Goal: Information Seeking & Learning: Learn about a topic

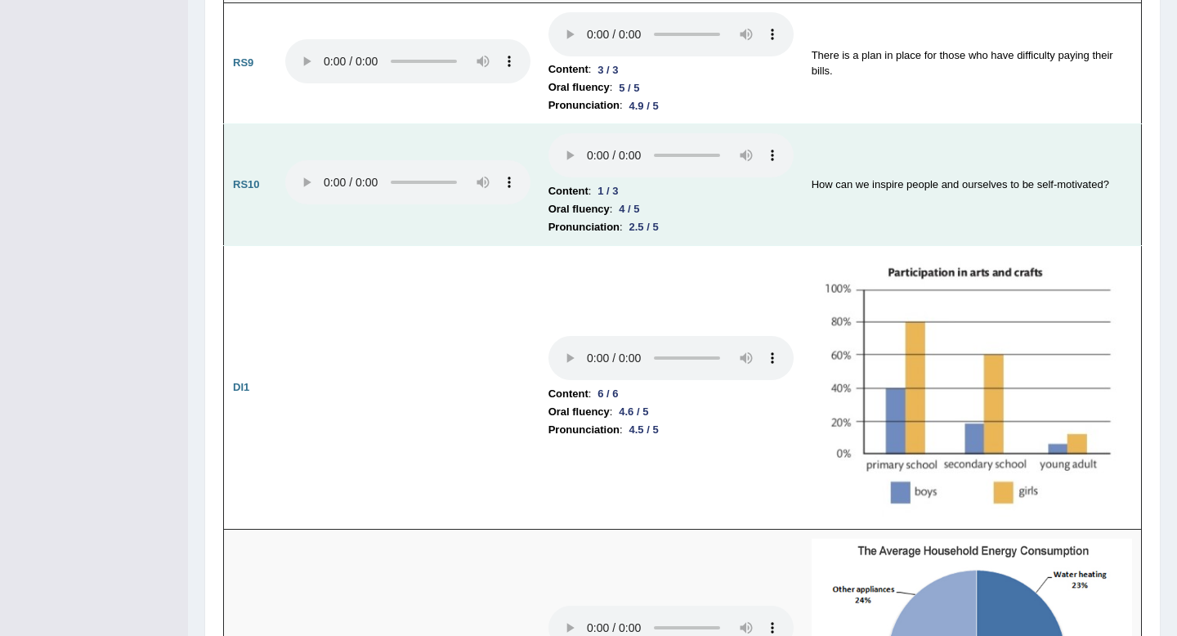
scroll to position [1999, 0]
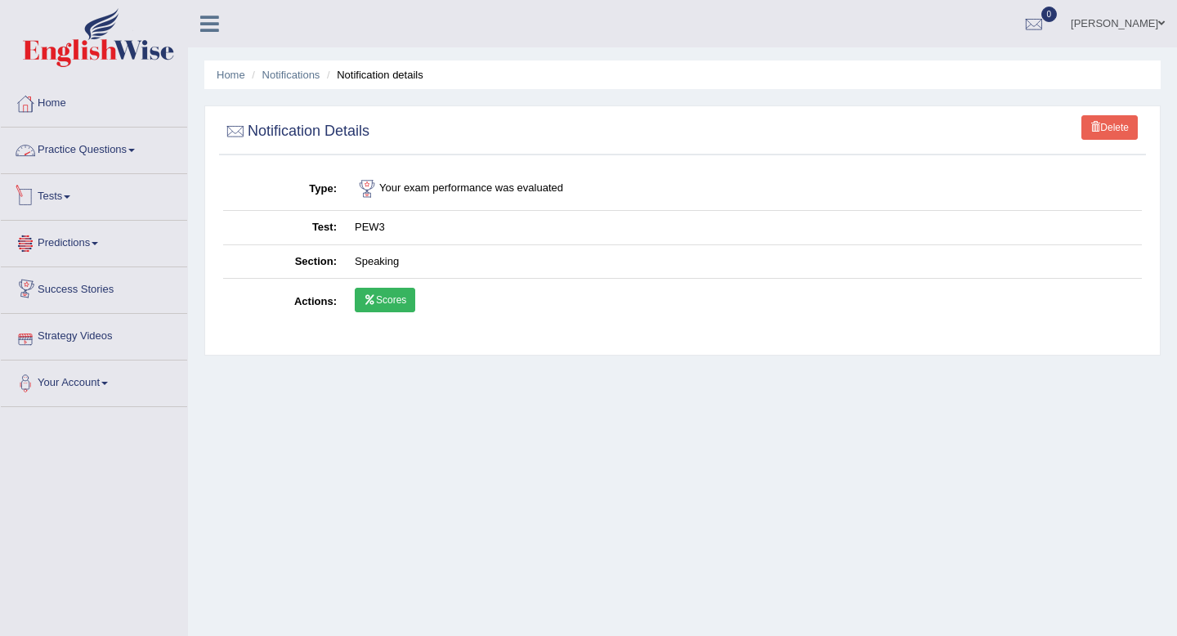
click at [113, 132] on link "Practice Questions" at bounding box center [94, 148] width 186 height 41
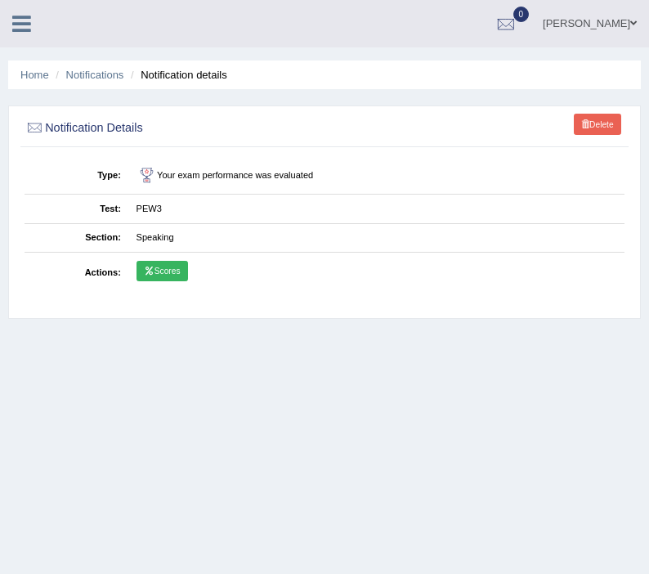
click at [183, 263] on link "Scores" at bounding box center [163, 271] width 52 height 21
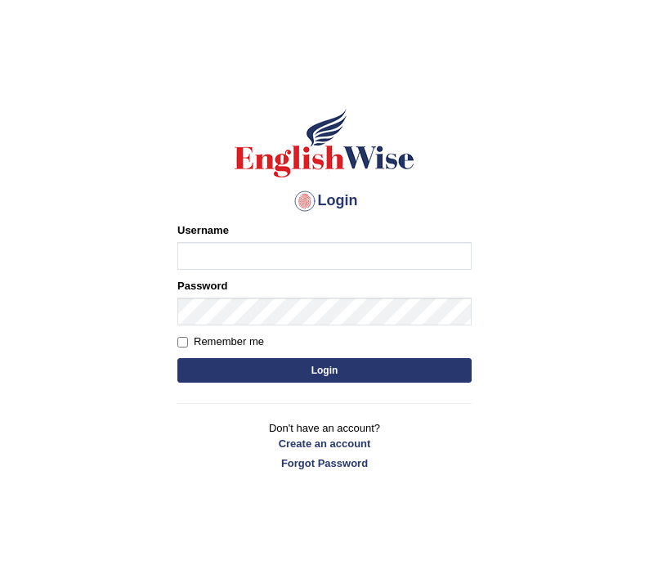
type input "Jazz2315"
click at [273, 367] on button "Login" at bounding box center [324, 370] width 294 height 25
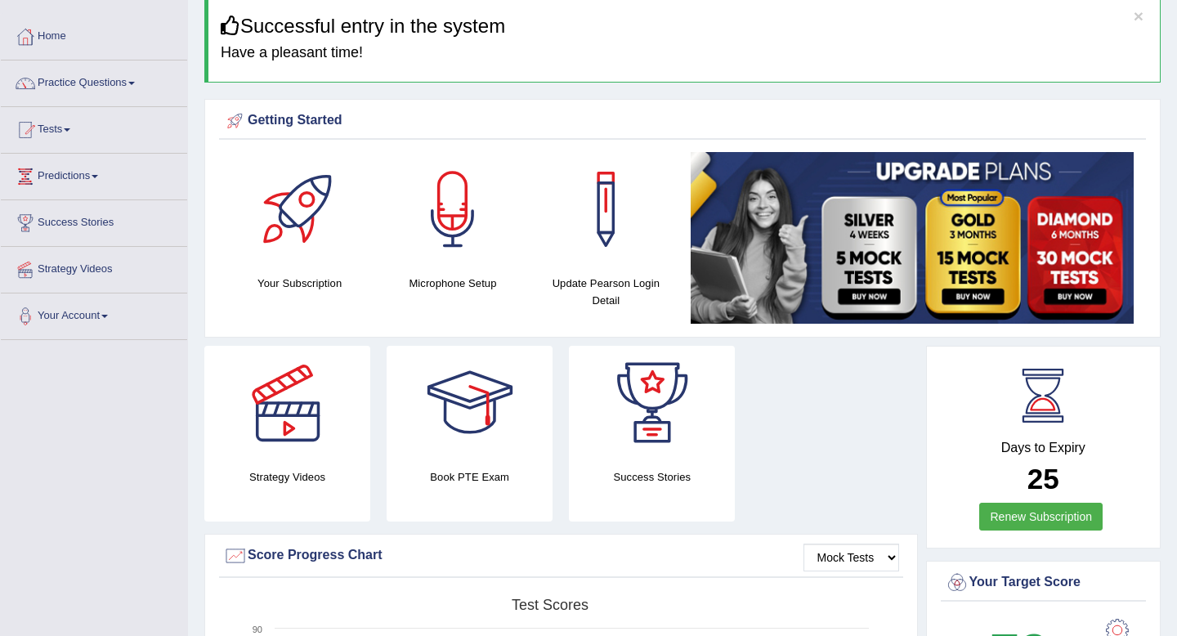
scroll to position [78, 0]
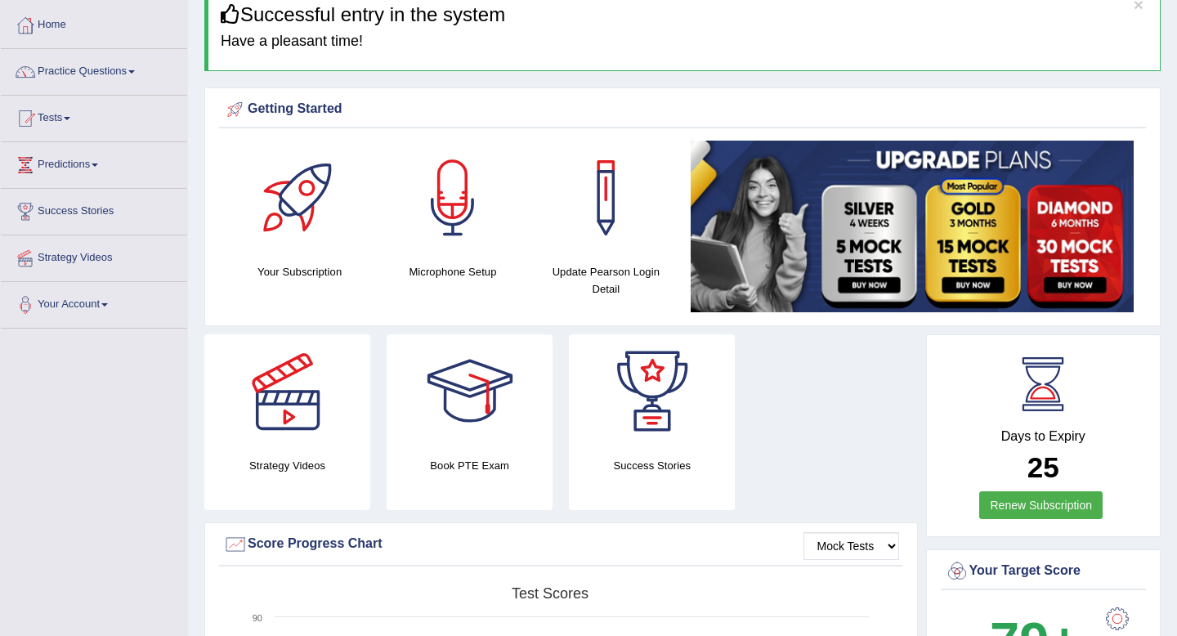
click at [64, 116] on link "Tests" at bounding box center [94, 116] width 186 height 41
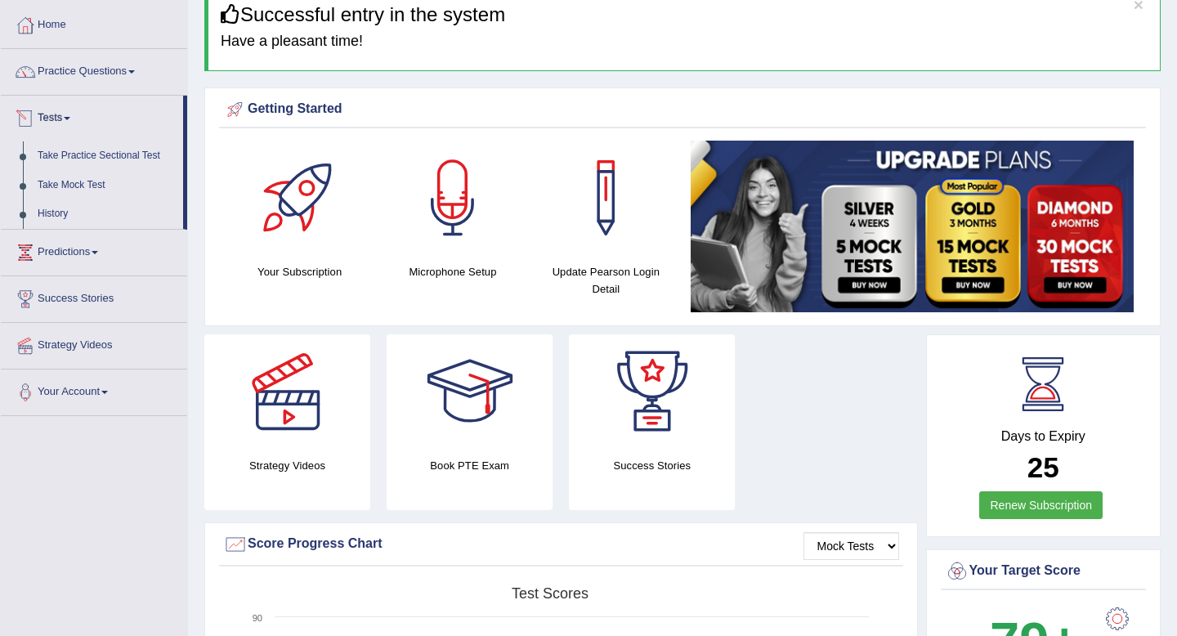
click at [65, 216] on link "History" at bounding box center [106, 213] width 153 height 29
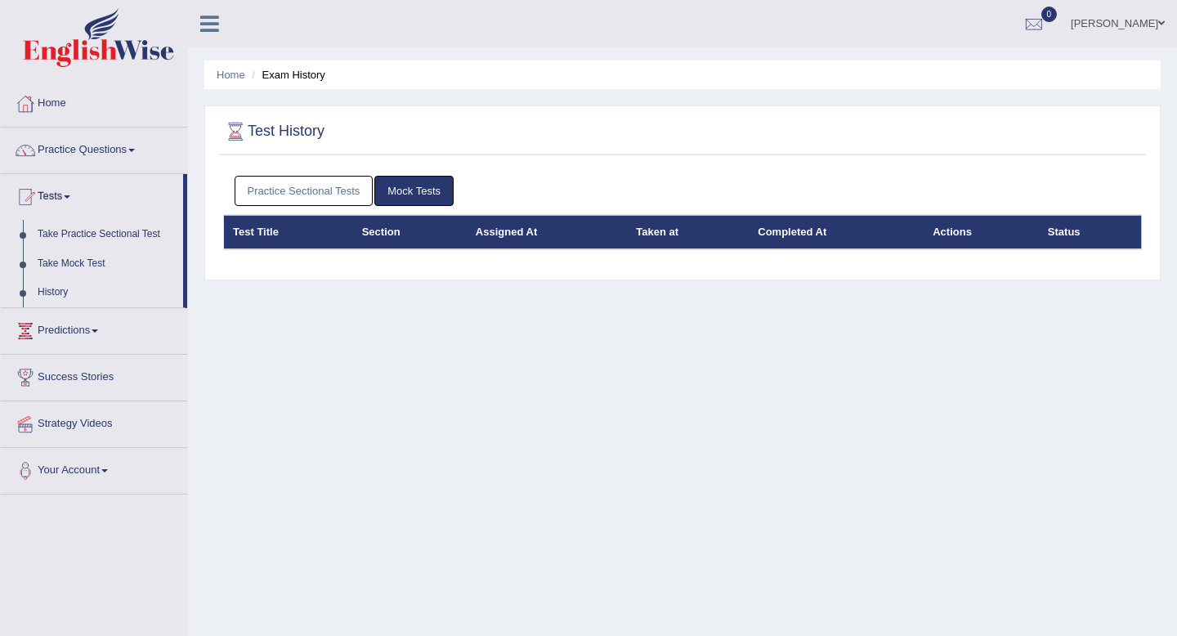
click at [344, 196] on link "Practice Sectional Tests" at bounding box center [304, 191] width 139 height 30
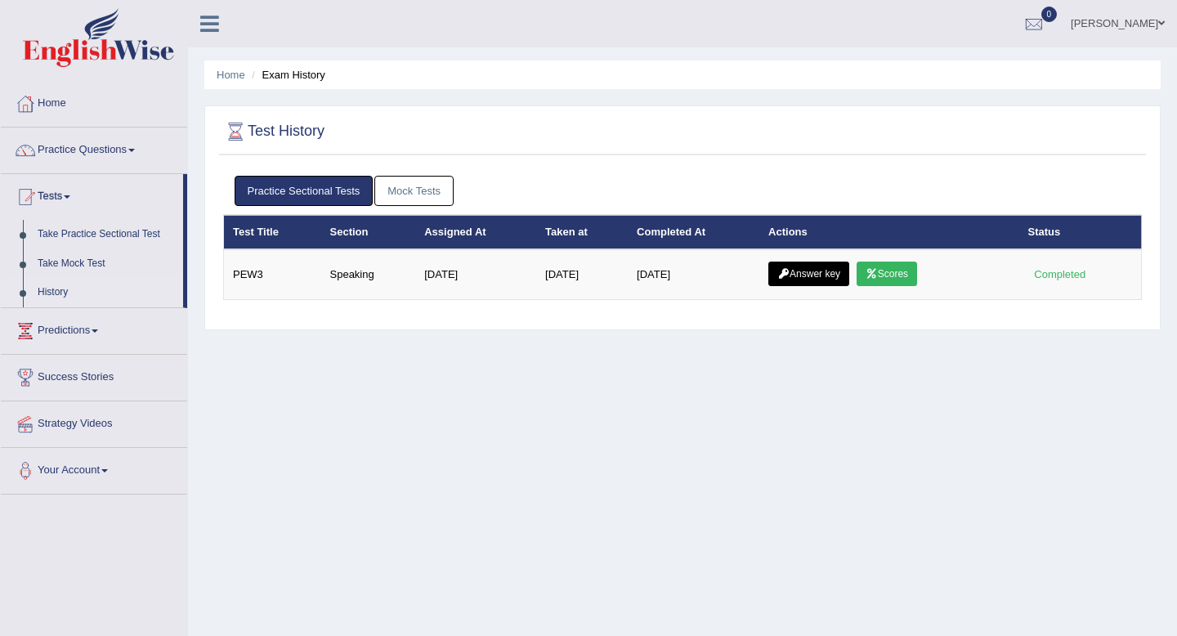
click at [901, 275] on link "Scores" at bounding box center [887, 274] width 60 height 25
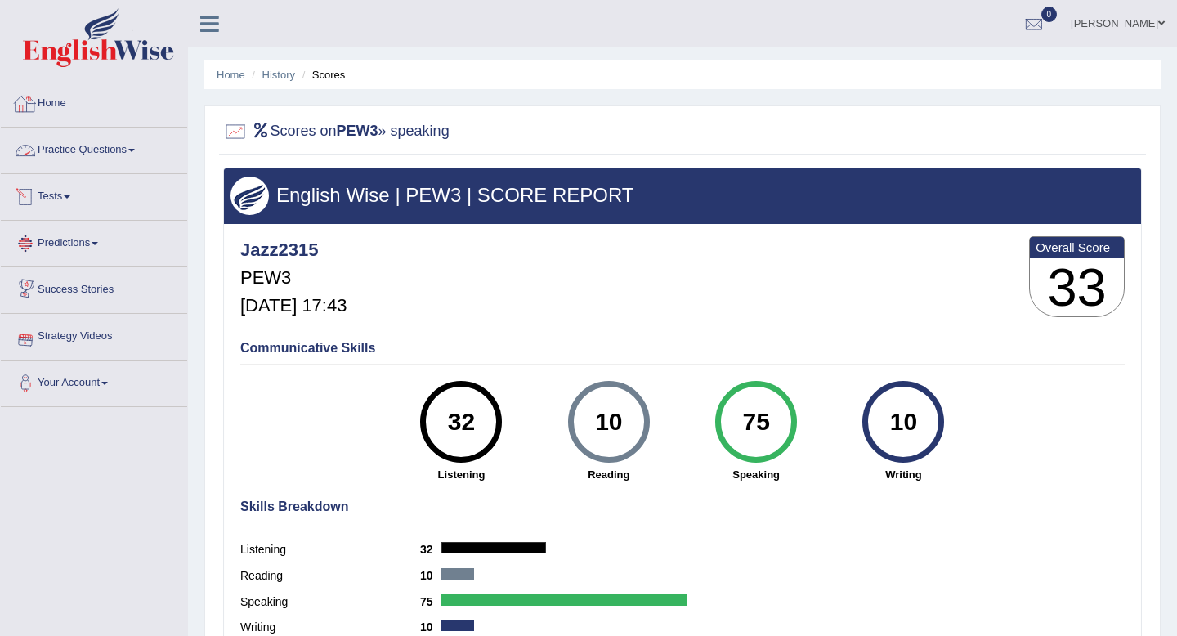
click at [62, 151] on link "Practice Questions" at bounding box center [94, 148] width 186 height 41
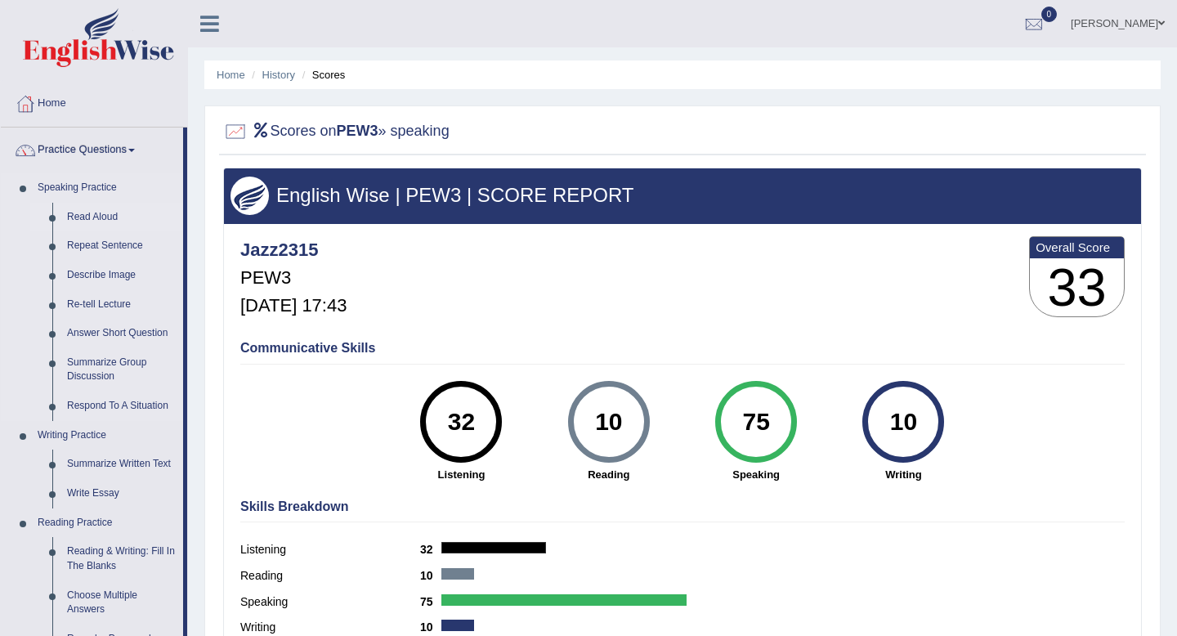
click at [87, 220] on link "Read Aloud" at bounding box center [121, 217] width 123 height 29
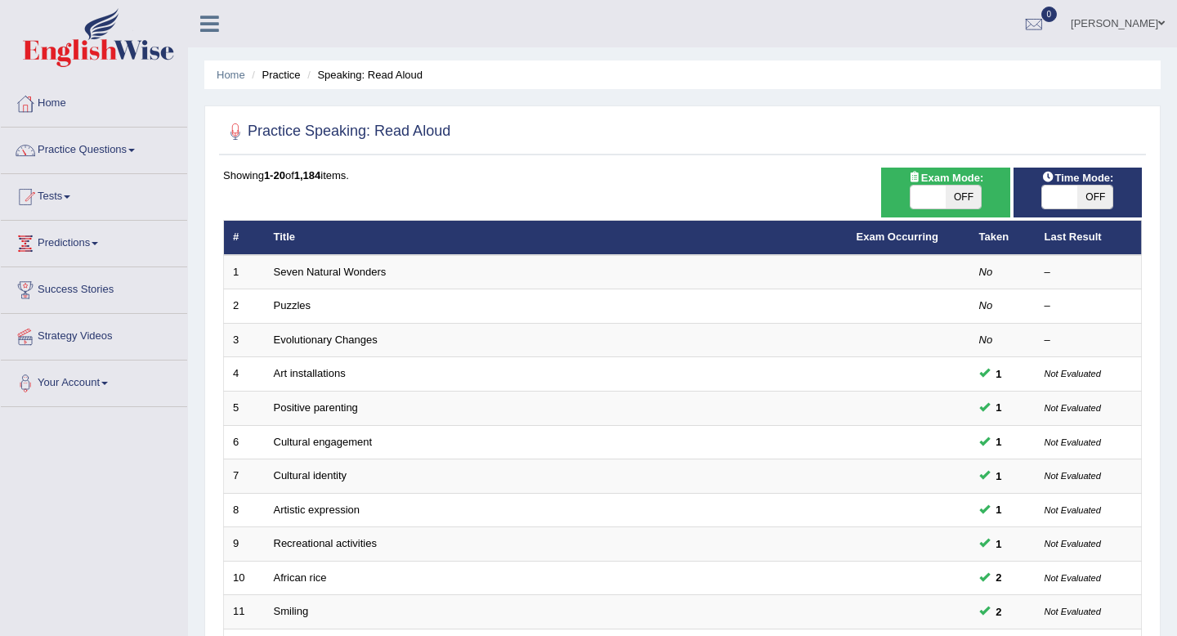
click at [1068, 204] on span at bounding box center [1059, 197] width 35 height 23
checkbox input "true"
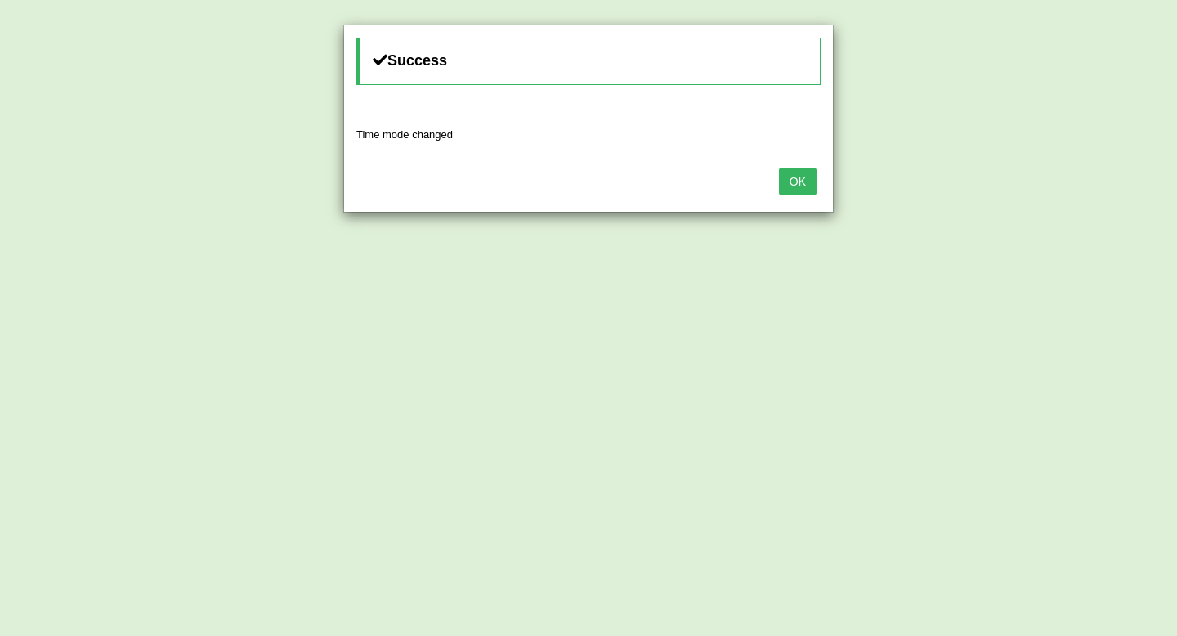
click at [798, 187] on button "OK" at bounding box center [798, 182] width 38 height 28
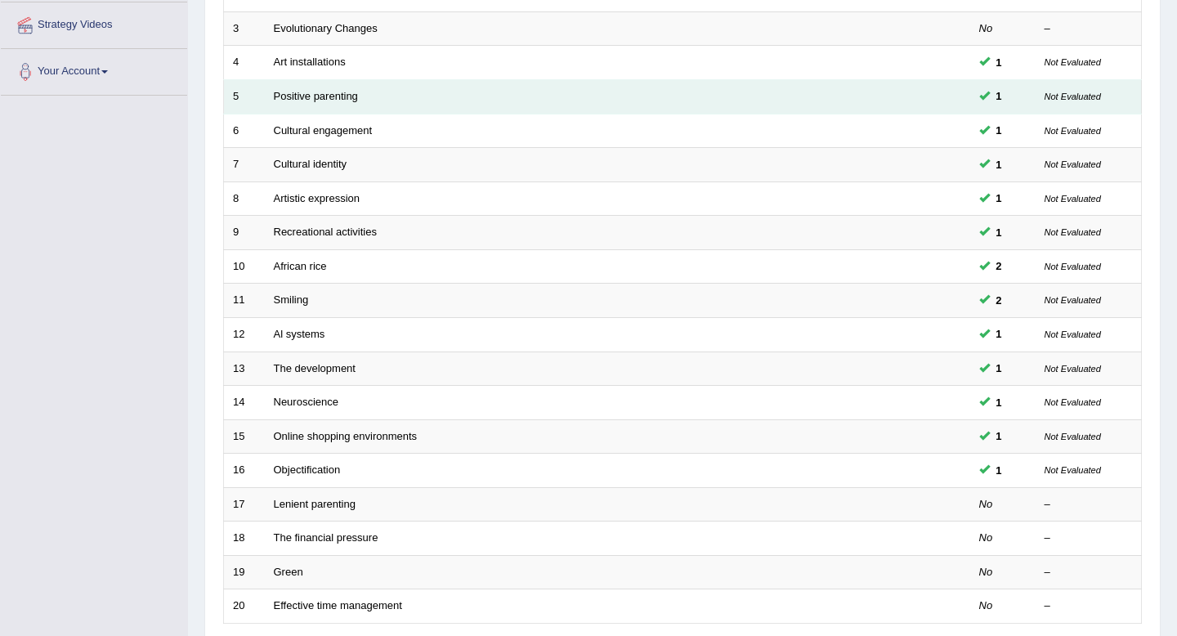
scroll to position [339, 0]
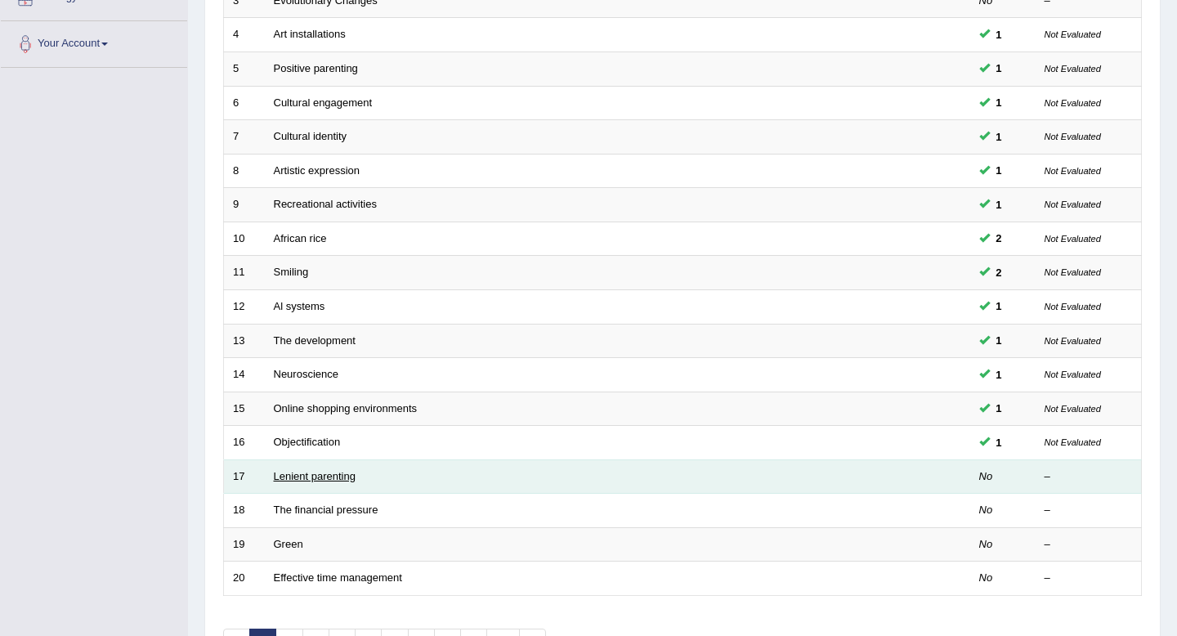
click at [323, 480] on link "Lenient parenting" at bounding box center [315, 476] width 82 height 12
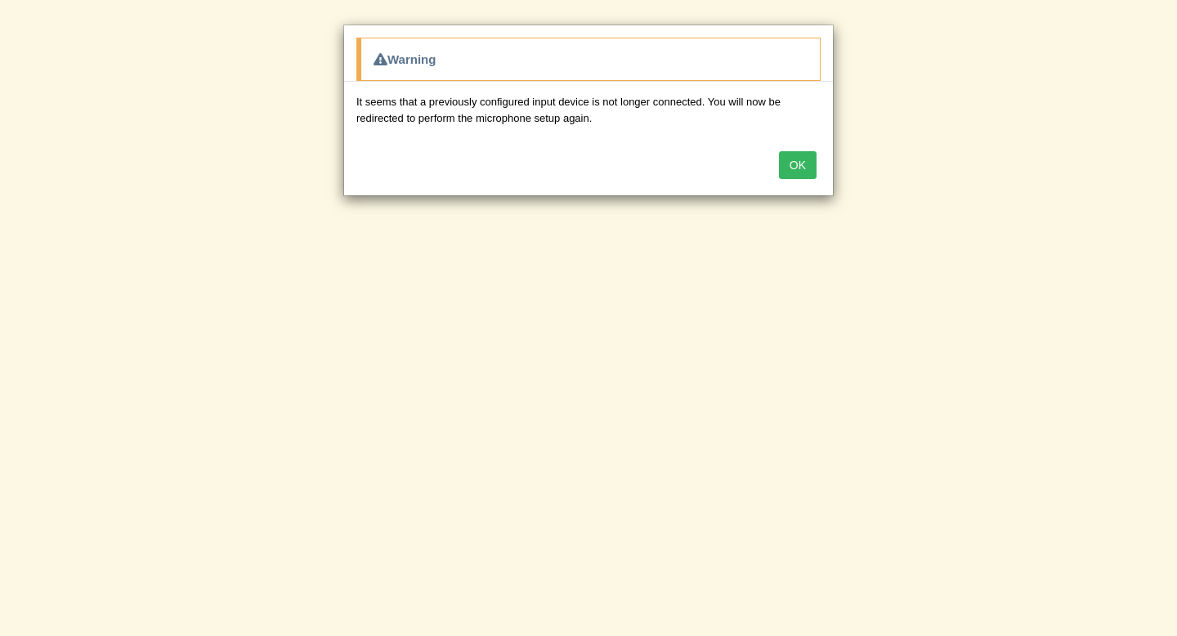
click at [798, 172] on button "OK" at bounding box center [798, 165] width 38 height 28
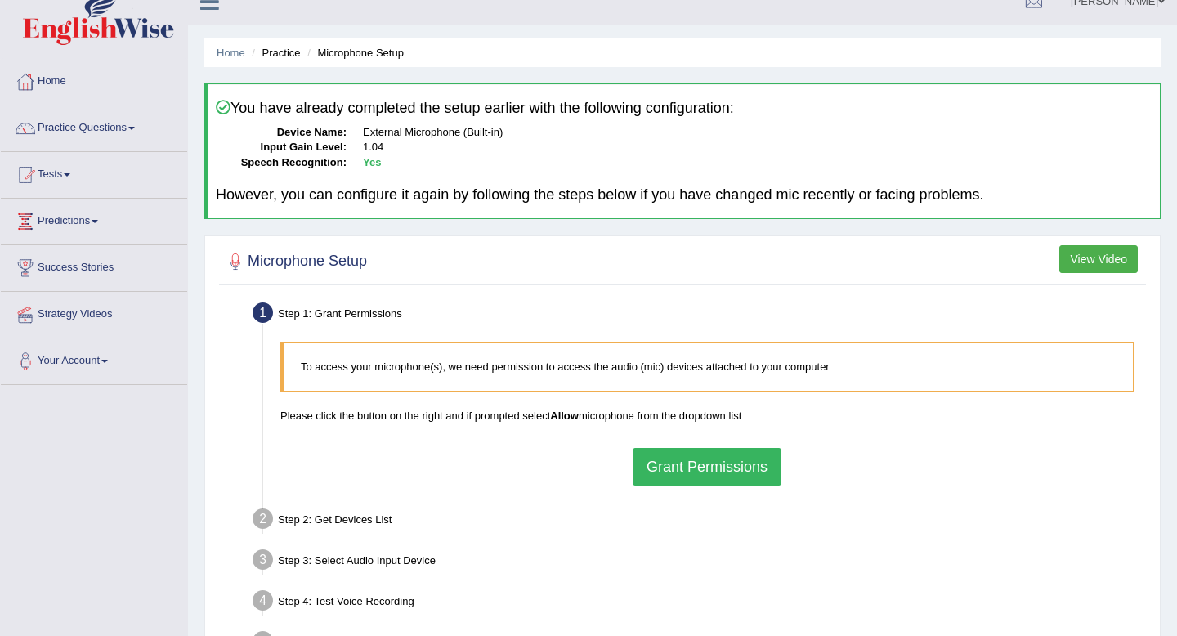
scroll to position [29, 0]
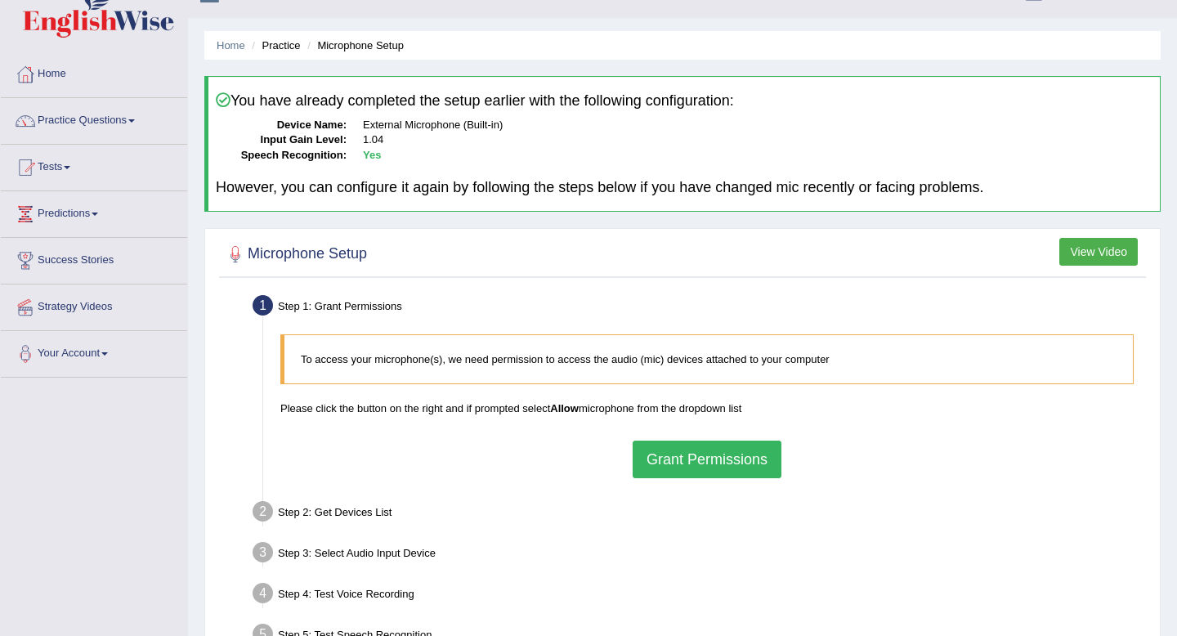
click at [688, 446] on button "Grant Permissions" at bounding box center [707, 460] width 149 height 38
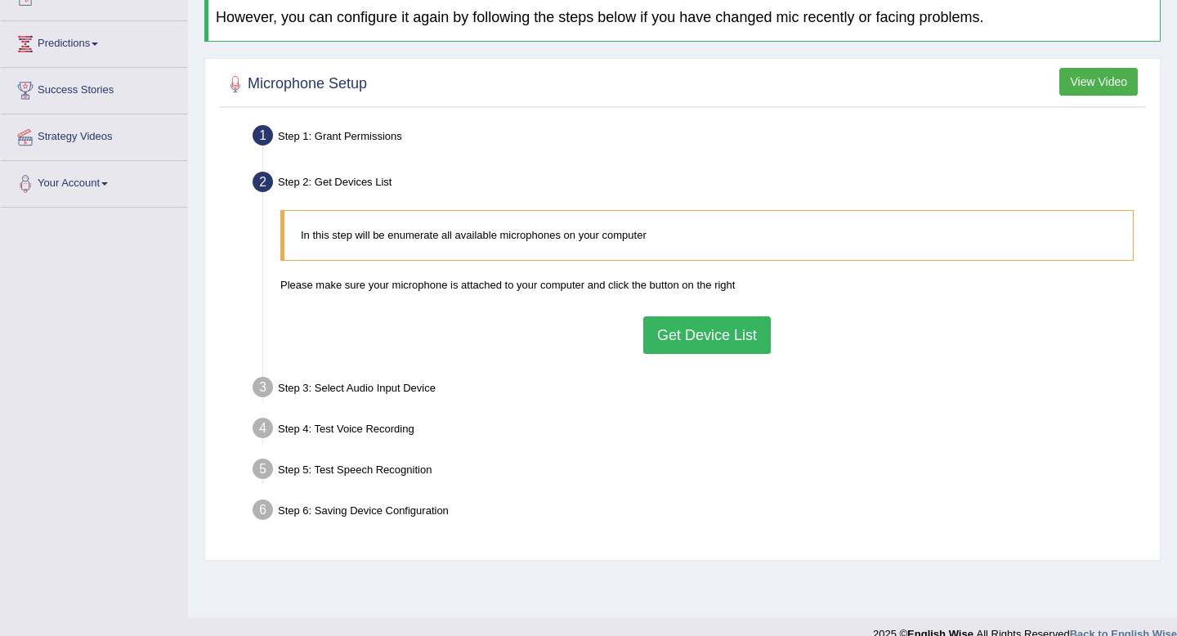
scroll to position [222, 0]
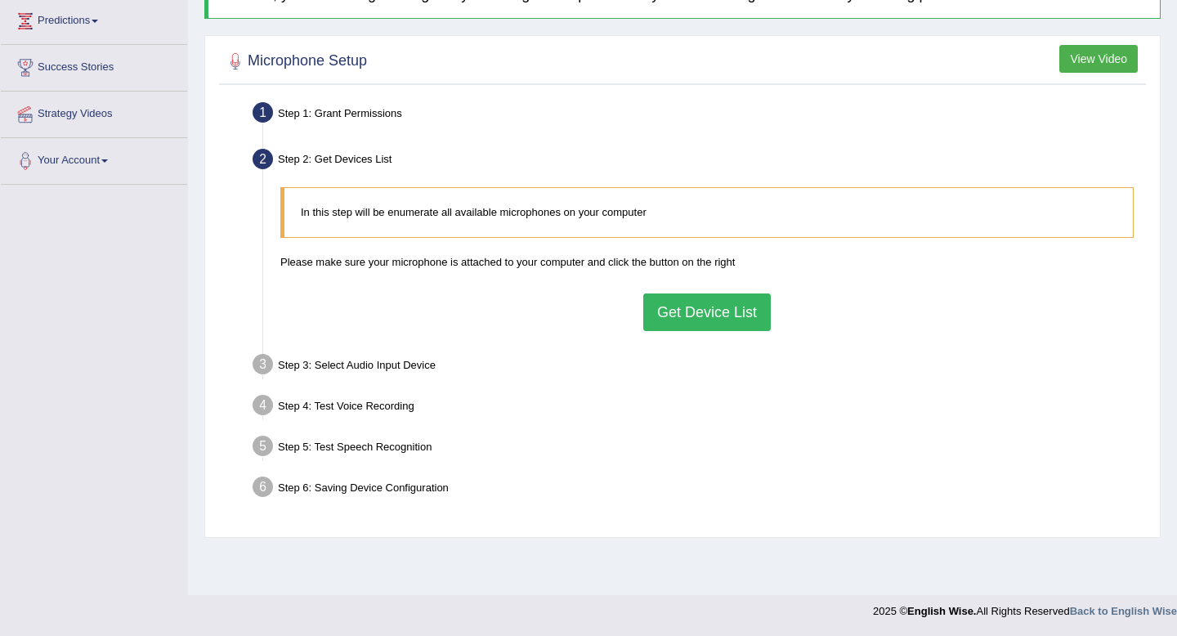
click at [699, 308] on button "Get Device List" at bounding box center [707, 312] width 128 height 38
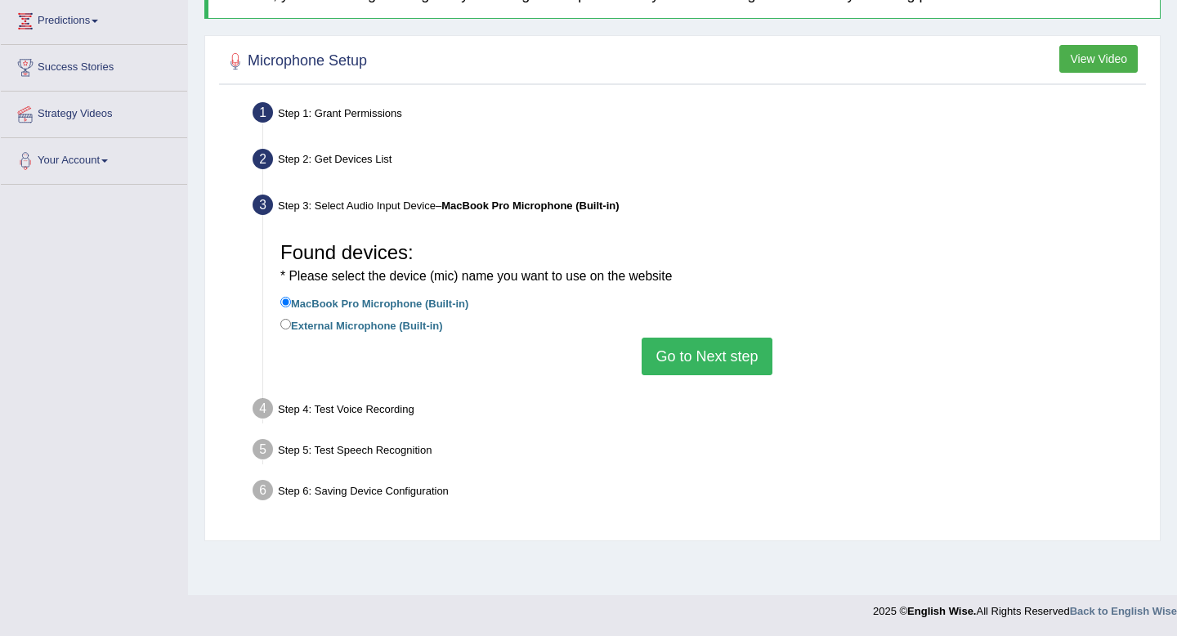
click at [291, 324] on label "External Microphone (Built-in)" at bounding box center [361, 325] width 163 height 18
click at [291, 324] on input "External Microphone (Built-in)" at bounding box center [285, 324] width 11 height 11
radio input "true"
click at [676, 342] on button "Go to Next step" at bounding box center [707, 357] width 130 height 38
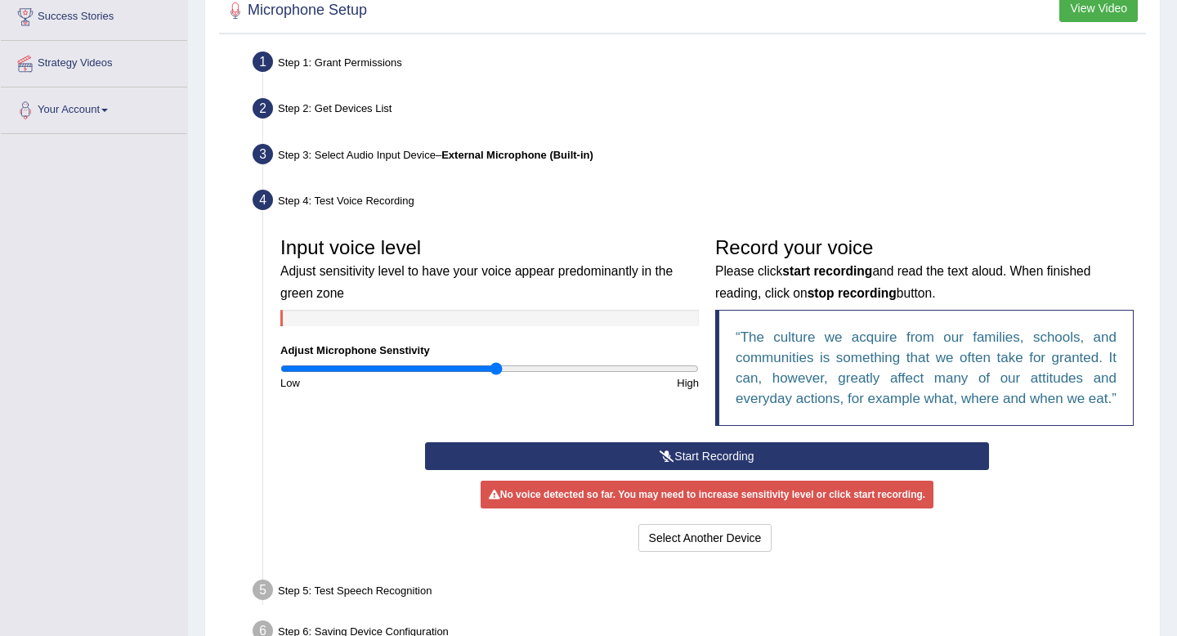
scroll to position [361, 0]
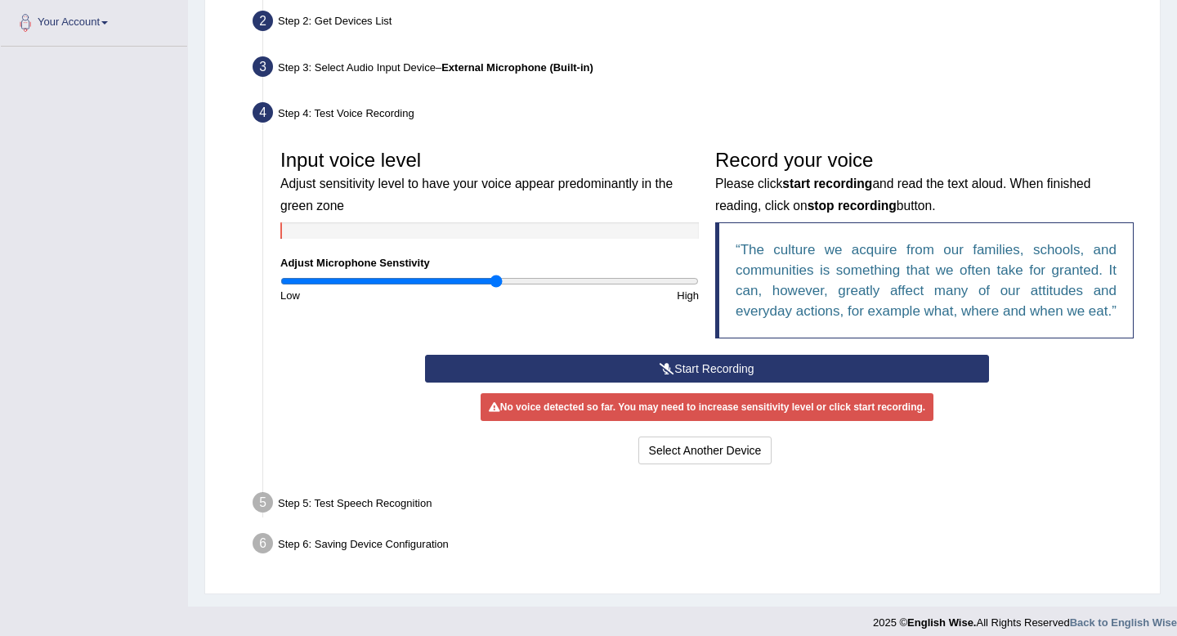
click at [676, 383] on button "Start Recording" at bounding box center [706, 369] width 563 height 28
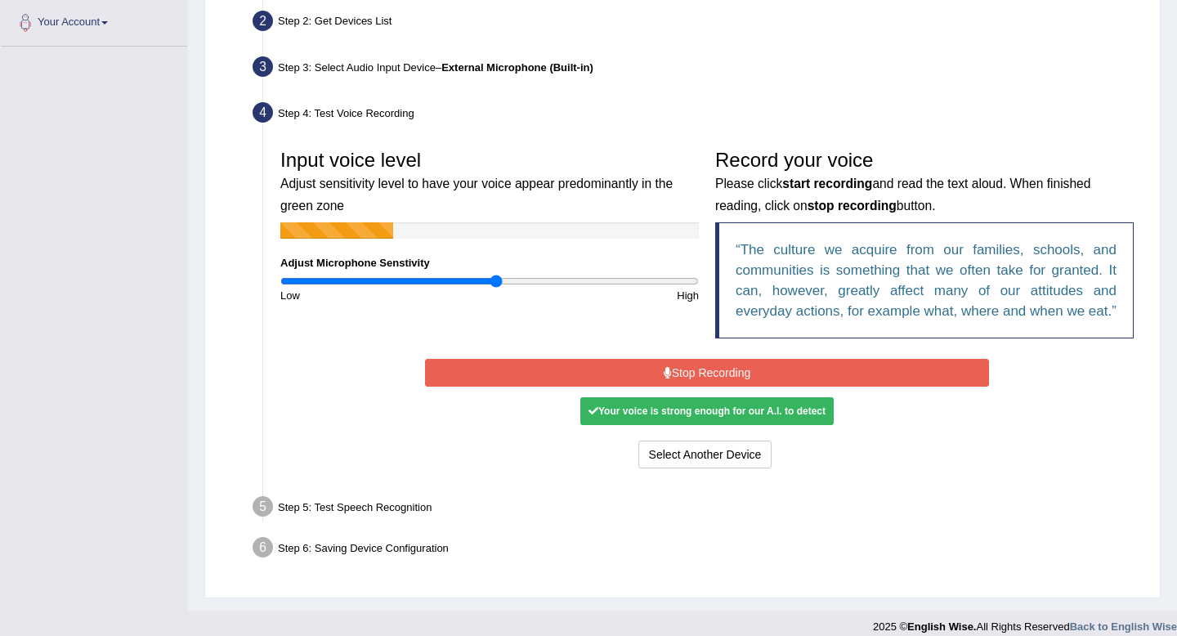
click at [676, 387] on button "Stop Recording" at bounding box center [706, 373] width 563 height 28
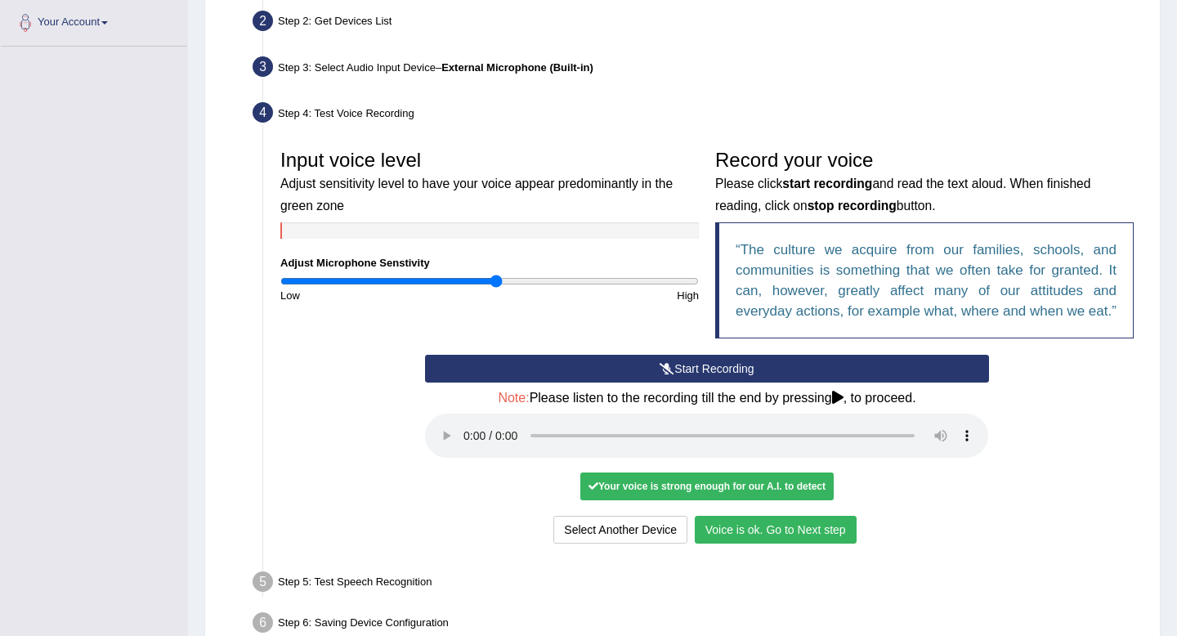
click at [748, 544] on button "Voice is ok. Go to Next step" at bounding box center [776, 530] width 162 height 28
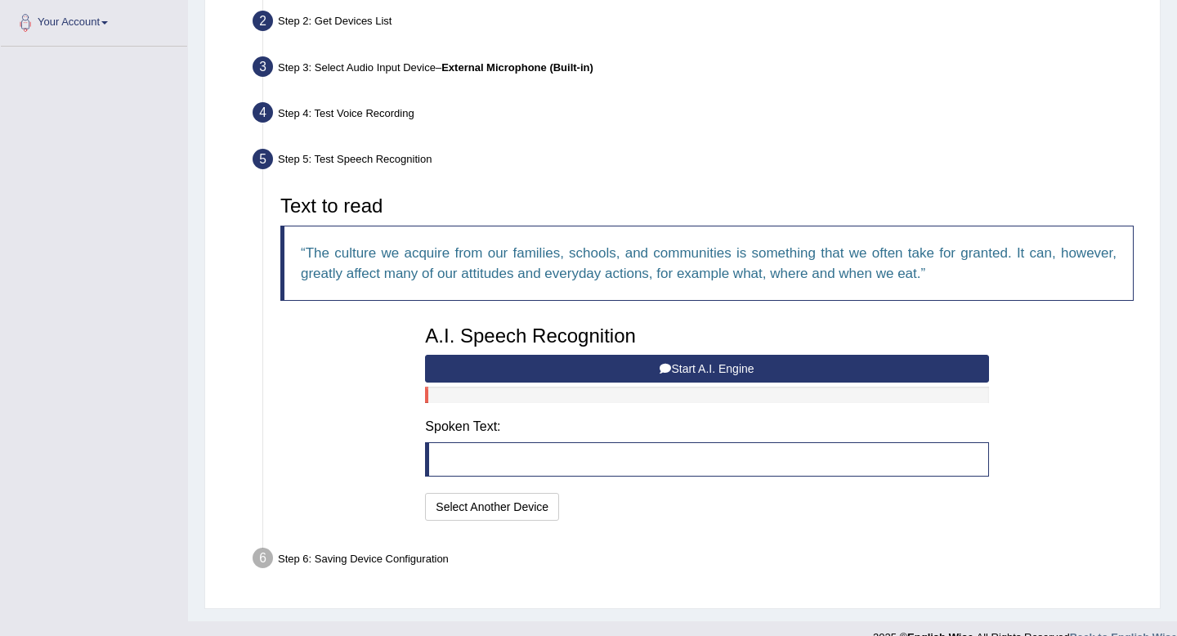
click at [674, 374] on button "Start A.I. Engine" at bounding box center [706, 369] width 563 height 28
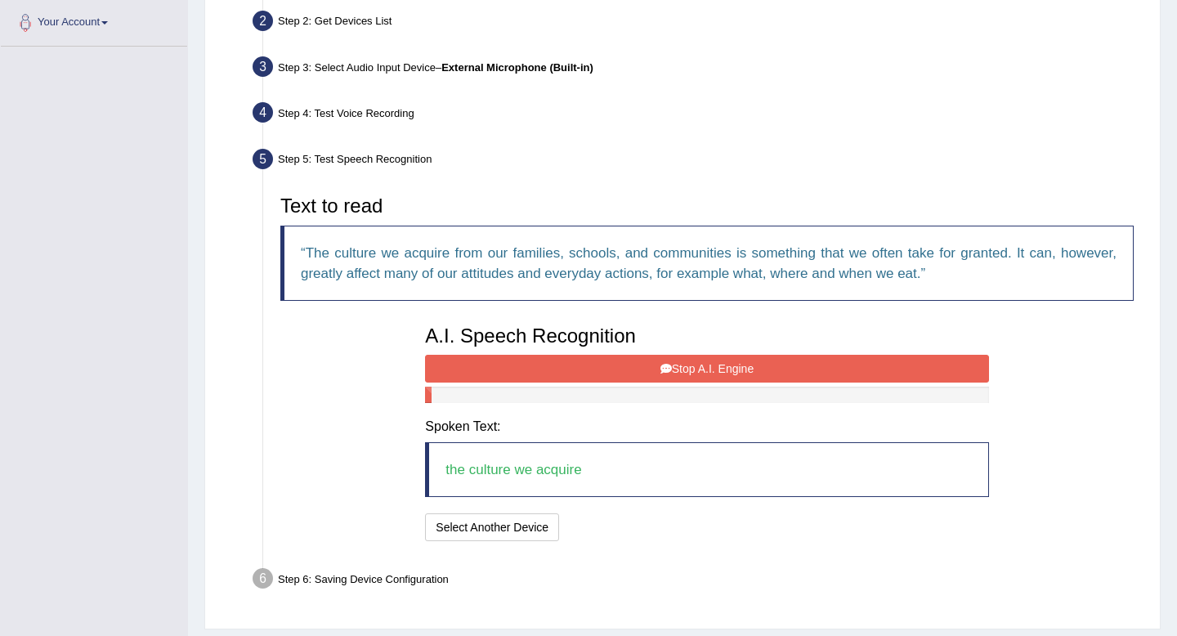
click at [661, 370] on icon at bounding box center [666, 368] width 11 height 11
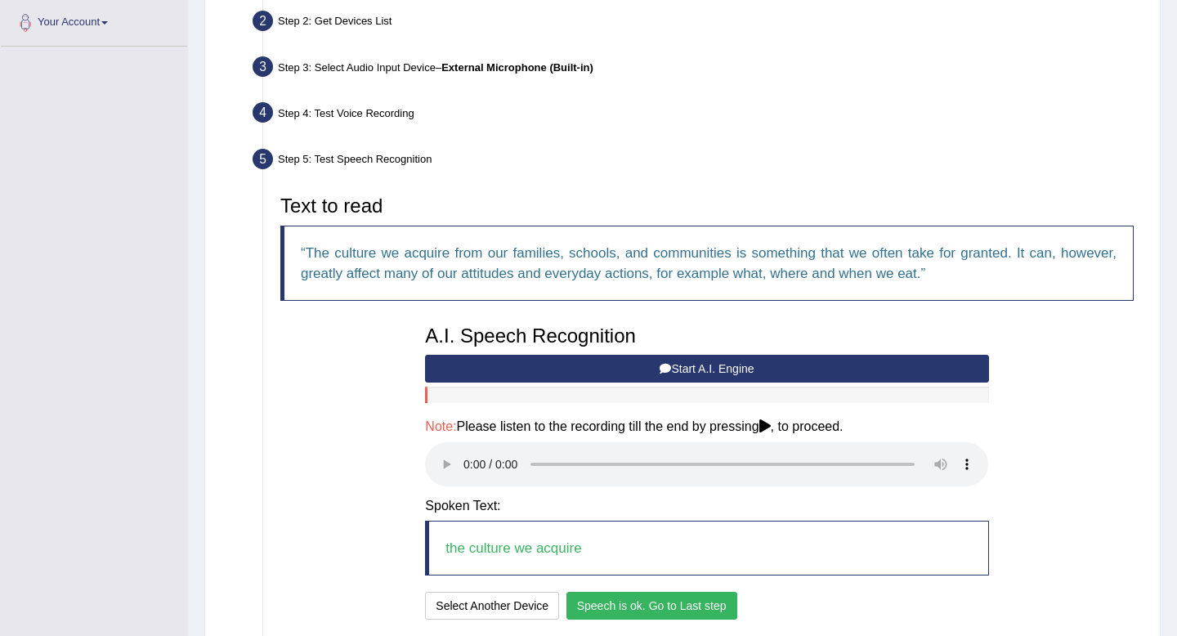
click at [678, 606] on button "Speech is ok. Go to Last step" at bounding box center [652, 606] width 171 height 28
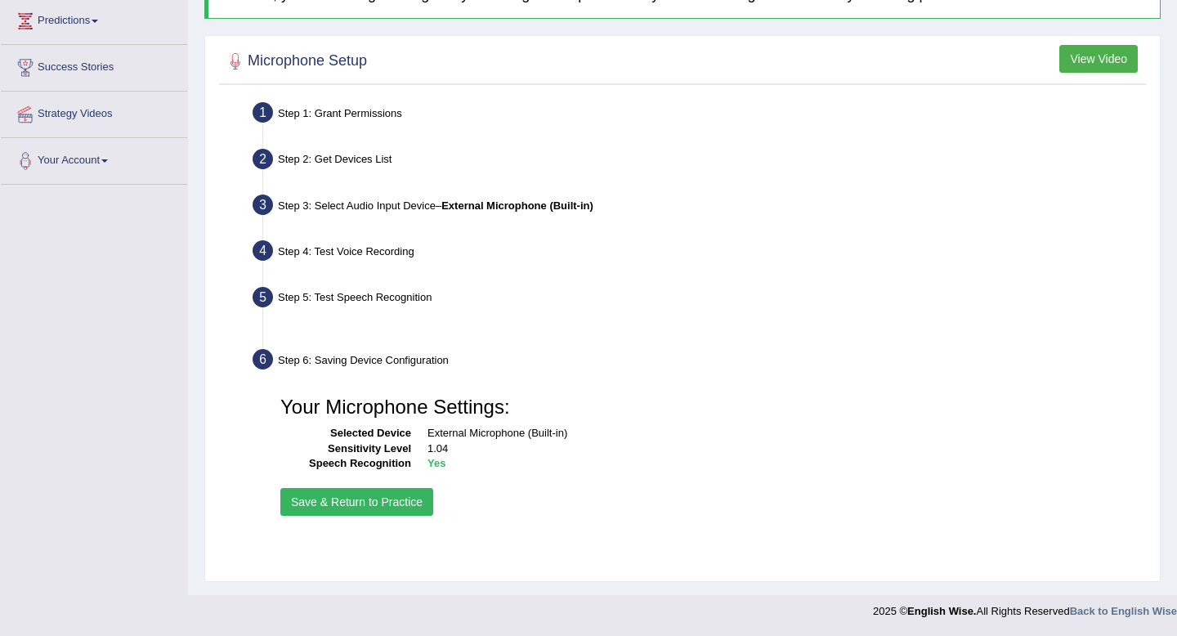
scroll to position [222, 0]
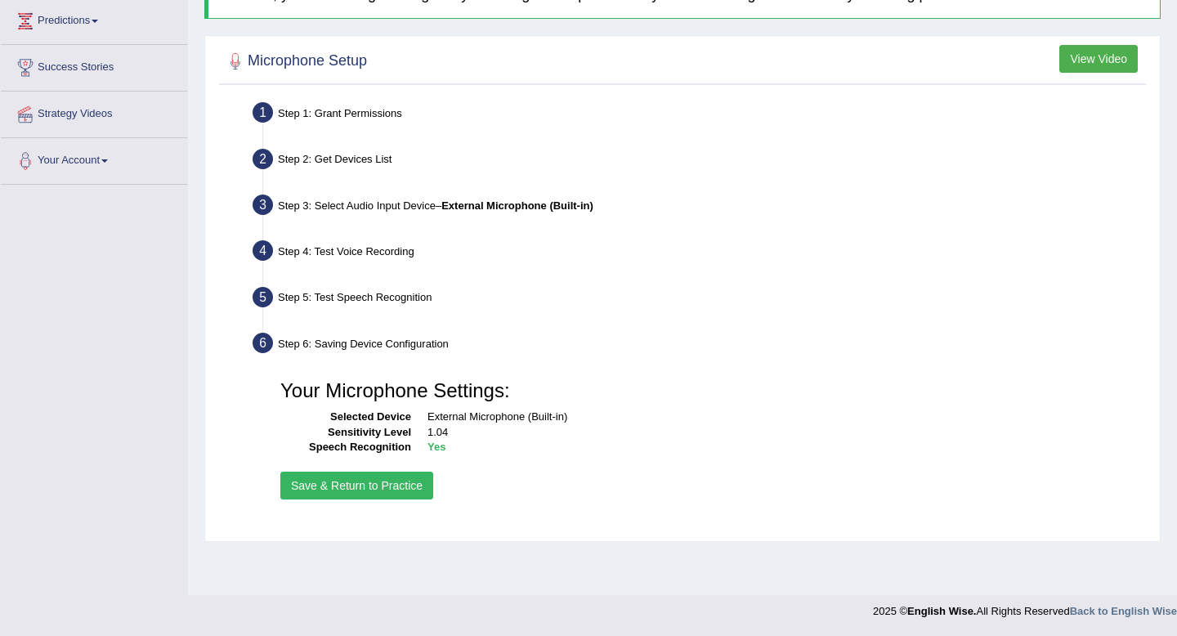
click at [325, 495] on button "Save & Return to Practice" at bounding box center [356, 486] width 153 height 28
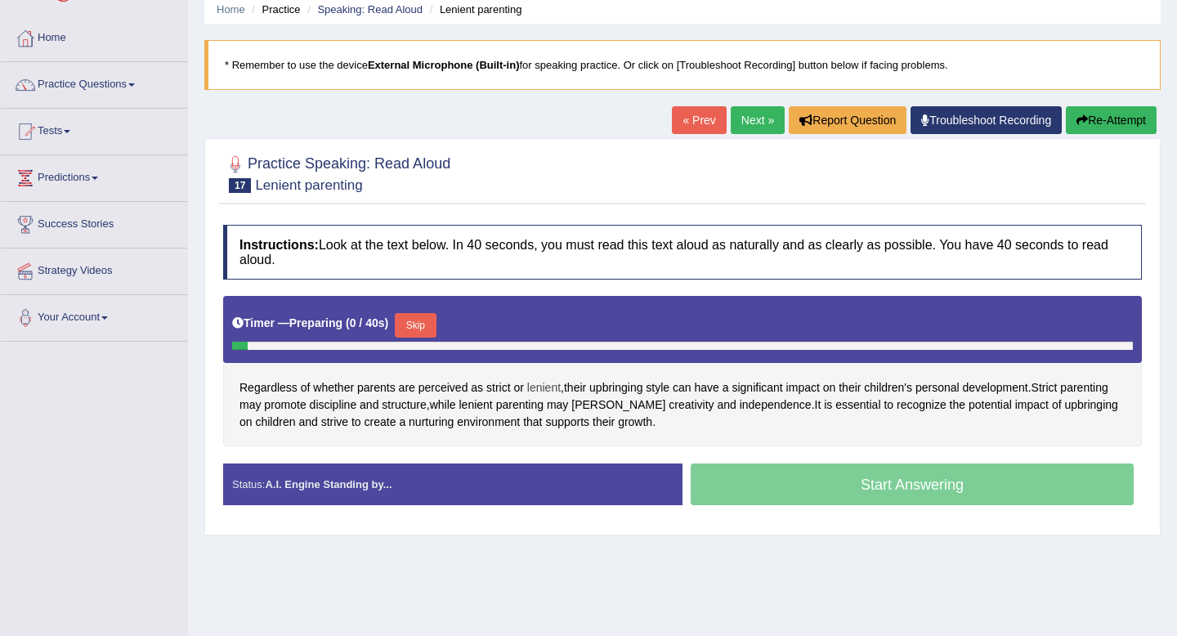
scroll to position [88, 0]
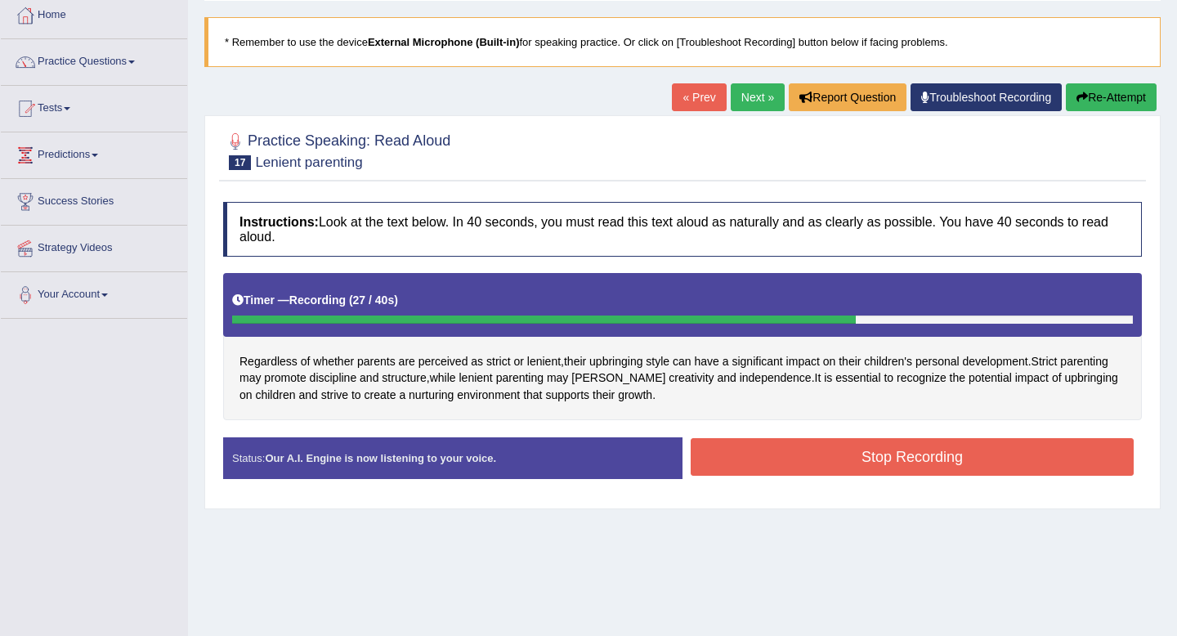
click at [838, 449] on button "Stop Recording" at bounding box center [912, 457] width 443 height 38
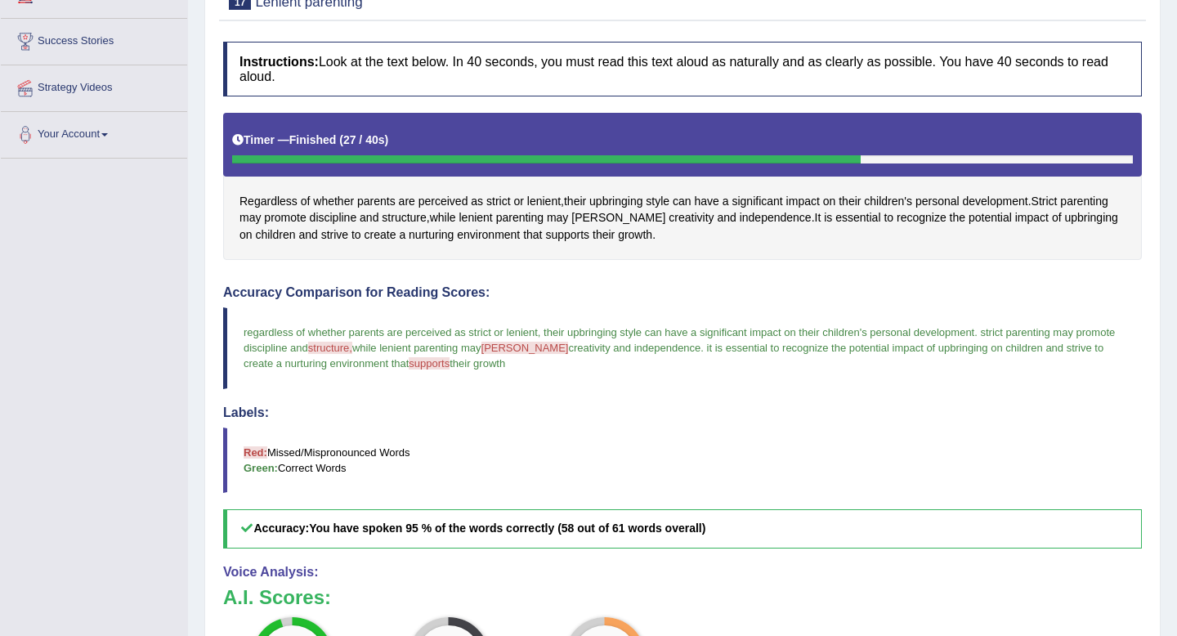
scroll to position [0, 0]
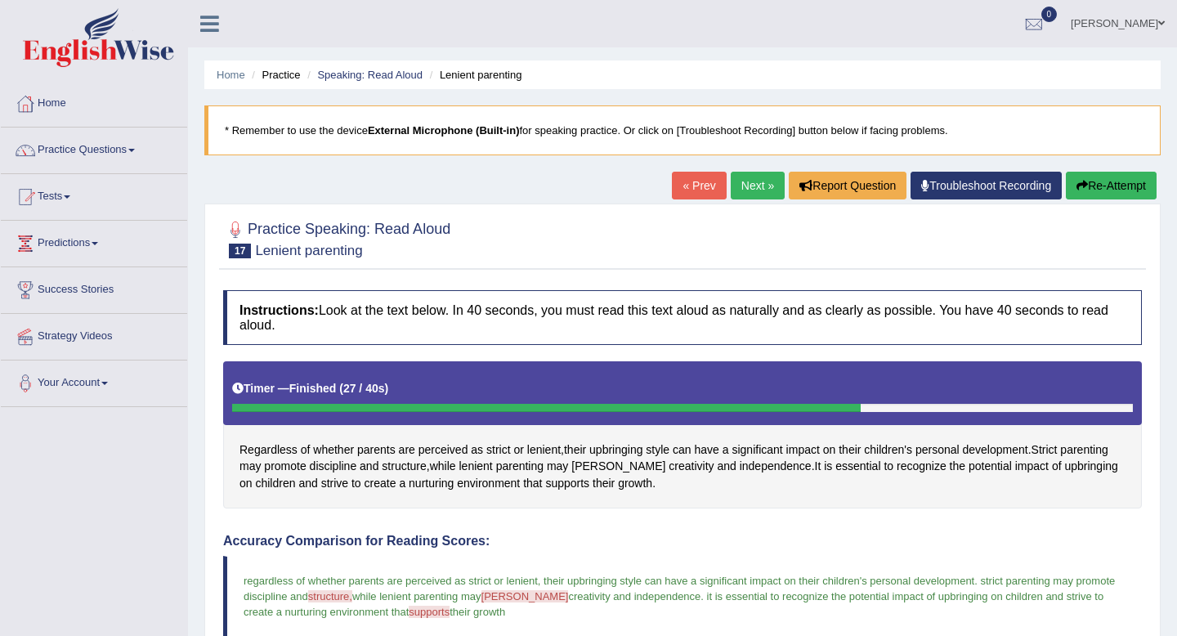
click at [746, 190] on link "Next »" at bounding box center [758, 186] width 54 height 28
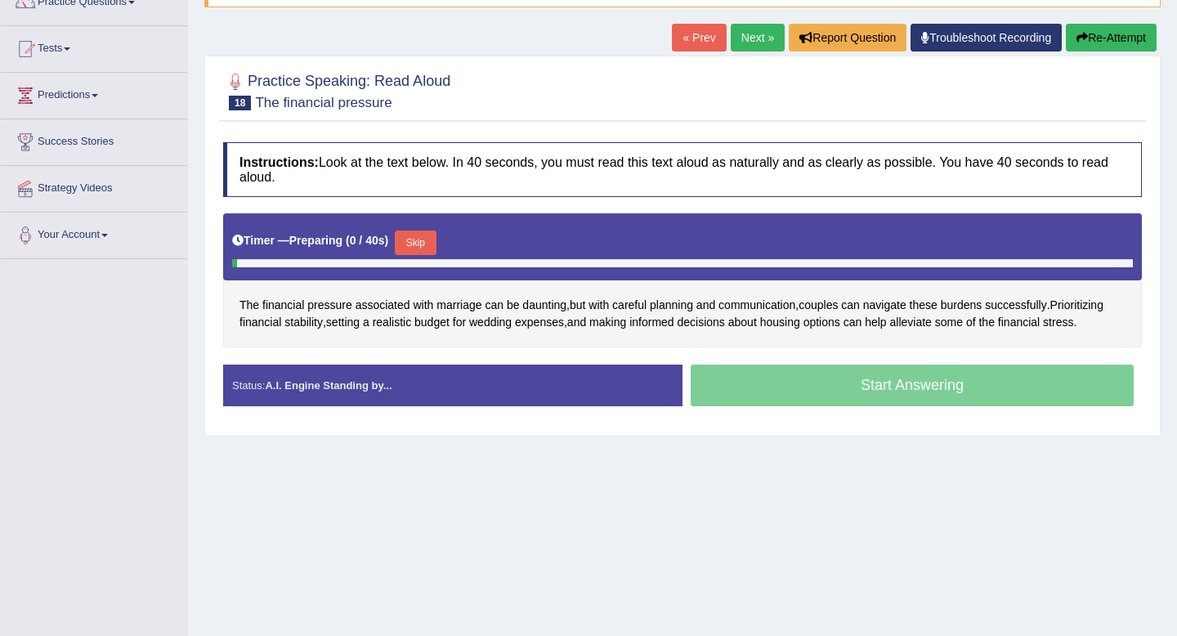
scroll to position [152, 0]
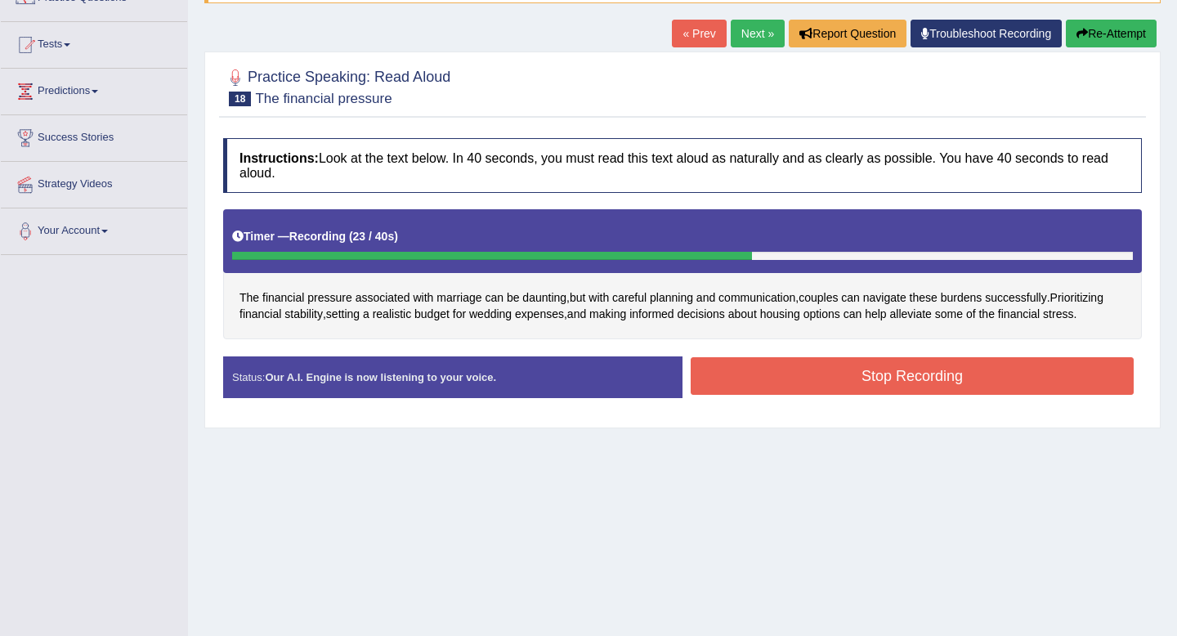
click at [852, 371] on button "Stop Recording" at bounding box center [912, 376] width 443 height 38
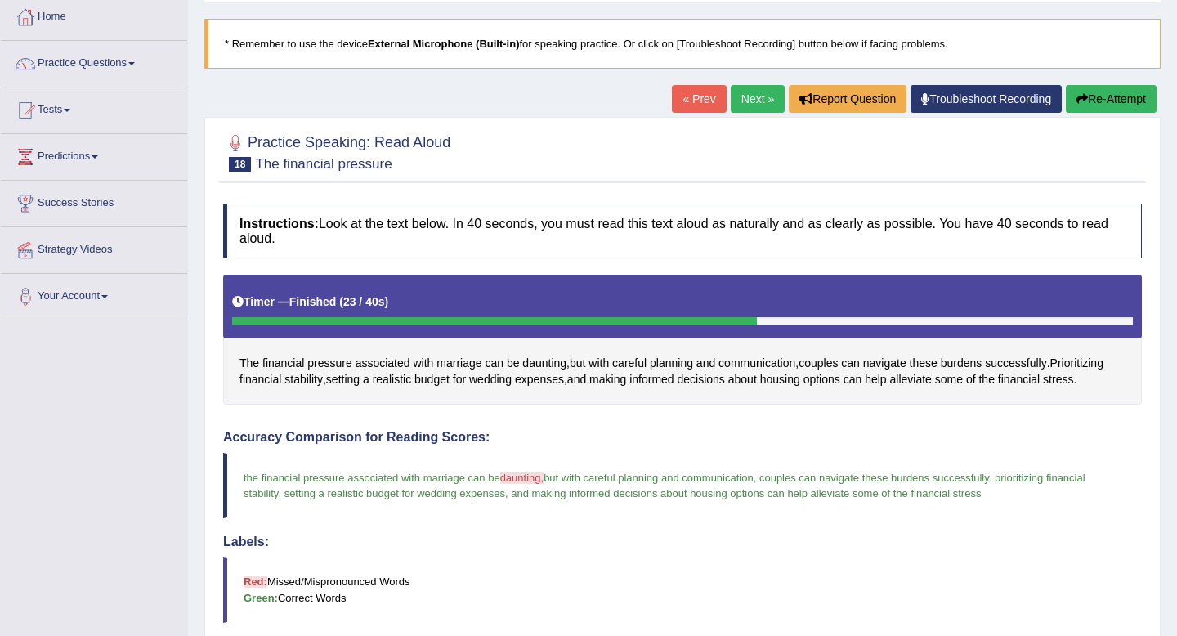
scroll to position [0, 0]
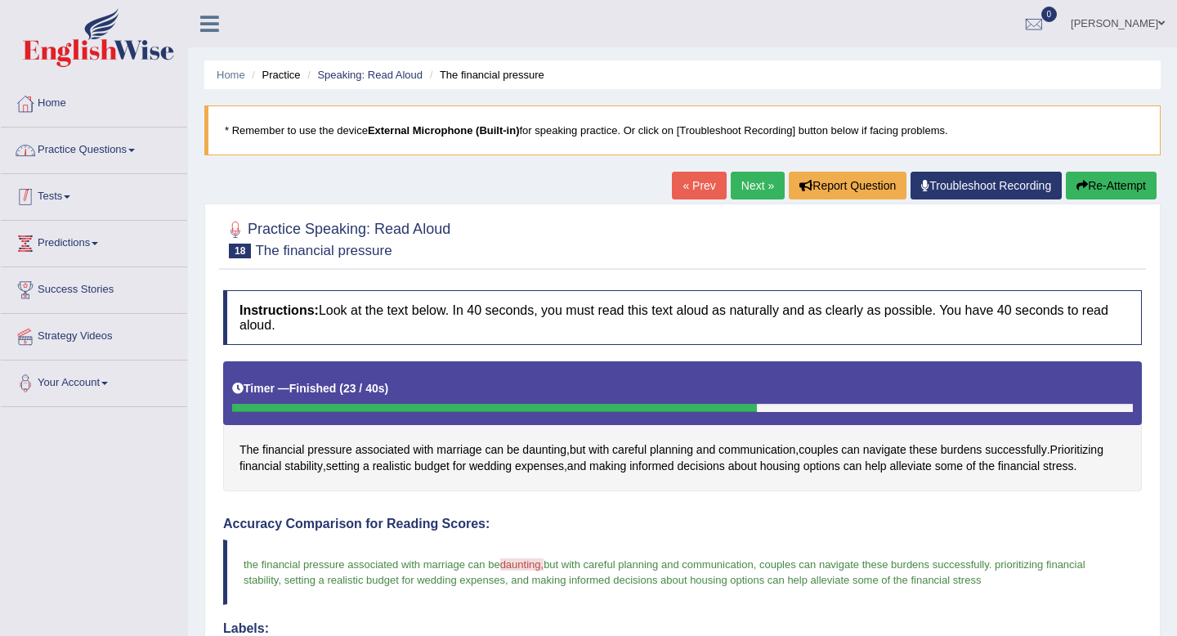
click at [134, 157] on link "Practice Questions" at bounding box center [94, 148] width 186 height 41
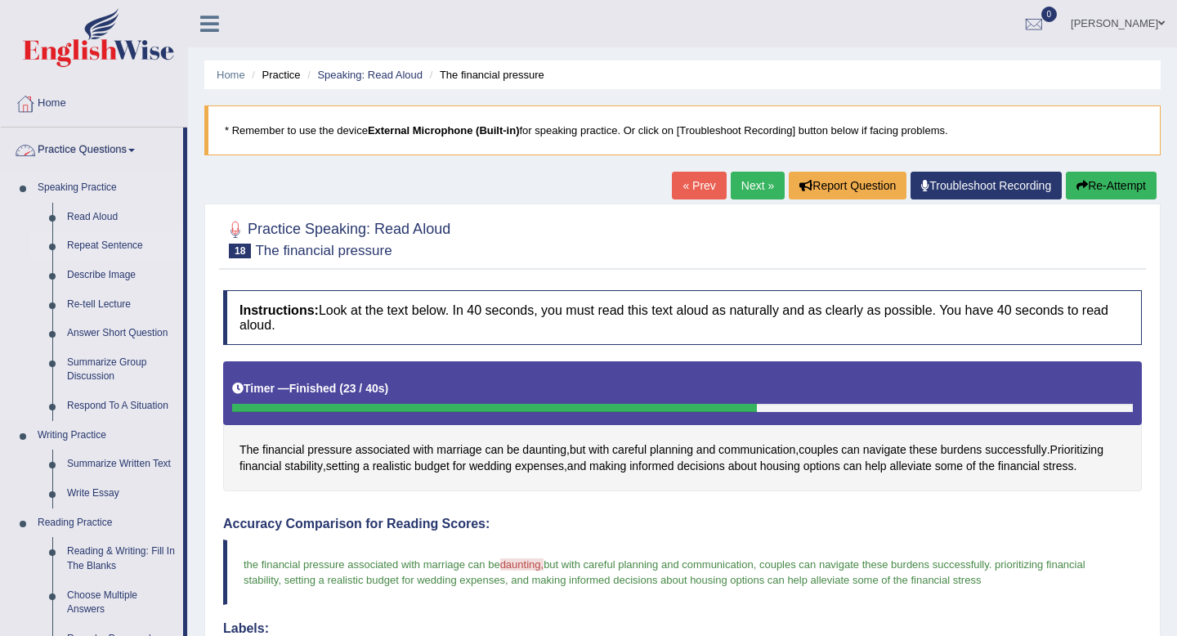
click at [85, 249] on link "Repeat Sentence" at bounding box center [121, 245] width 123 height 29
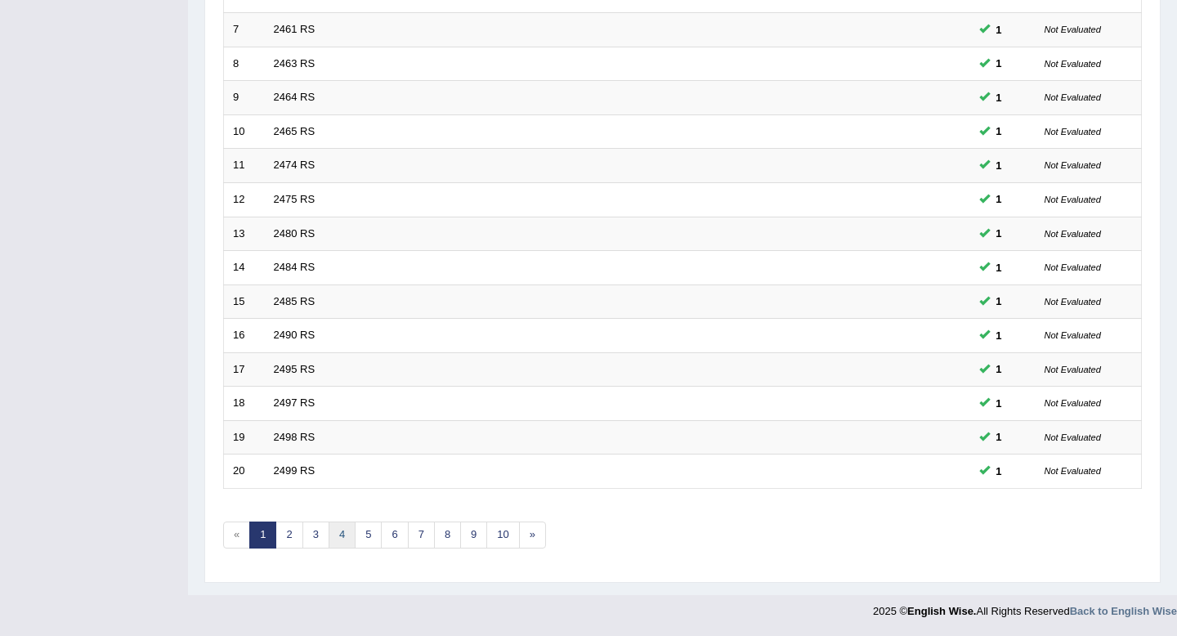
click at [344, 535] on link "4" at bounding box center [342, 535] width 27 height 27
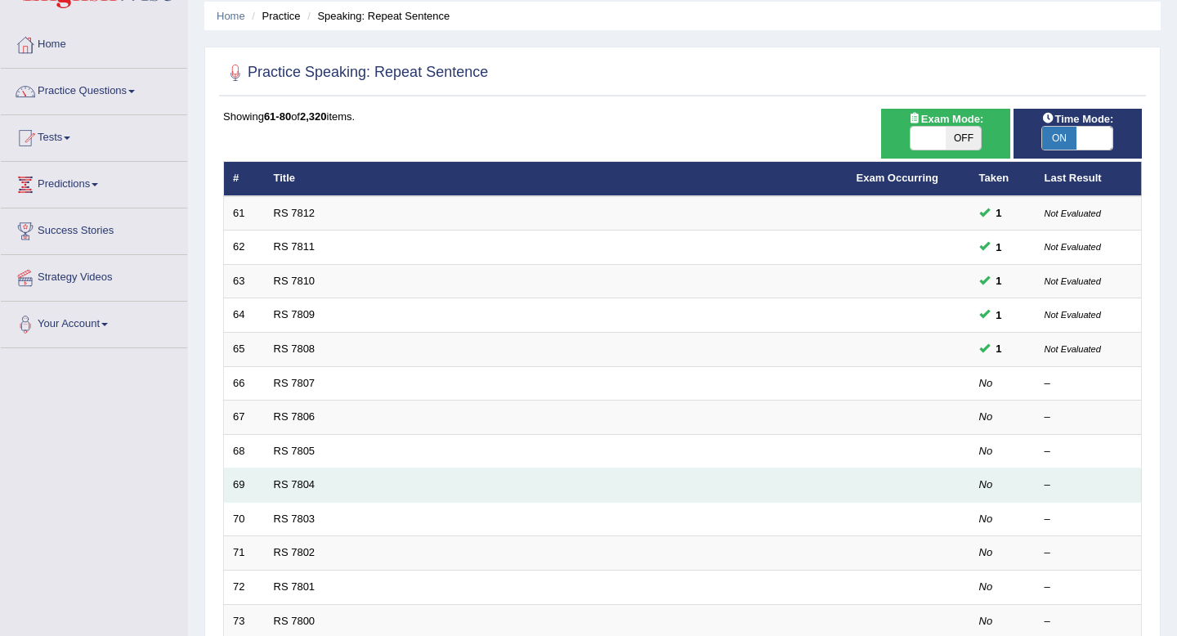
scroll to position [73, 0]
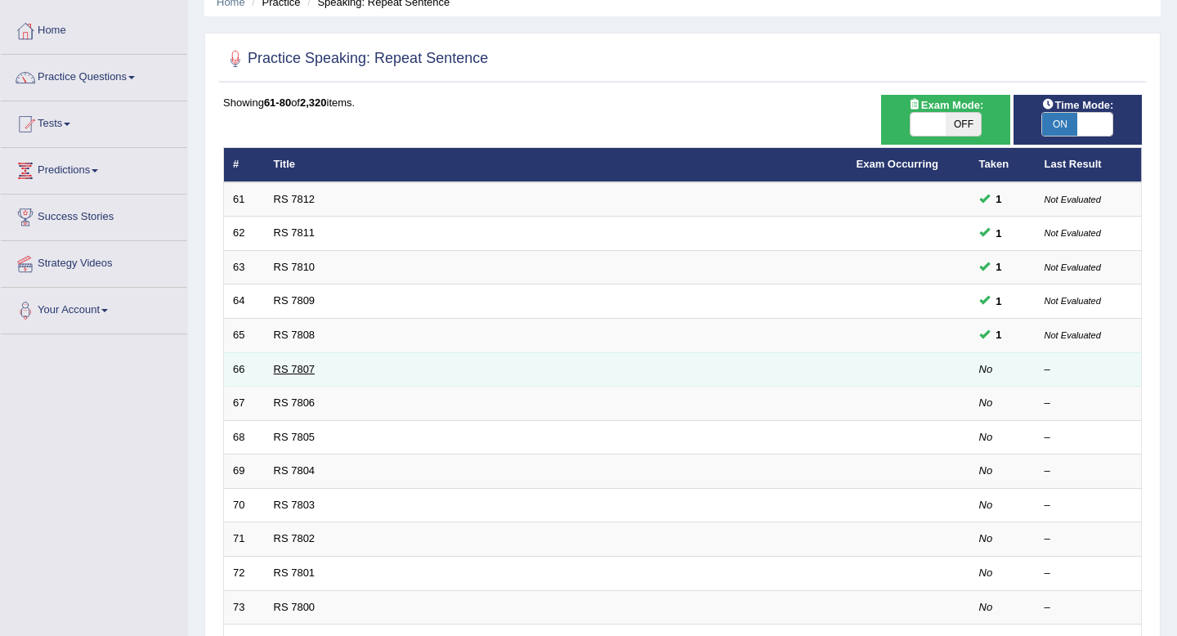
click at [296, 365] on link "RS 7807" at bounding box center [295, 369] width 42 height 12
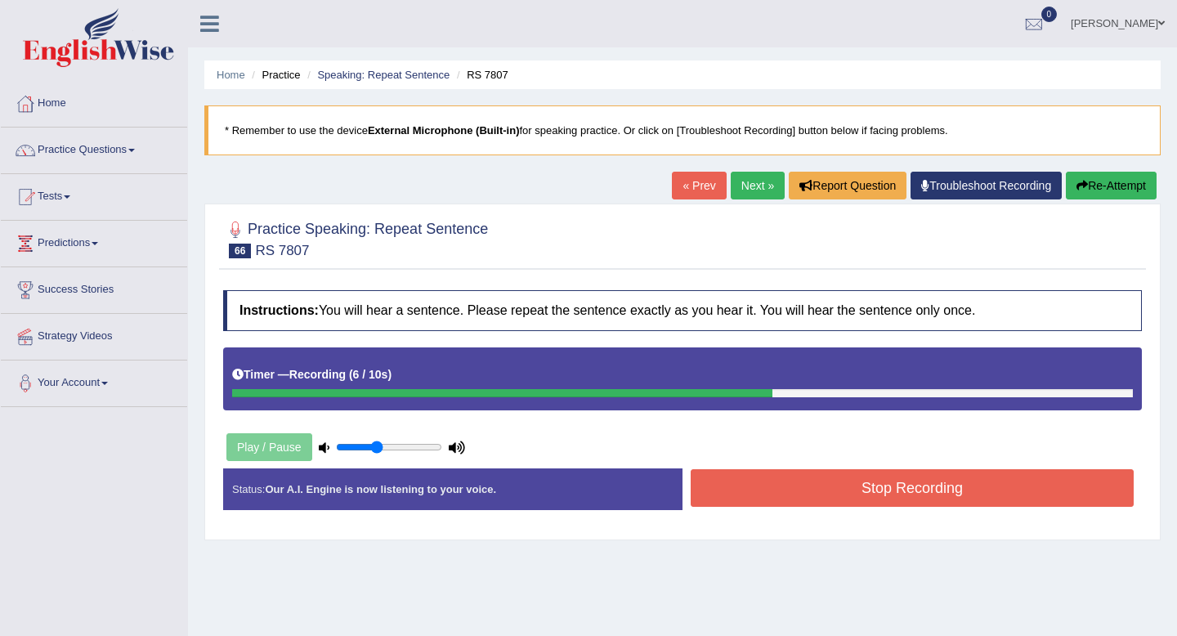
click at [722, 495] on button "Stop Recording" at bounding box center [912, 488] width 443 height 38
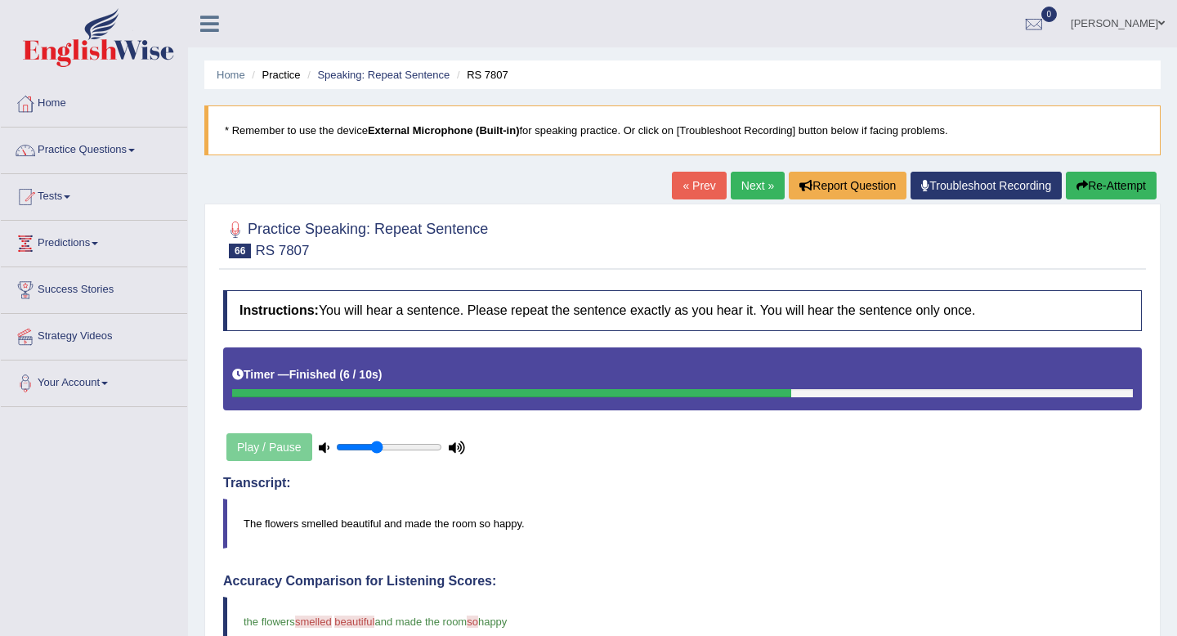
click at [733, 193] on link "Next »" at bounding box center [758, 186] width 54 height 28
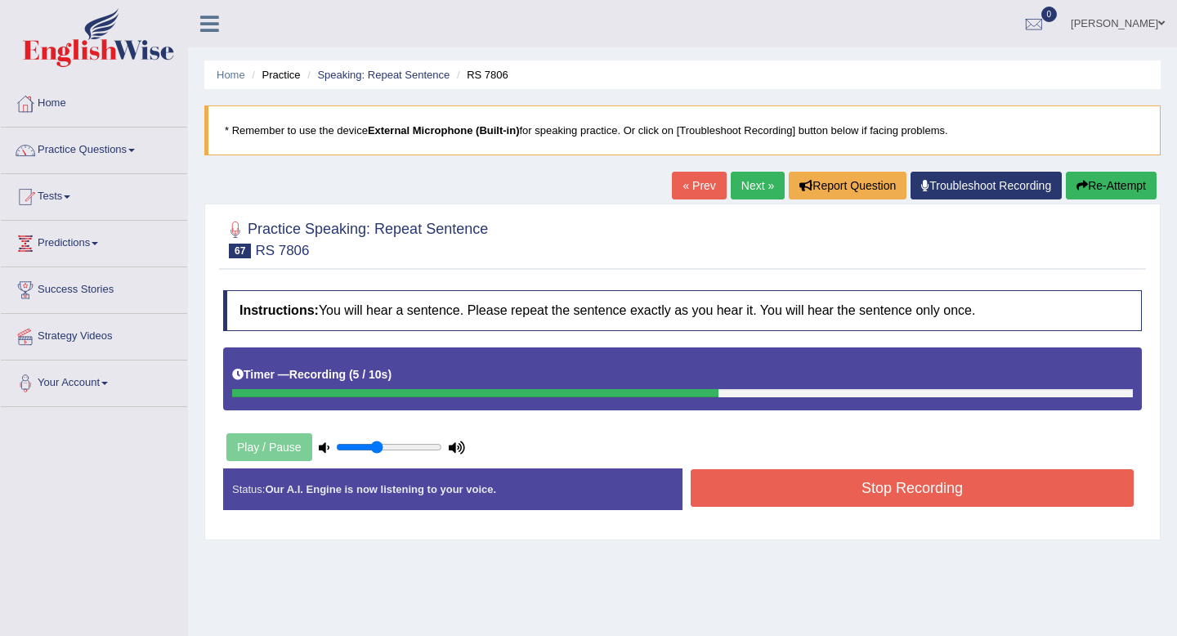
click at [869, 490] on button "Stop Recording" at bounding box center [912, 488] width 443 height 38
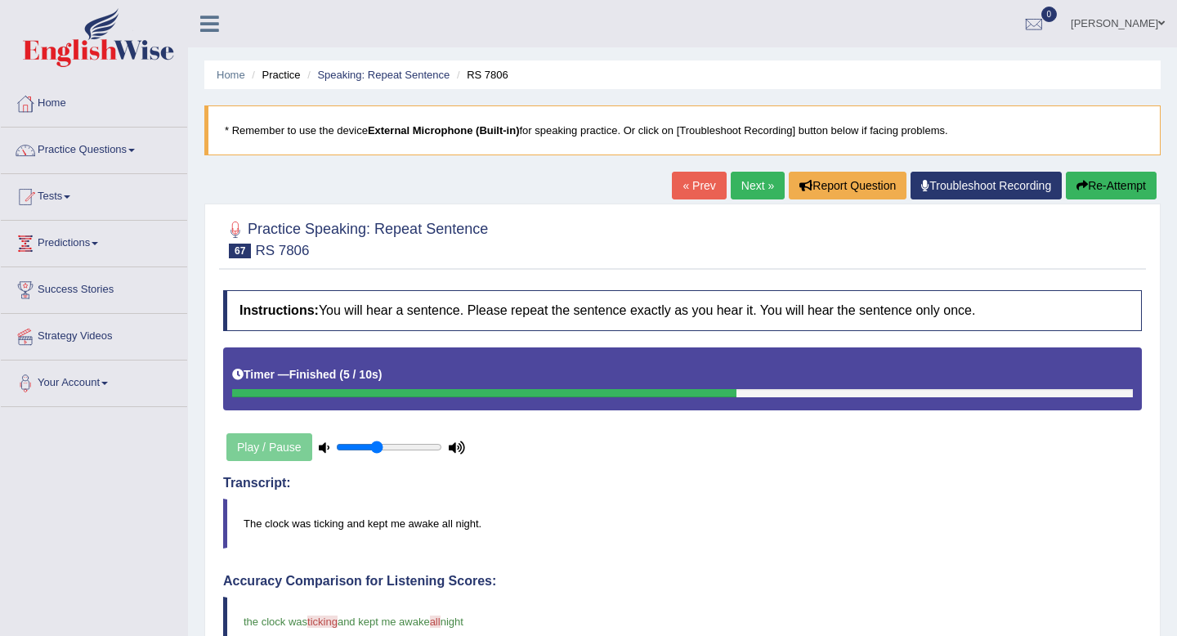
click at [758, 182] on link "Next »" at bounding box center [758, 186] width 54 height 28
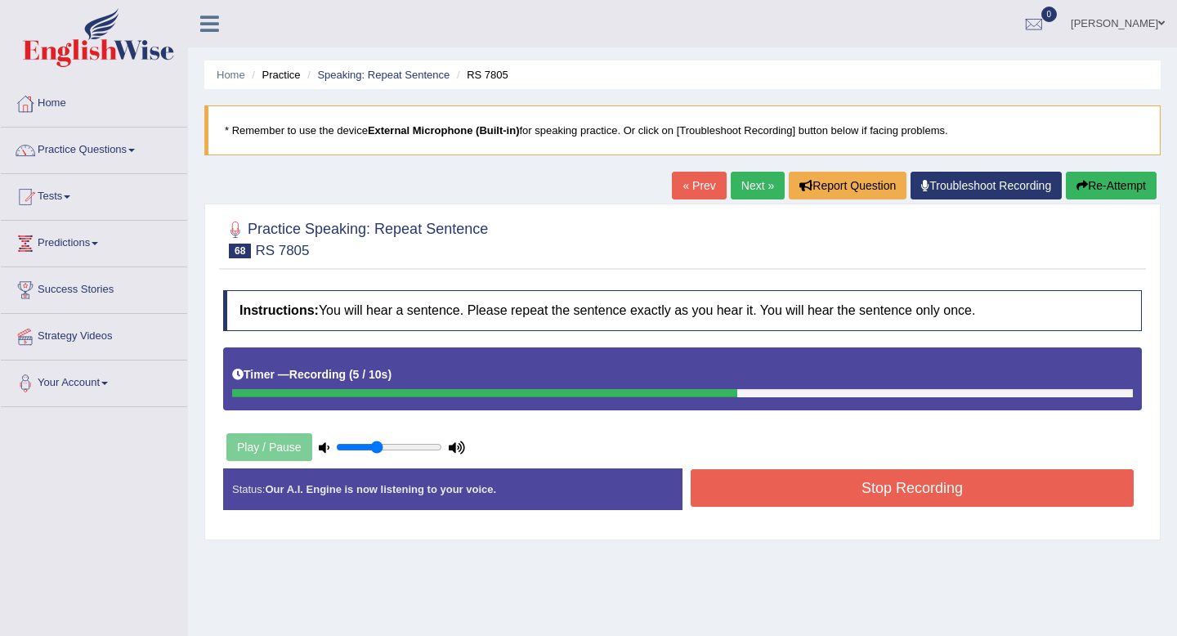
click at [775, 482] on button "Stop Recording" at bounding box center [912, 488] width 443 height 38
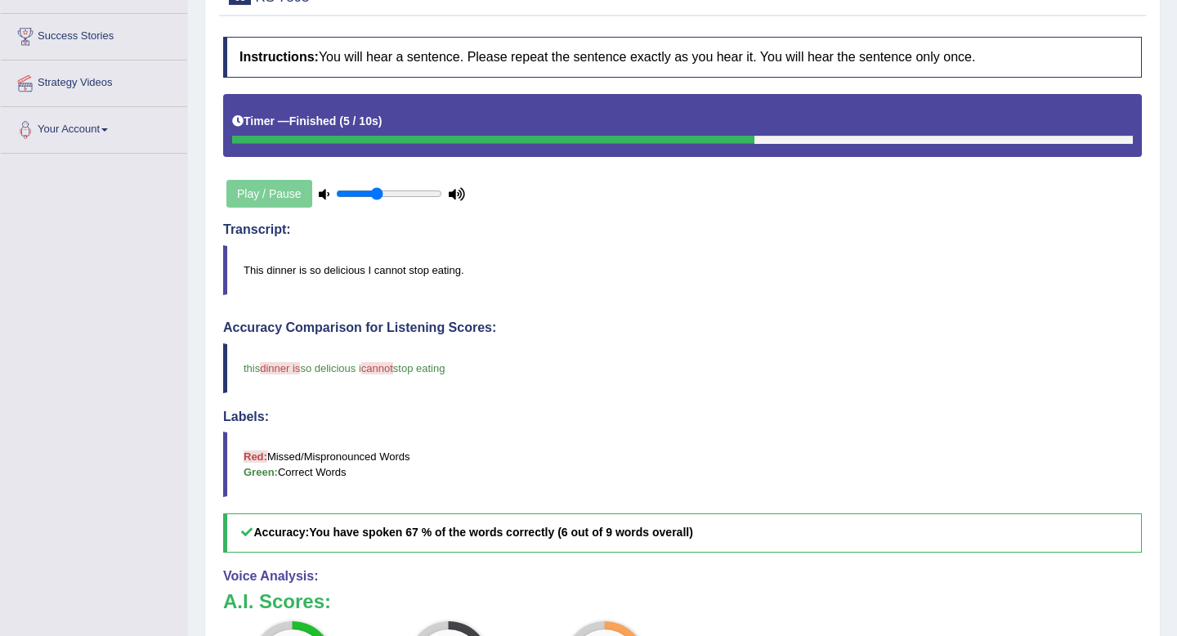
scroll to position [127, 0]
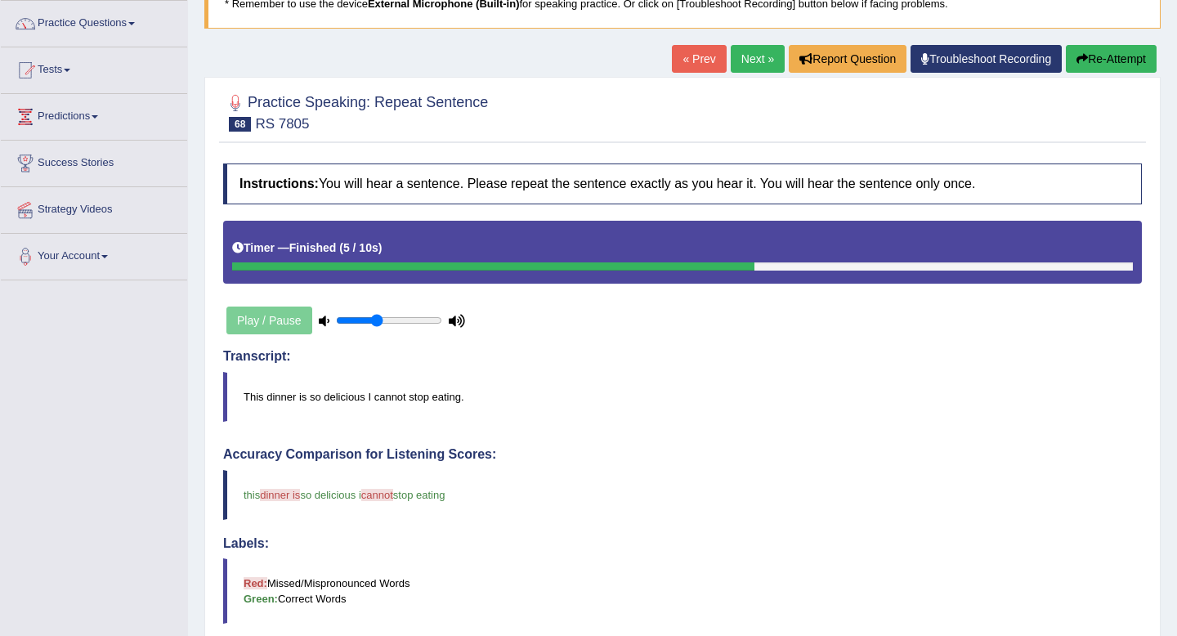
click at [1086, 59] on button "Re-Attempt" at bounding box center [1111, 59] width 91 height 28
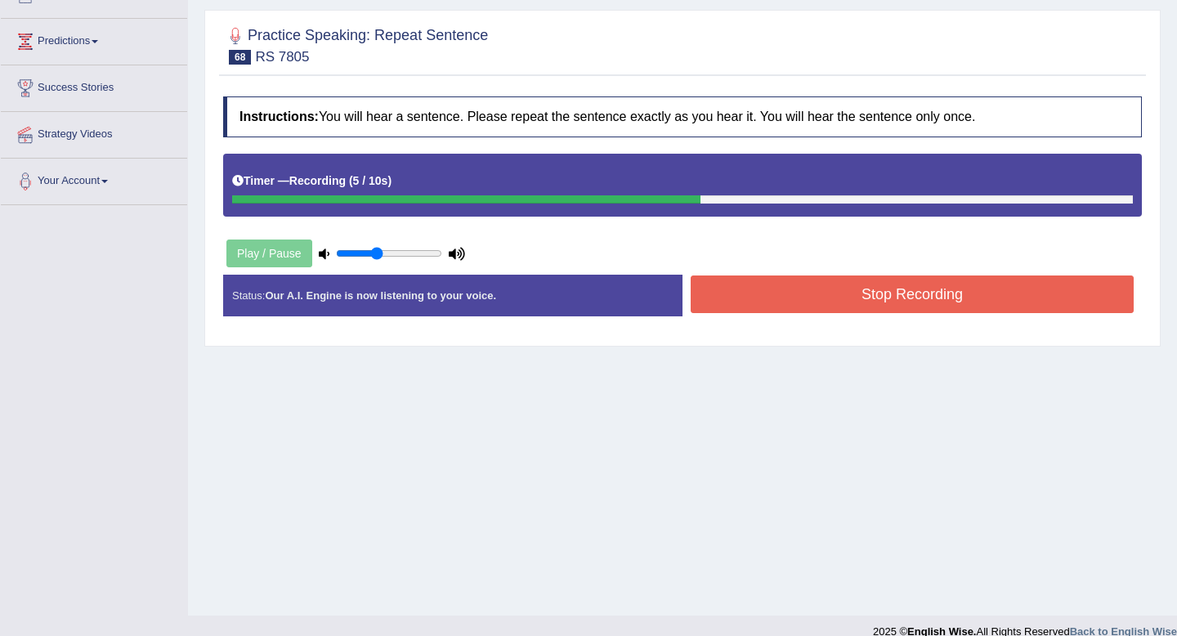
click at [779, 294] on button "Stop Recording" at bounding box center [912, 295] width 443 height 38
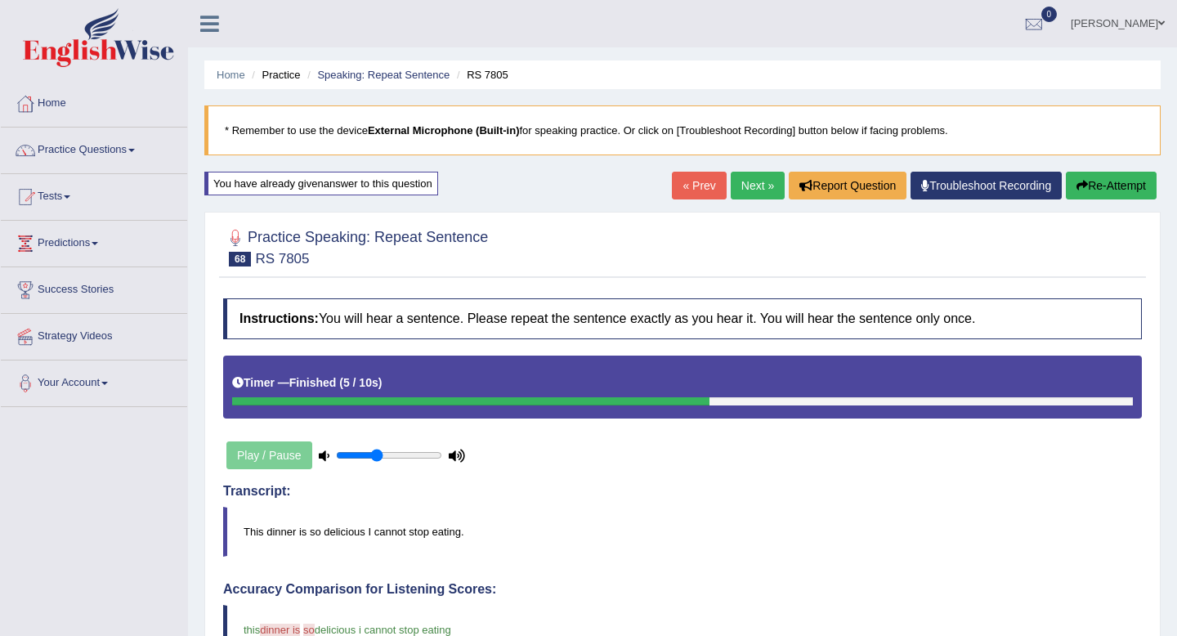
click at [748, 191] on link "Next »" at bounding box center [758, 186] width 54 height 28
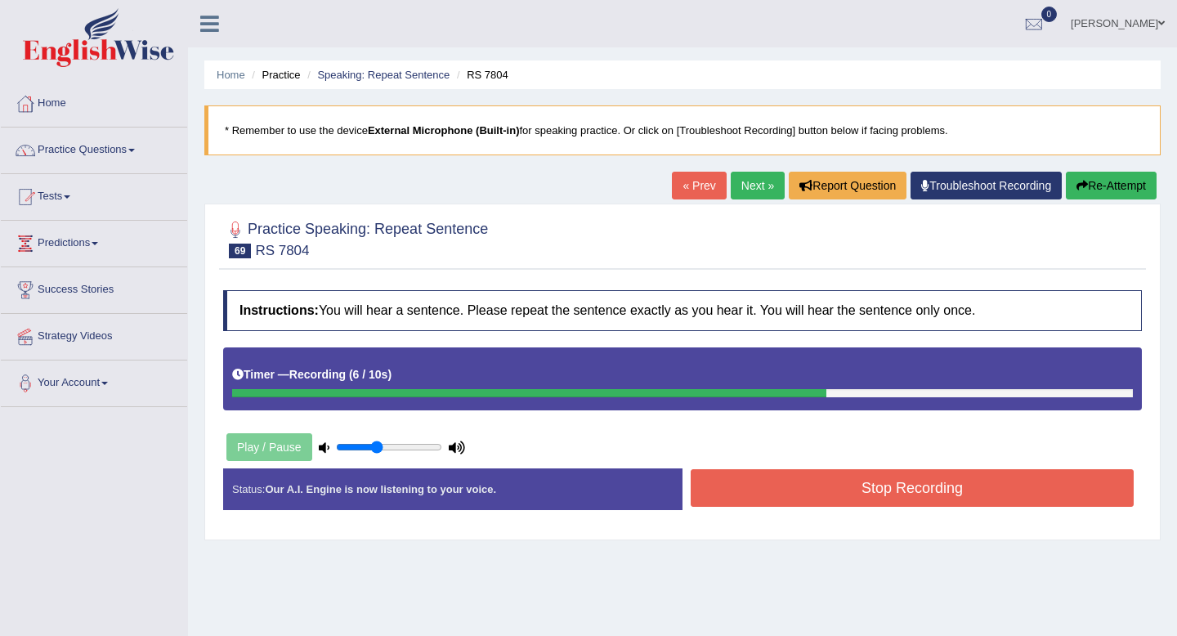
click at [869, 472] on button "Stop Recording" at bounding box center [912, 488] width 443 height 38
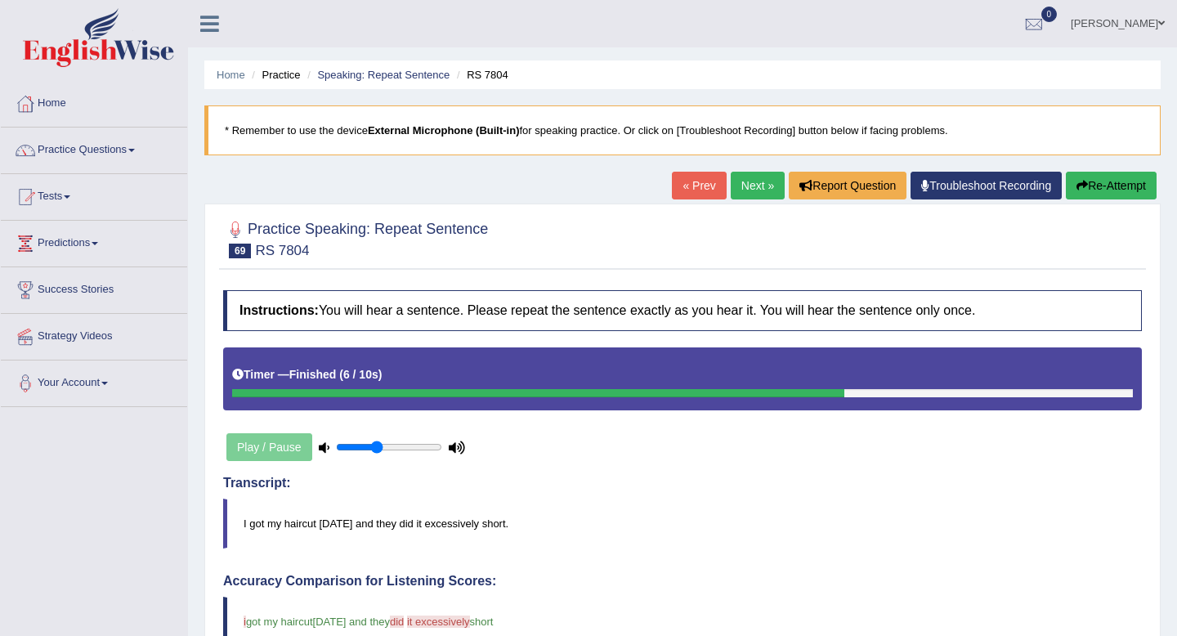
click at [741, 184] on link "Next »" at bounding box center [758, 186] width 54 height 28
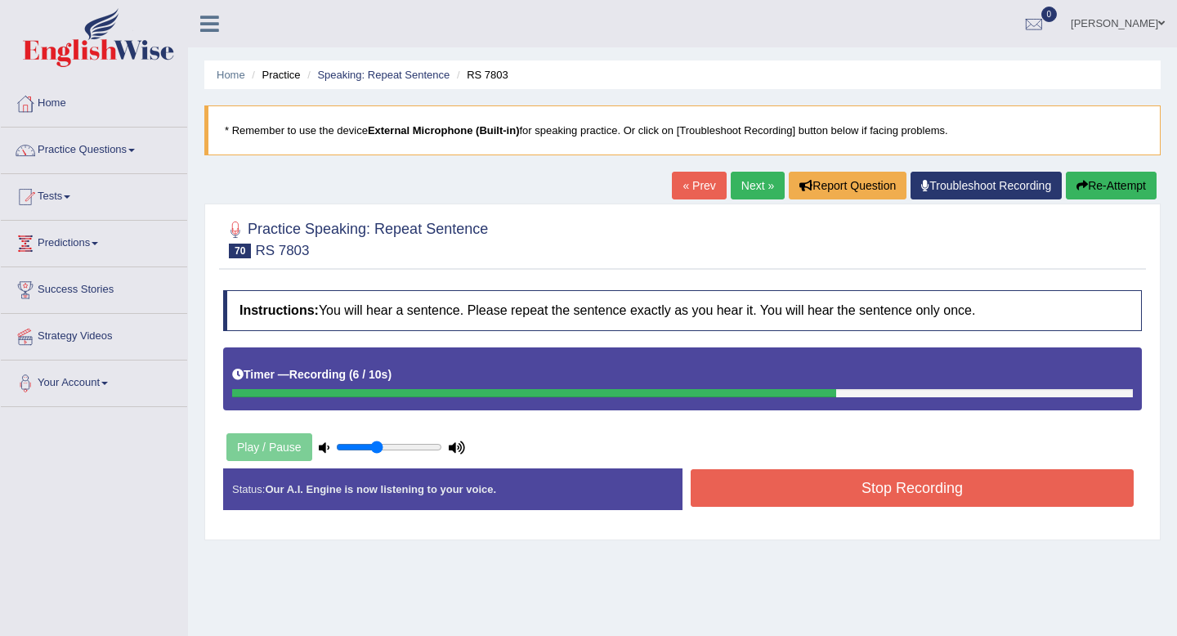
click at [822, 508] on div "Stop Recording" at bounding box center [912, 490] width 459 height 42
click at [822, 498] on button "Stop Recording" at bounding box center [912, 488] width 443 height 38
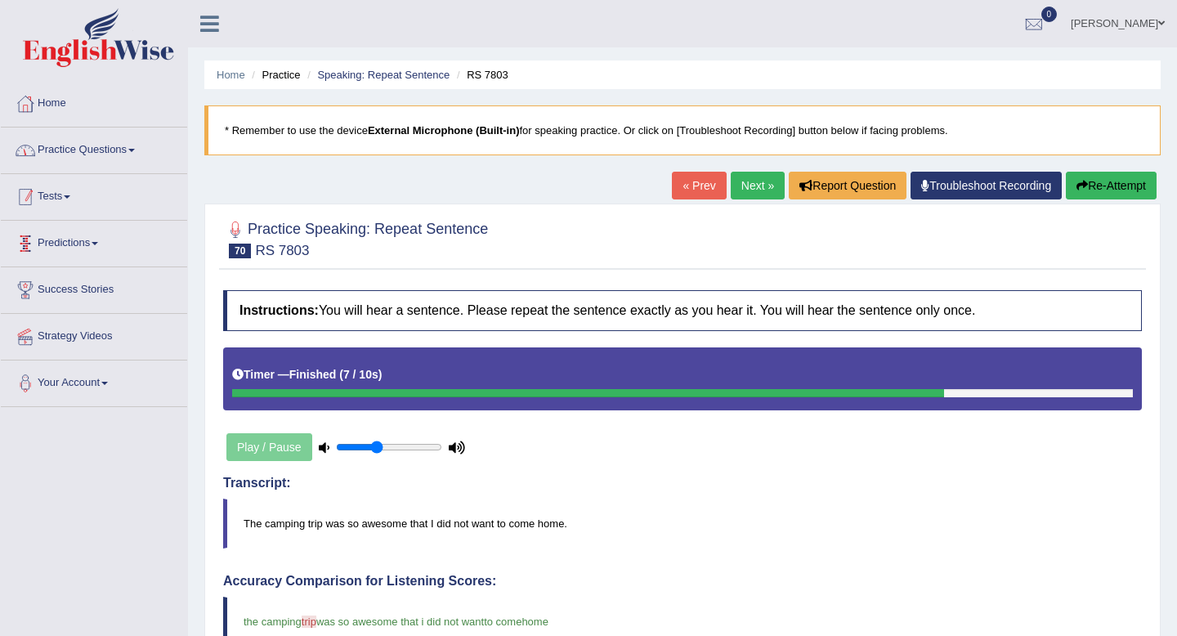
click at [111, 150] on link "Practice Questions" at bounding box center [94, 148] width 186 height 41
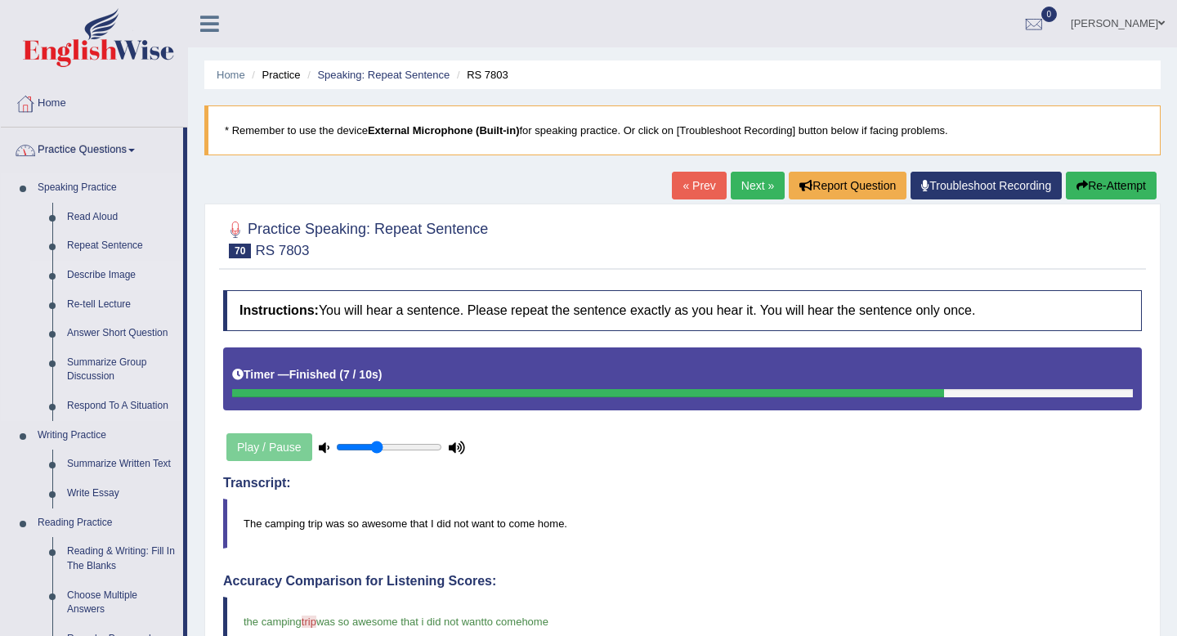
click at [100, 280] on link "Describe Image" at bounding box center [121, 275] width 123 height 29
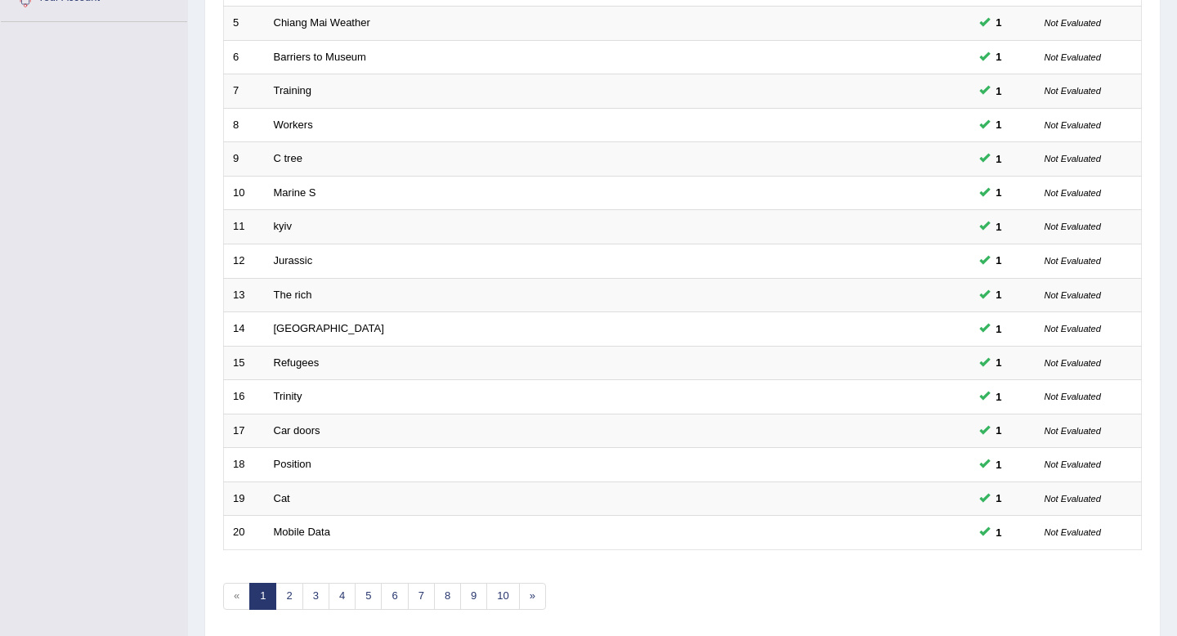
scroll to position [446, 0]
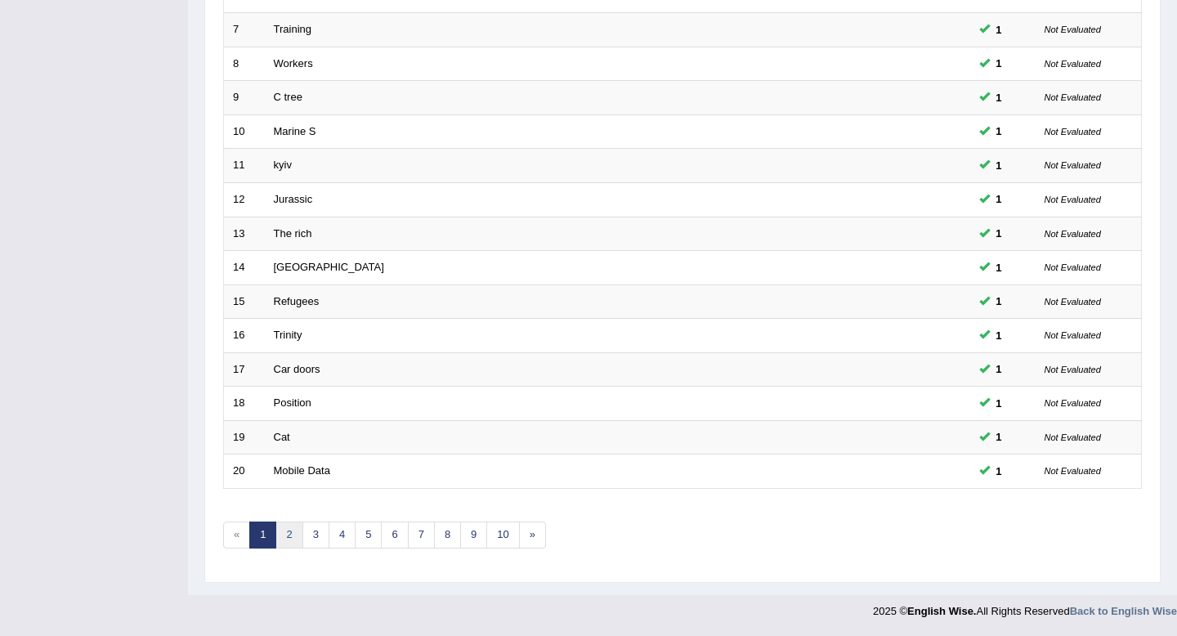
click at [289, 534] on link "2" at bounding box center [289, 535] width 27 height 27
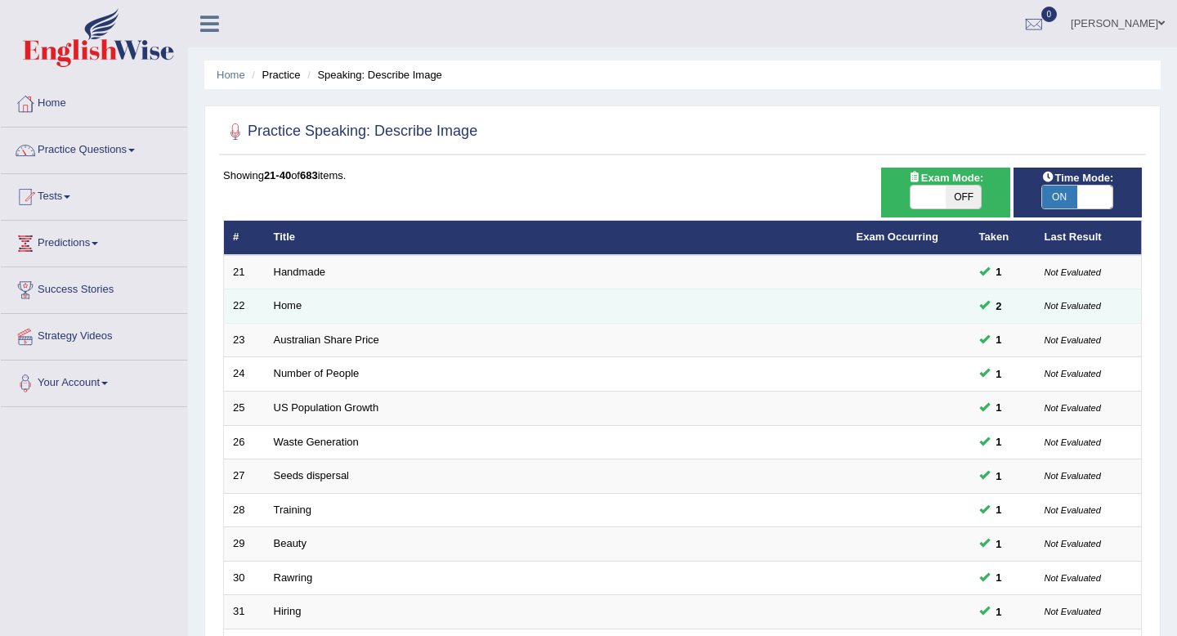
scroll to position [446, 0]
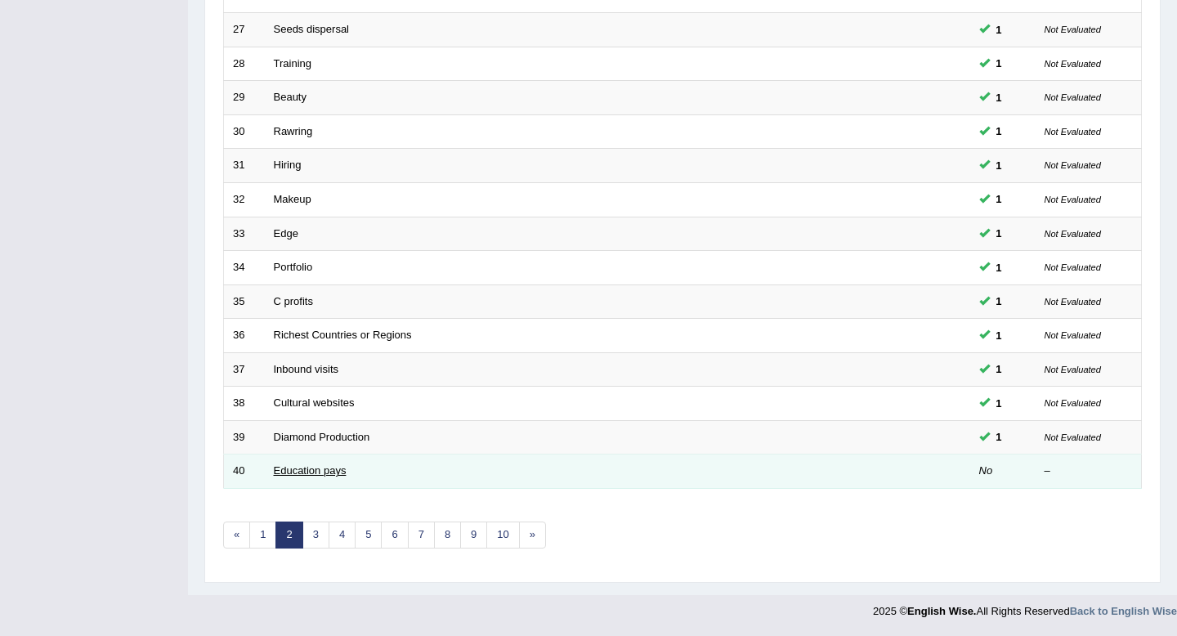
click at [288, 467] on link "Education pays" at bounding box center [310, 470] width 73 height 12
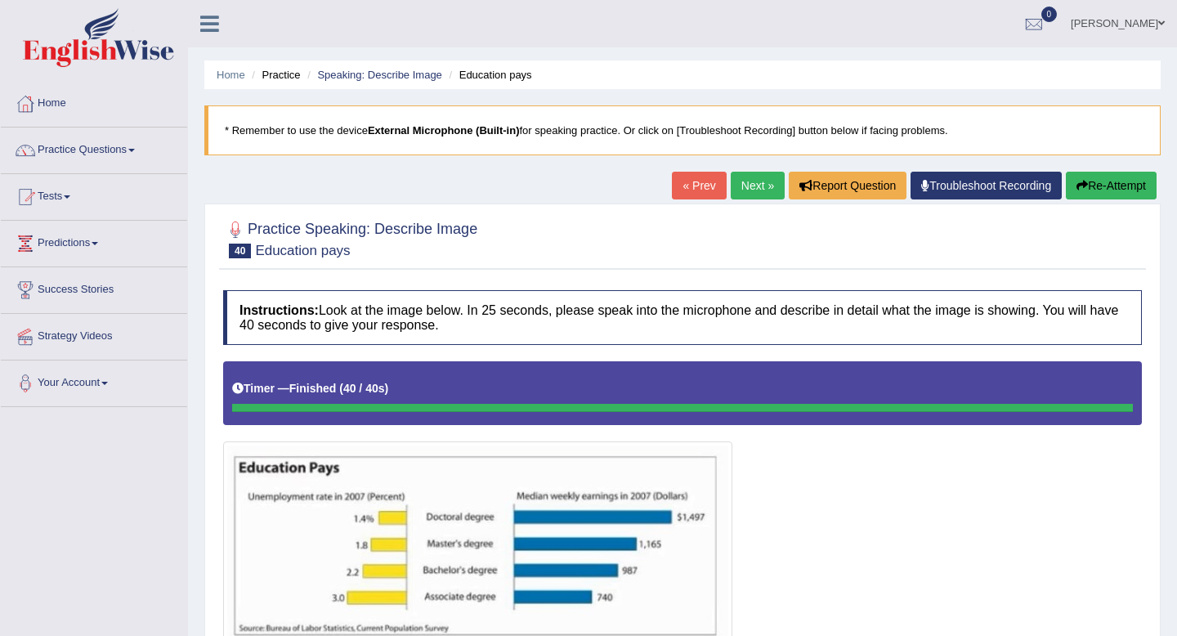
click at [746, 186] on link "Next »" at bounding box center [758, 186] width 54 height 28
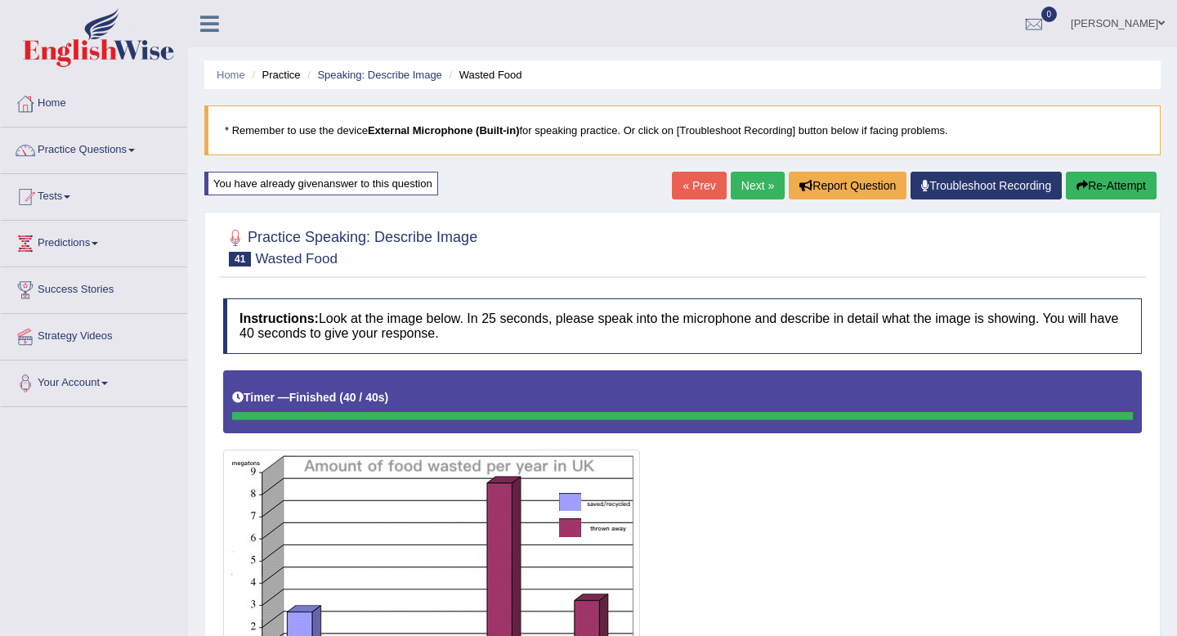
click at [757, 184] on link "Next »" at bounding box center [758, 186] width 54 height 28
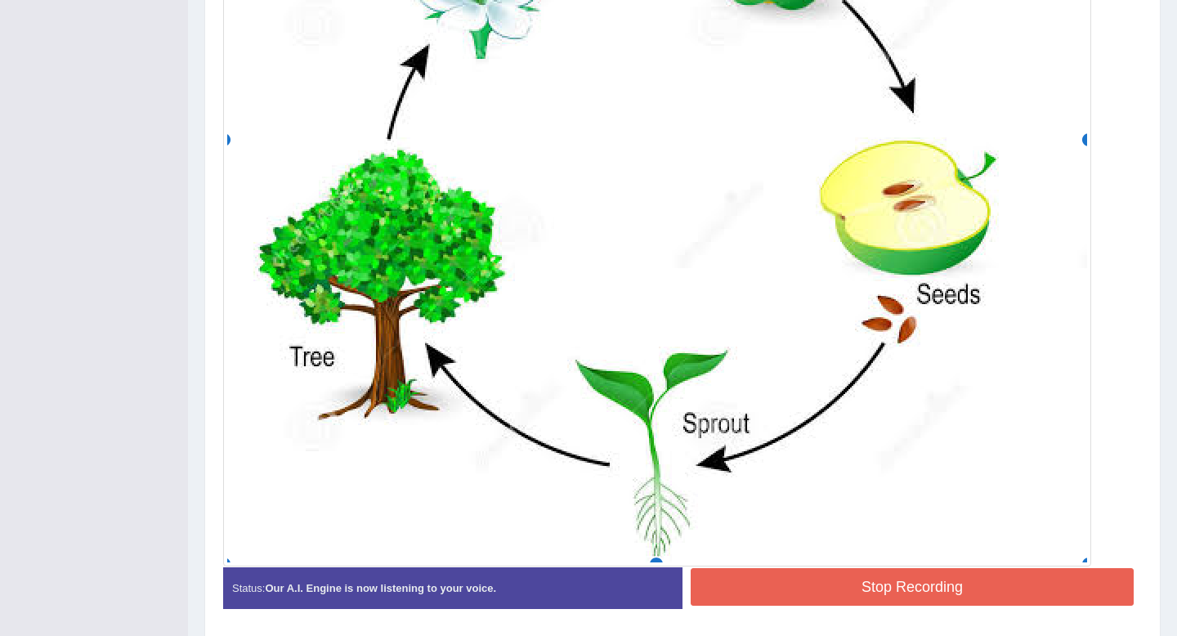
scroll to position [788, 0]
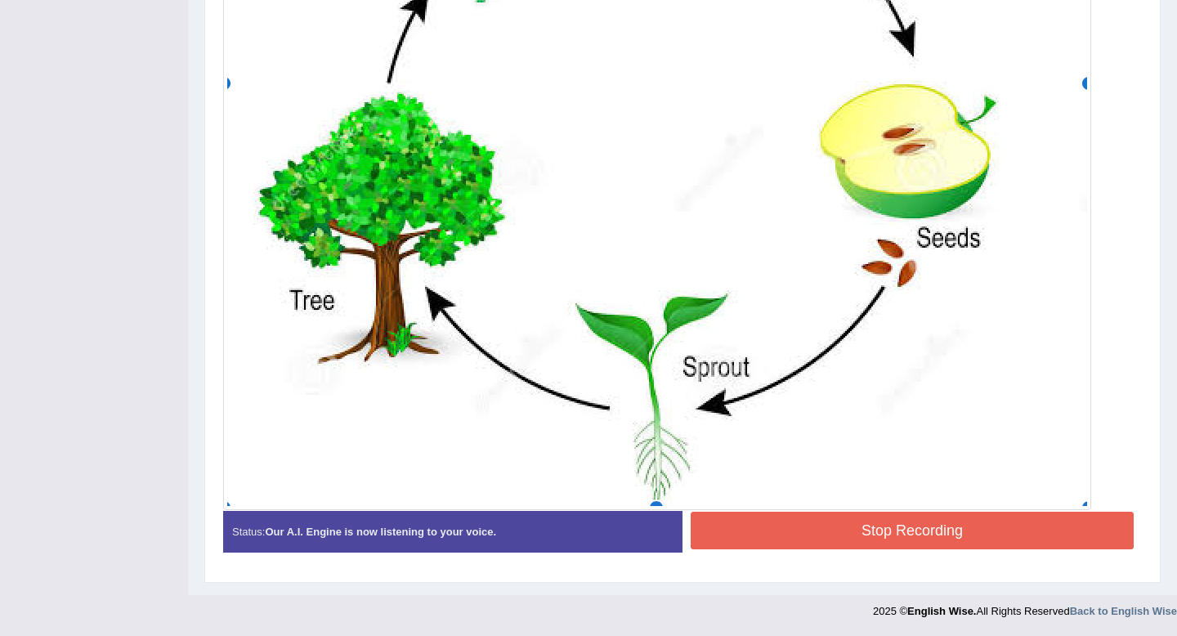
click at [802, 526] on button "Stop Recording" at bounding box center [912, 531] width 443 height 38
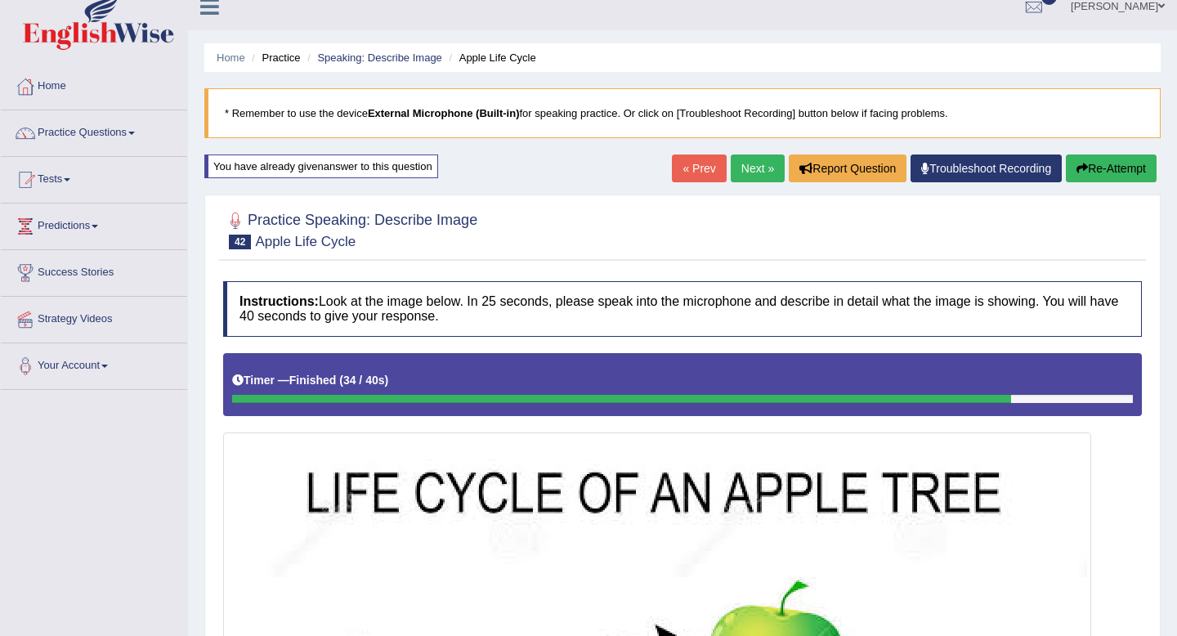
scroll to position [0, 0]
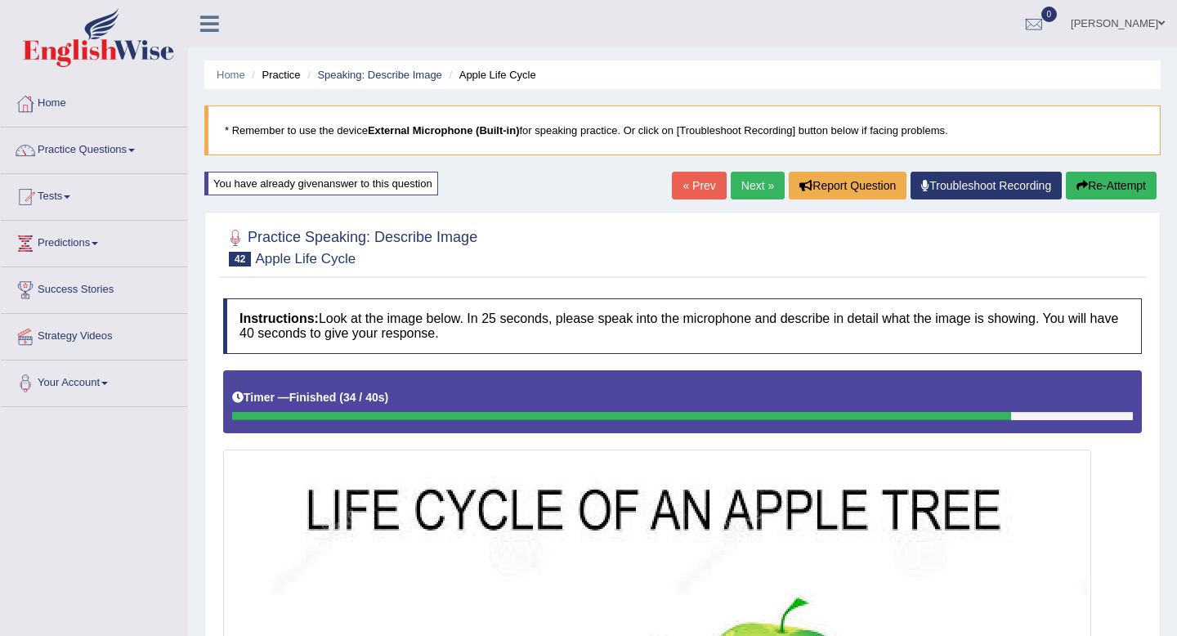
click at [737, 187] on link "Next »" at bounding box center [758, 186] width 54 height 28
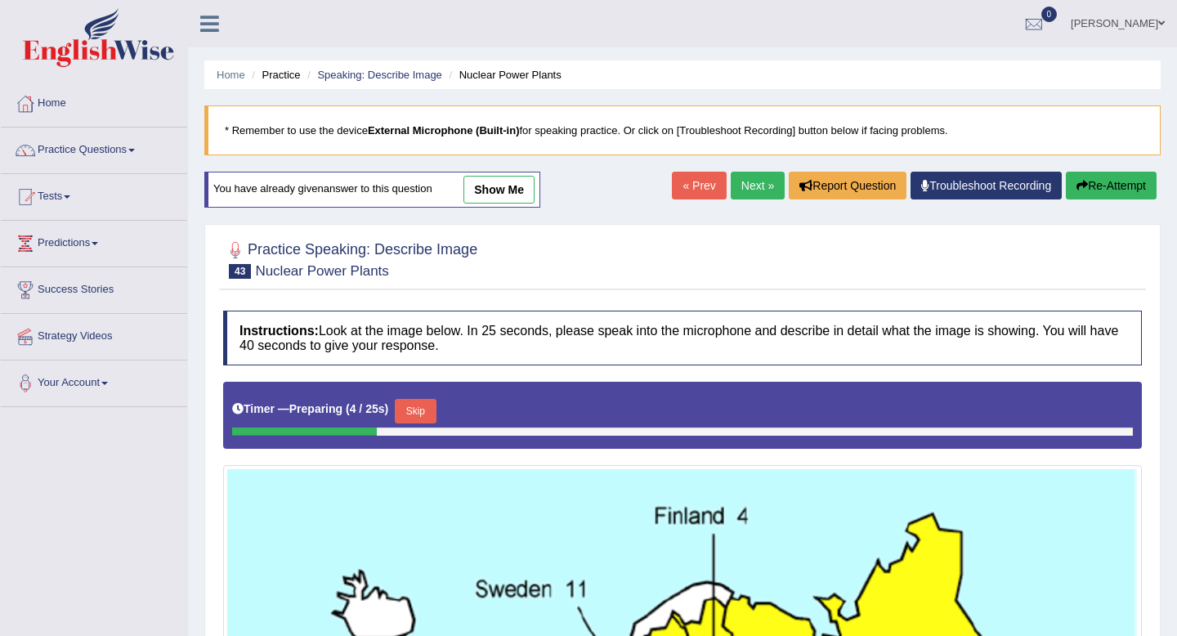
click at [746, 177] on link "Next »" at bounding box center [758, 186] width 54 height 28
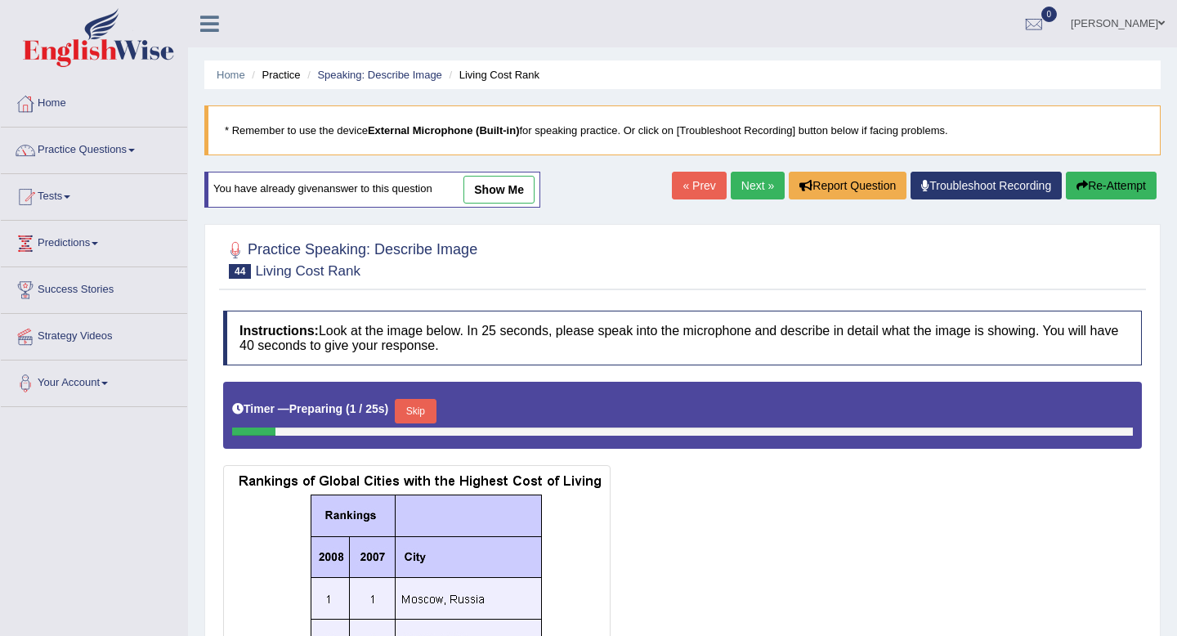
click at [752, 182] on link "Next »" at bounding box center [758, 186] width 54 height 28
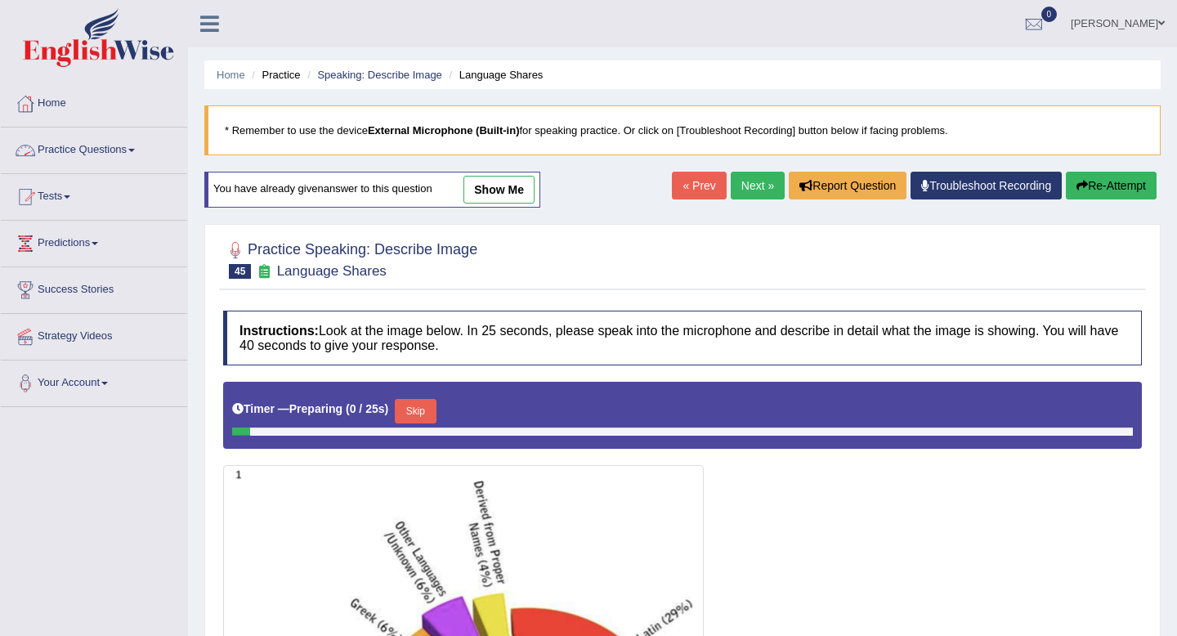
click at [49, 159] on link "Practice Questions" at bounding box center [94, 148] width 186 height 41
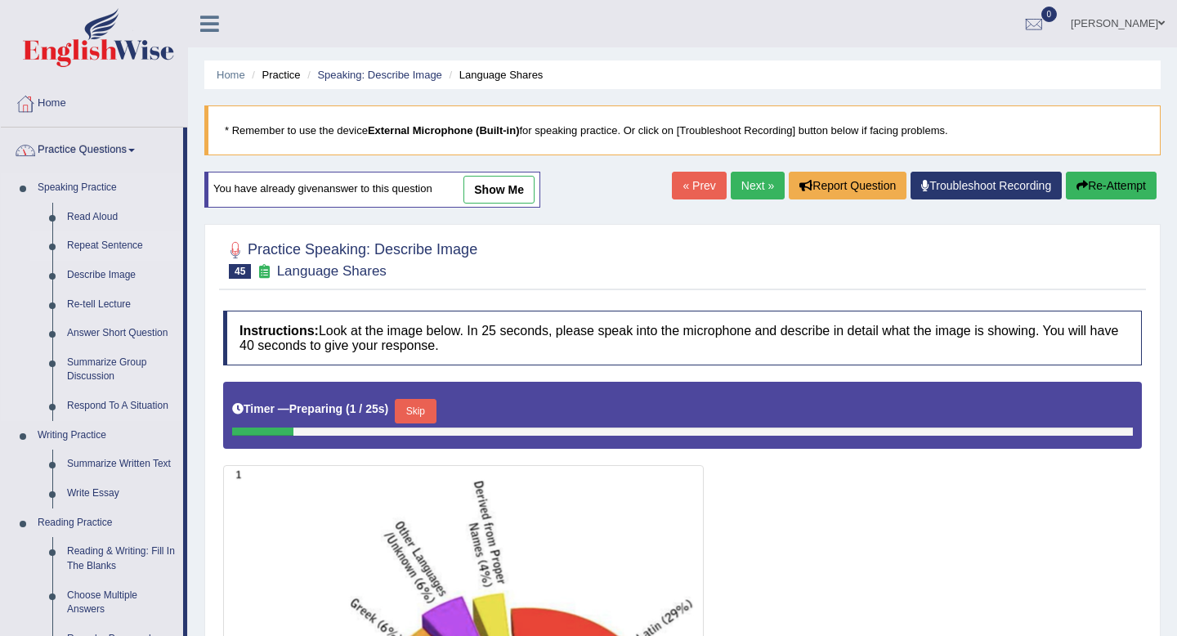
click at [84, 245] on link "Repeat Sentence" at bounding box center [121, 245] width 123 height 29
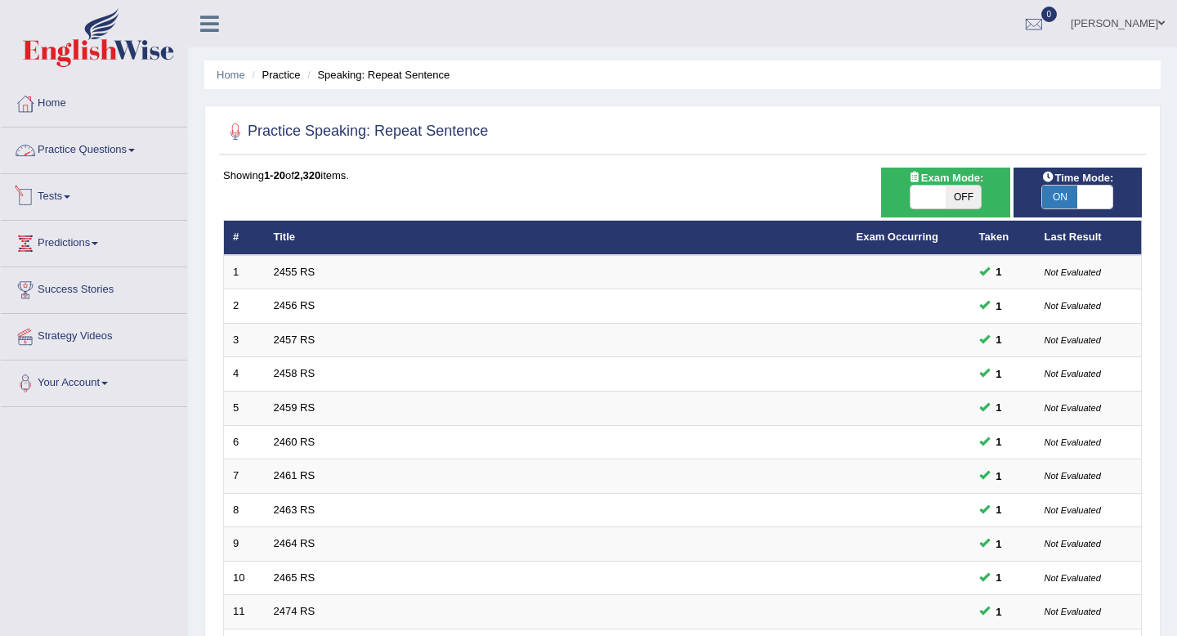
click at [87, 155] on link "Practice Questions" at bounding box center [94, 148] width 186 height 41
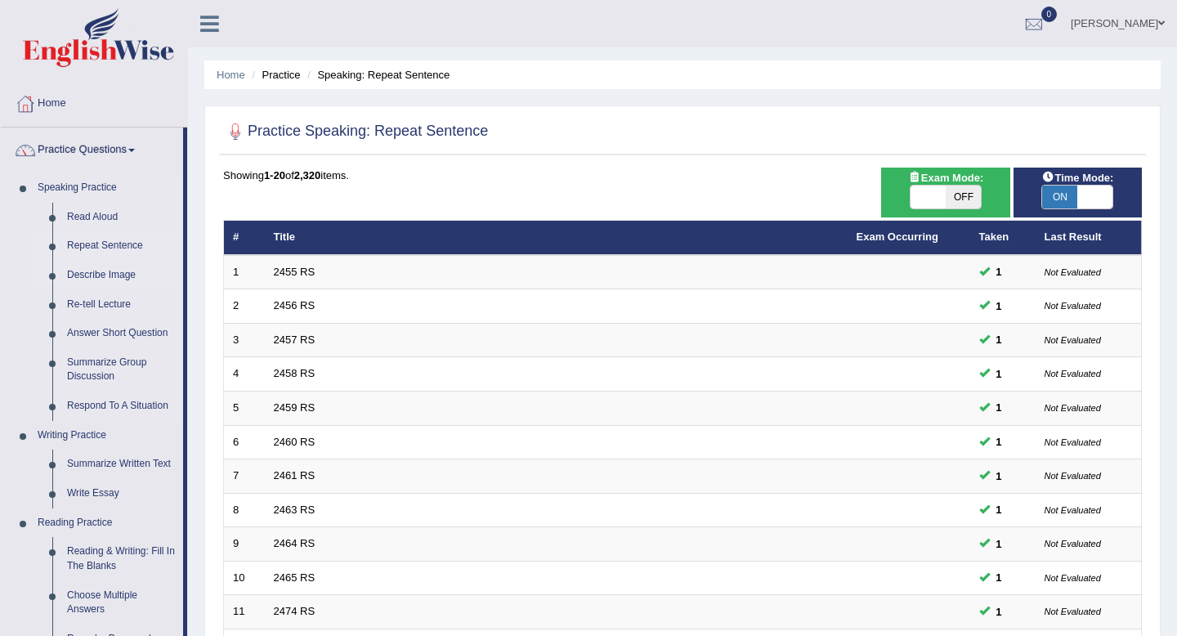
click at [105, 273] on link "Describe Image" at bounding box center [121, 275] width 123 height 29
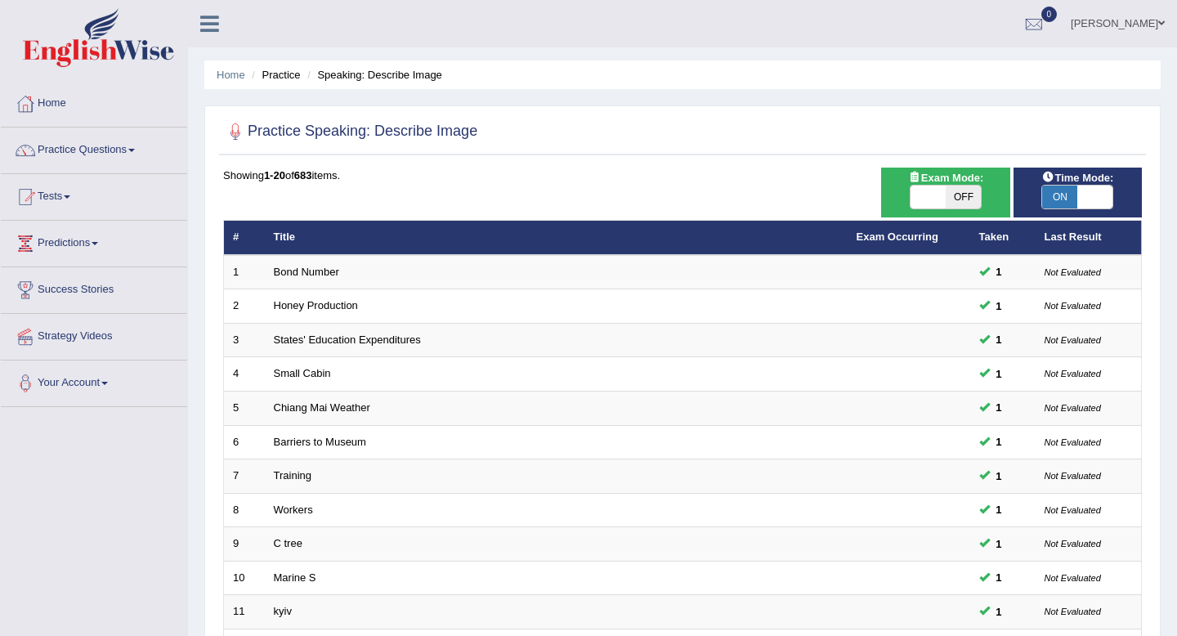
scroll to position [446, 0]
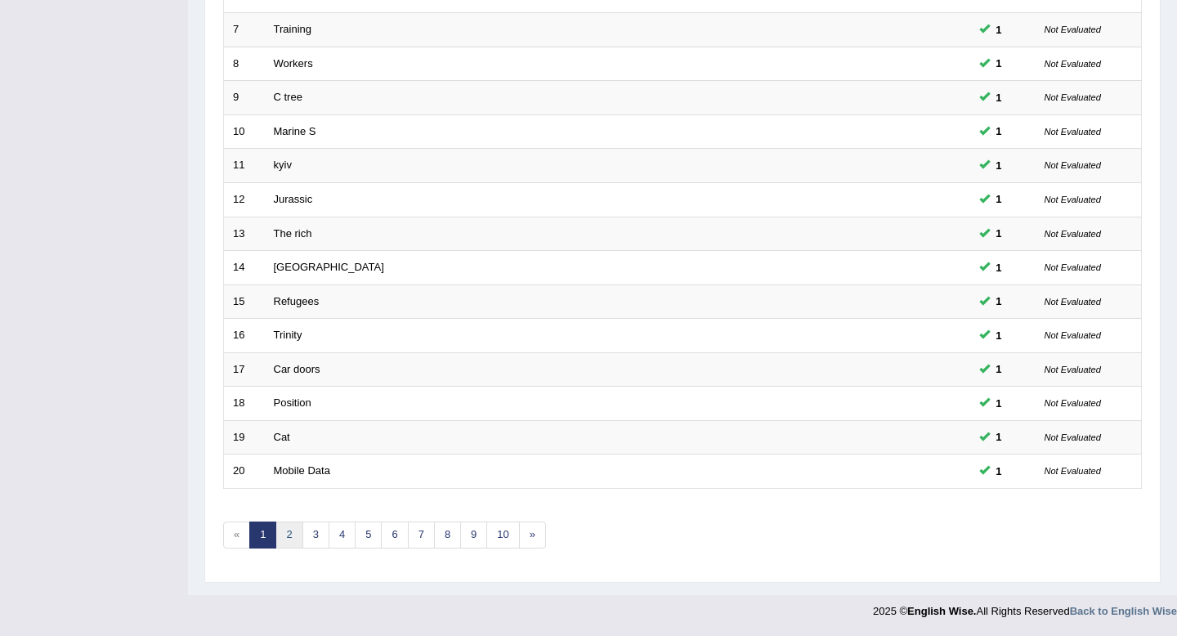
click at [286, 540] on link "2" at bounding box center [289, 535] width 27 height 27
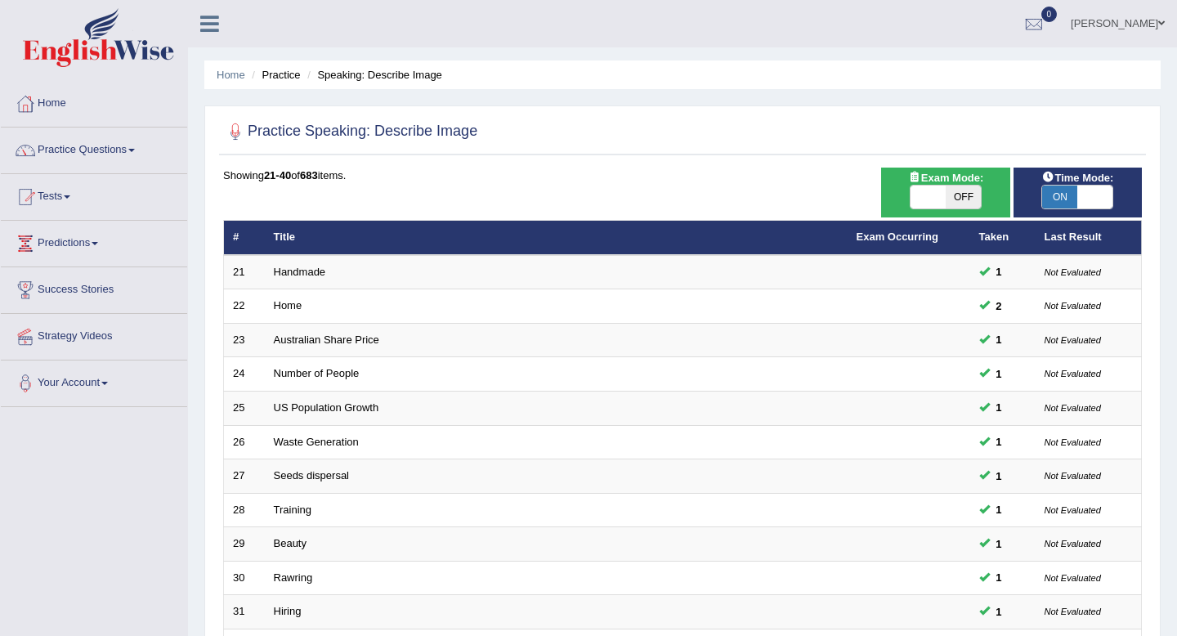
scroll to position [446, 0]
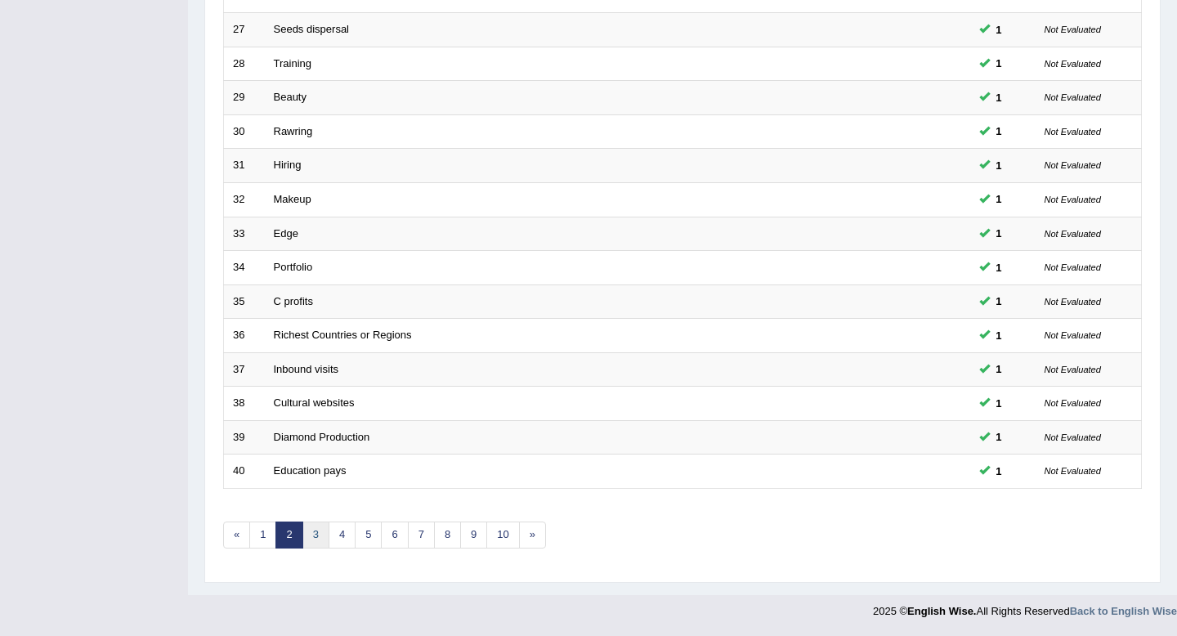
click at [310, 537] on link "3" at bounding box center [315, 535] width 27 height 27
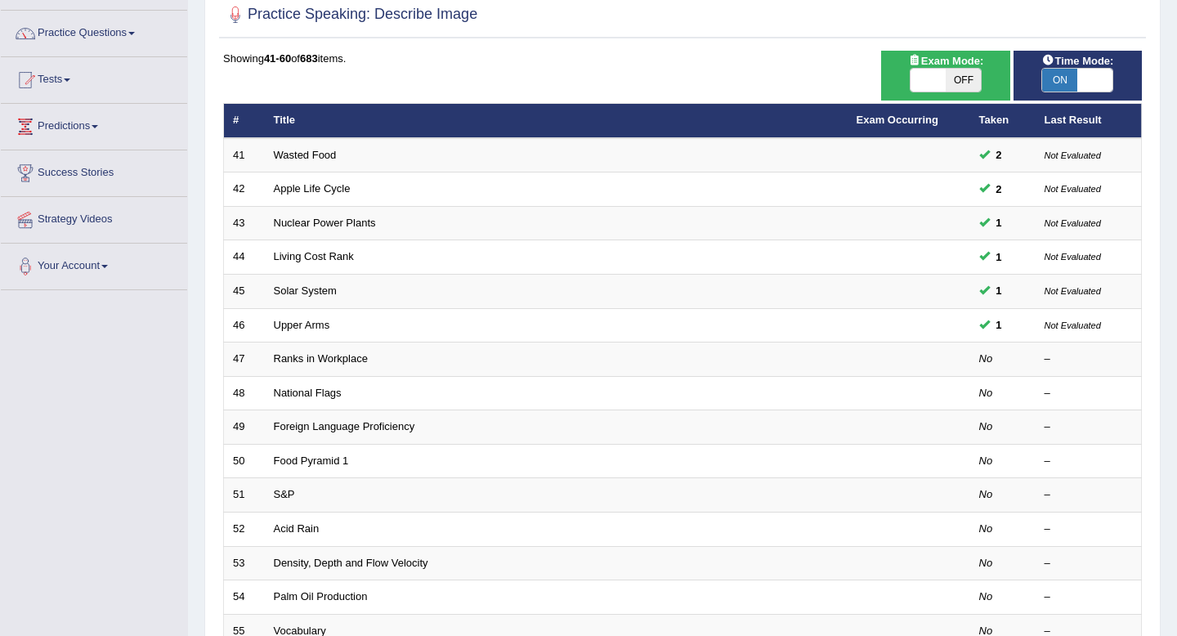
scroll to position [116, 0]
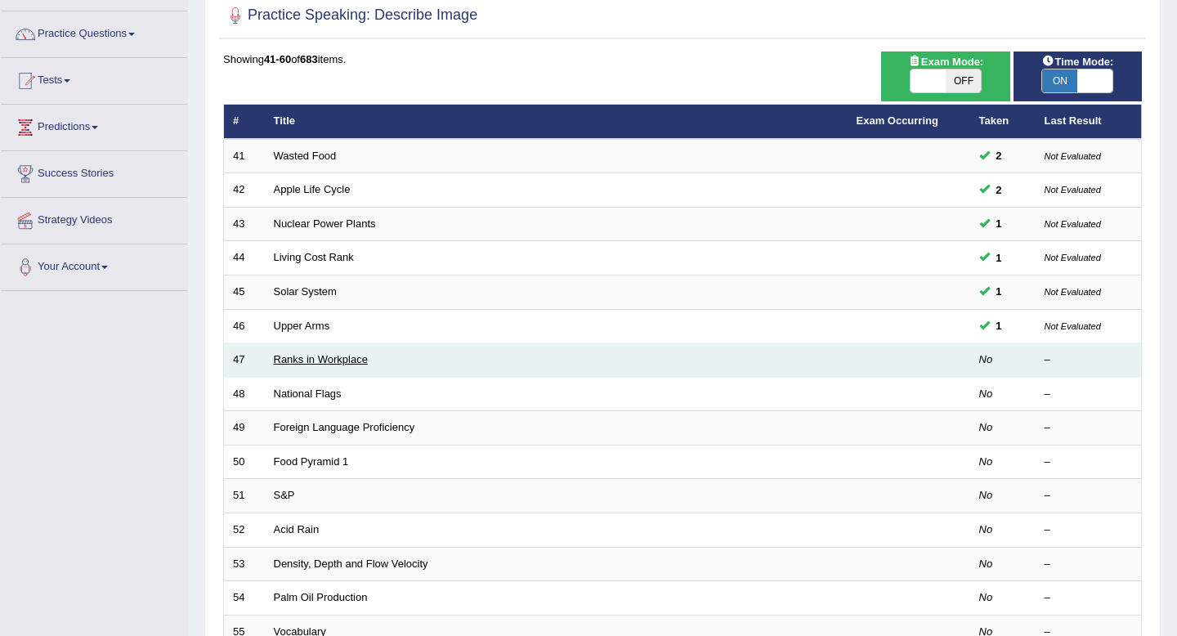
click at [311, 363] on link "Ranks in Workplace" at bounding box center [321, 359] width 94 height 12
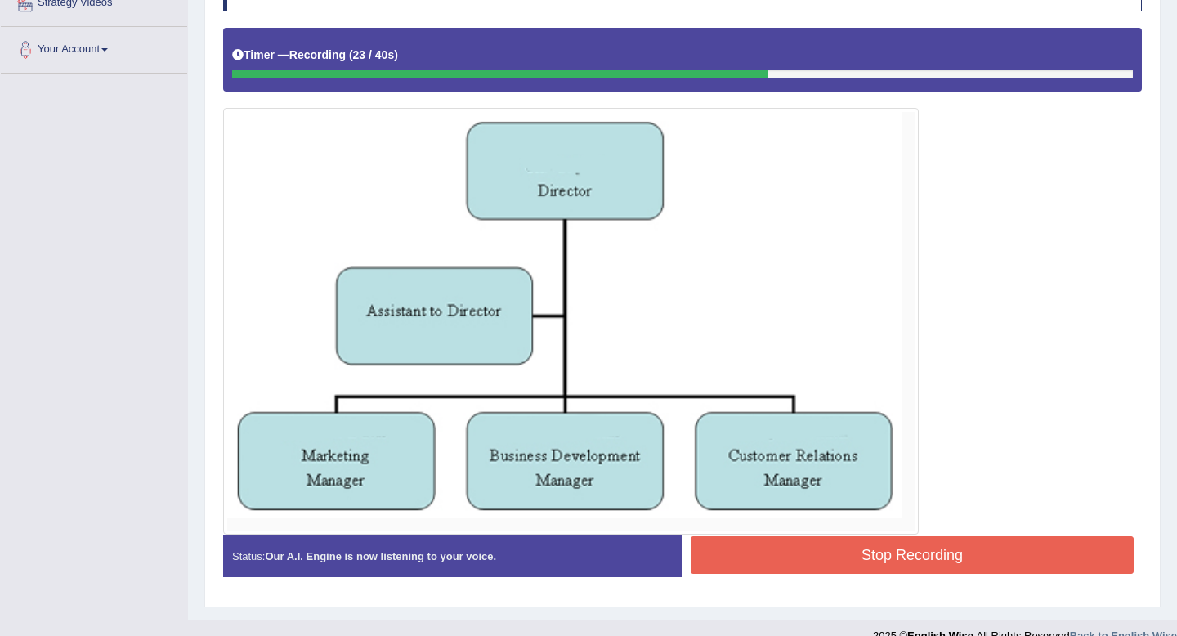
scroll to position [358, 0]
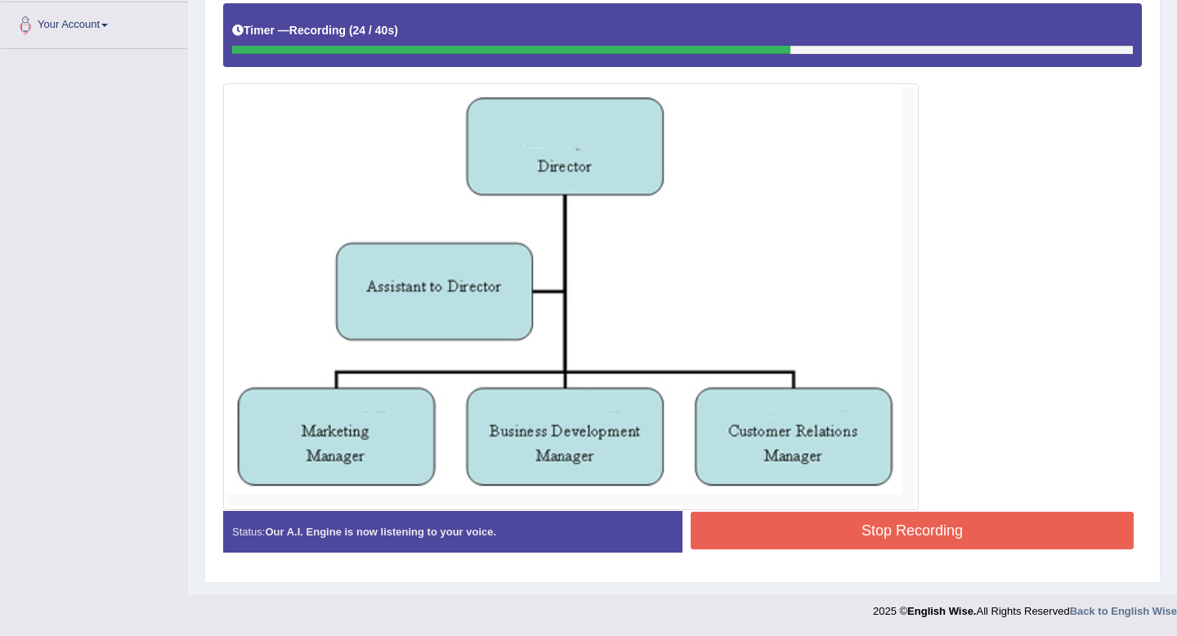
click at [809, 538] on button "Stop Recording" at bounding box center [912, 531] width 443 height 38
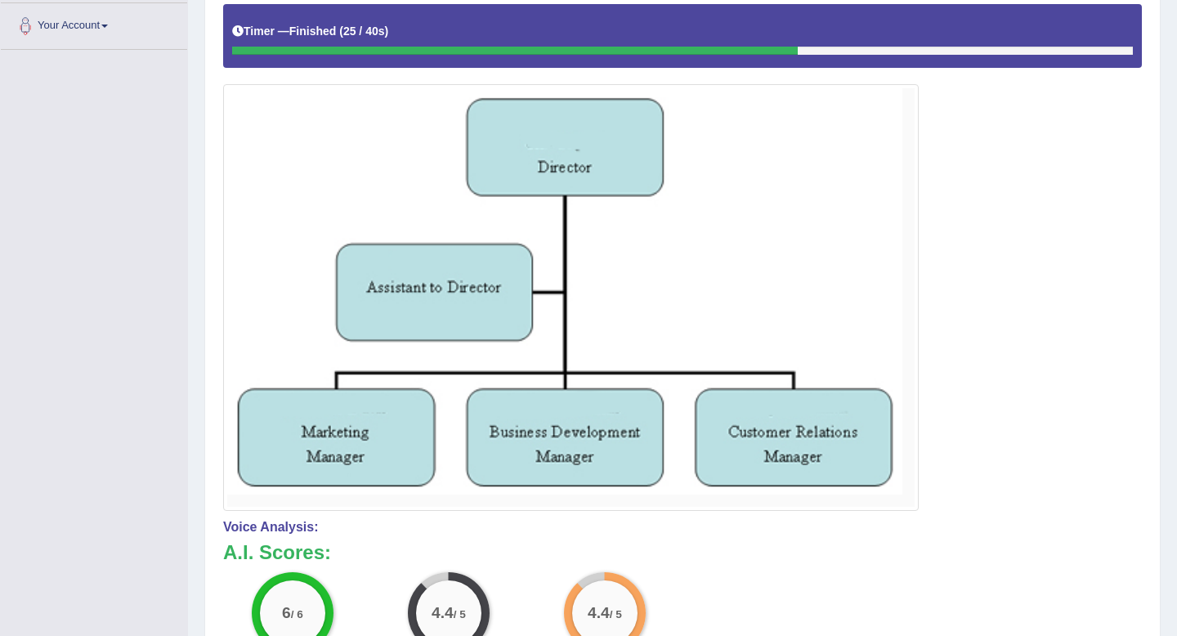
scroll to position [0, 0]
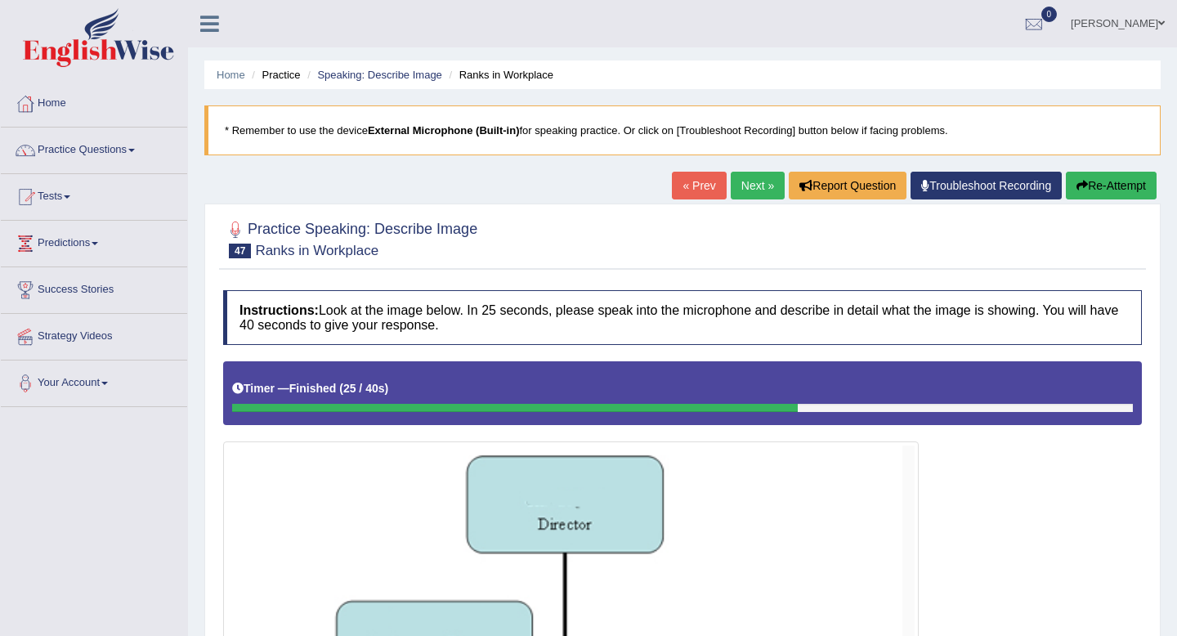
click at [743, 192] on link "Next »" at bounding box center [758, 186] width 54 height 28
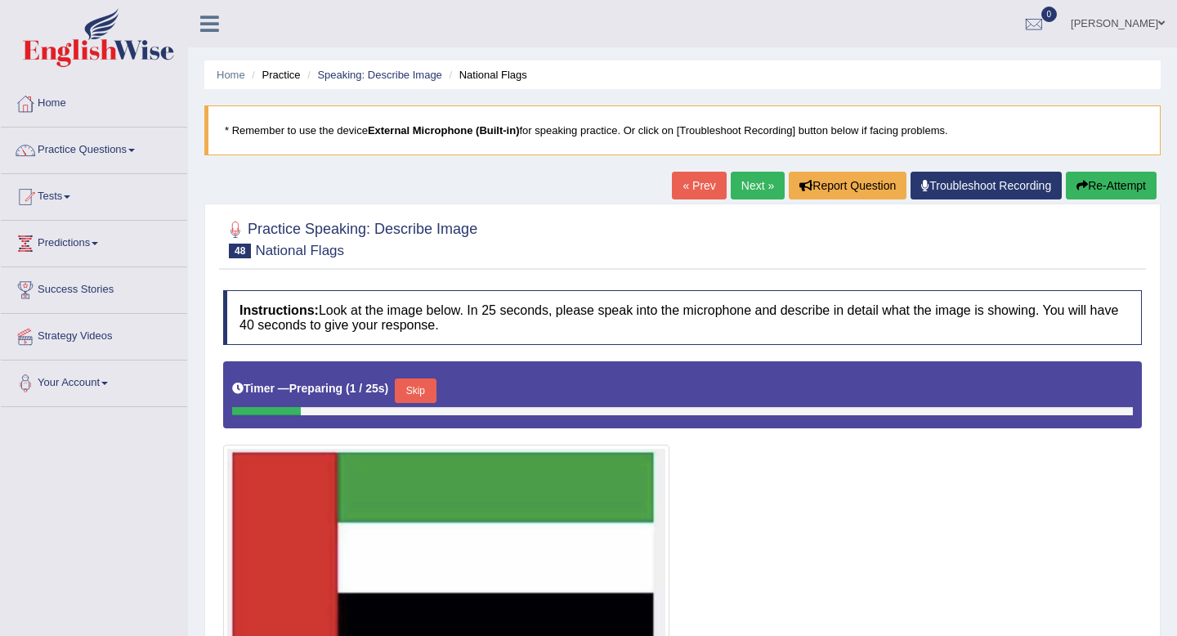
click at [750, 202] on div "« Prev Next » Report Question Troubleshoot Recording Re-Attempt" at bounding box center [916, 188] width 489 height 32
click at [748, 184] on link "Next »" at bounding box center [758, 186] width 54 height 28
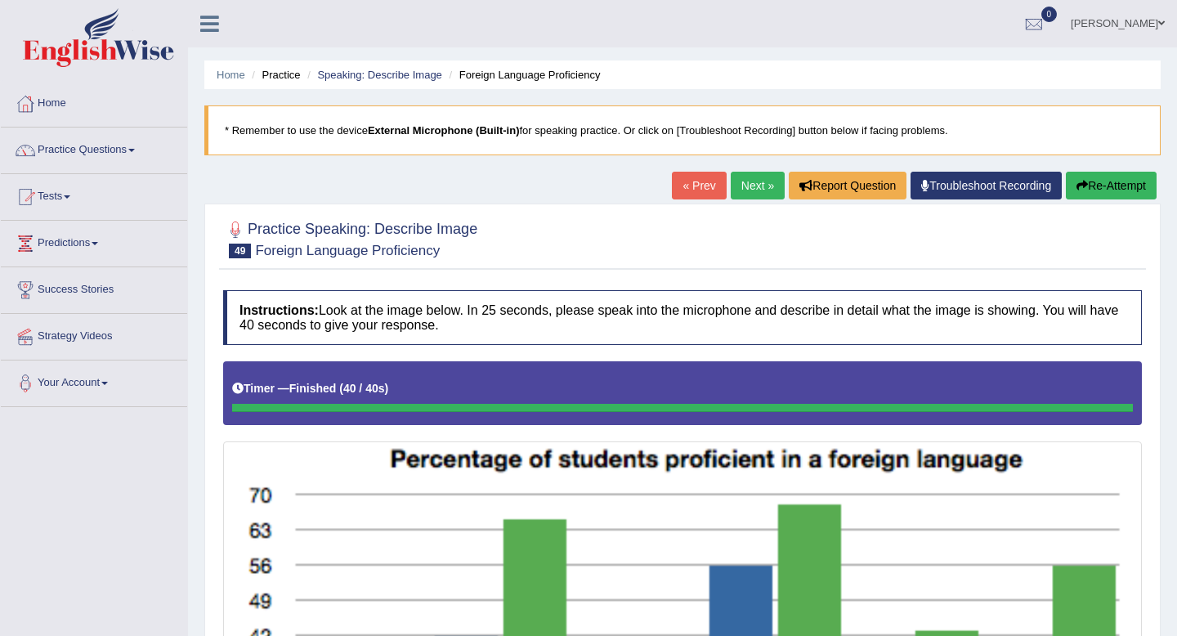
click at [743, 180] on link "Next »" at bounding box center [758, 186] width 54 height 28
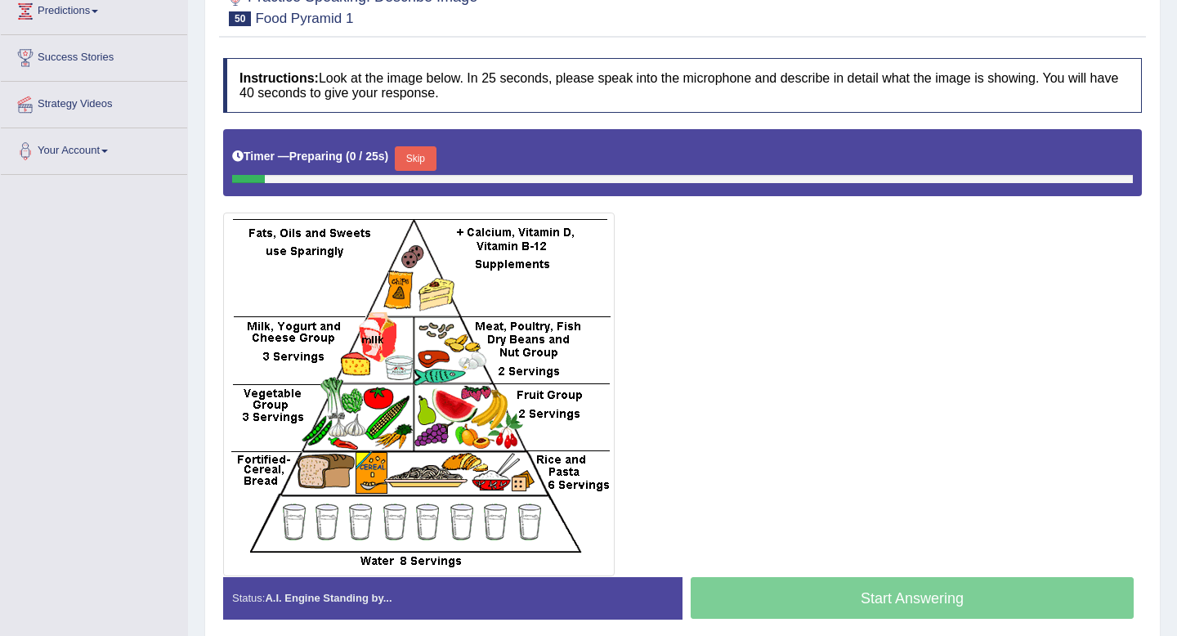
scroll to position [259, 0]
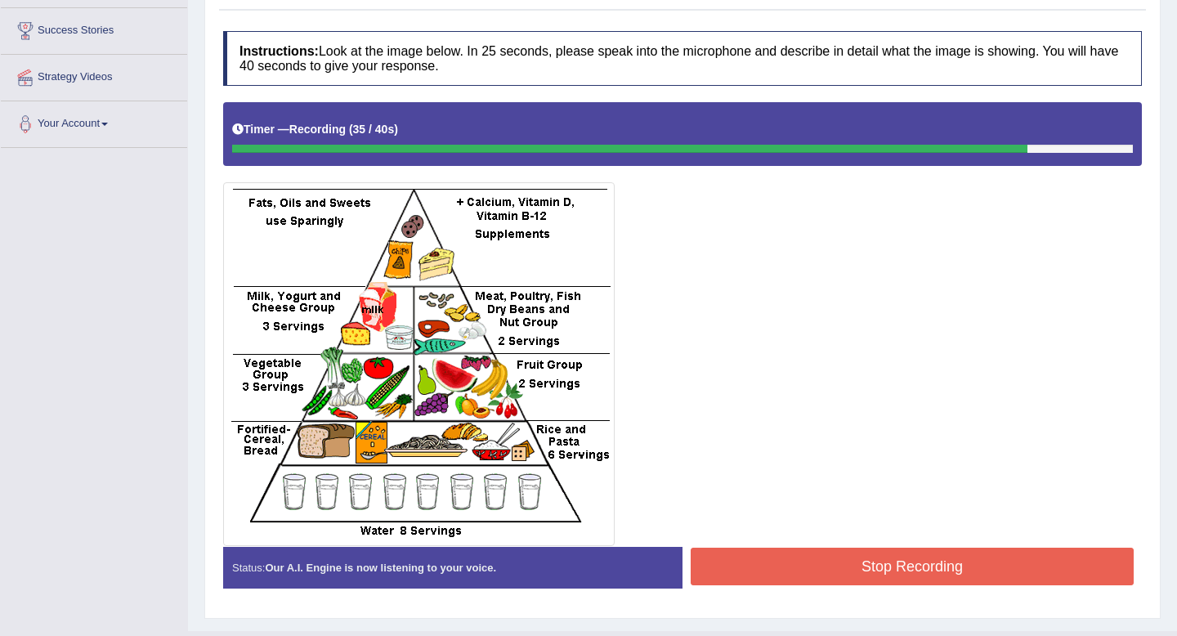
click at [788, 556] on button "Stop Recording" at bounding box center [912, 567] width 443 height 38
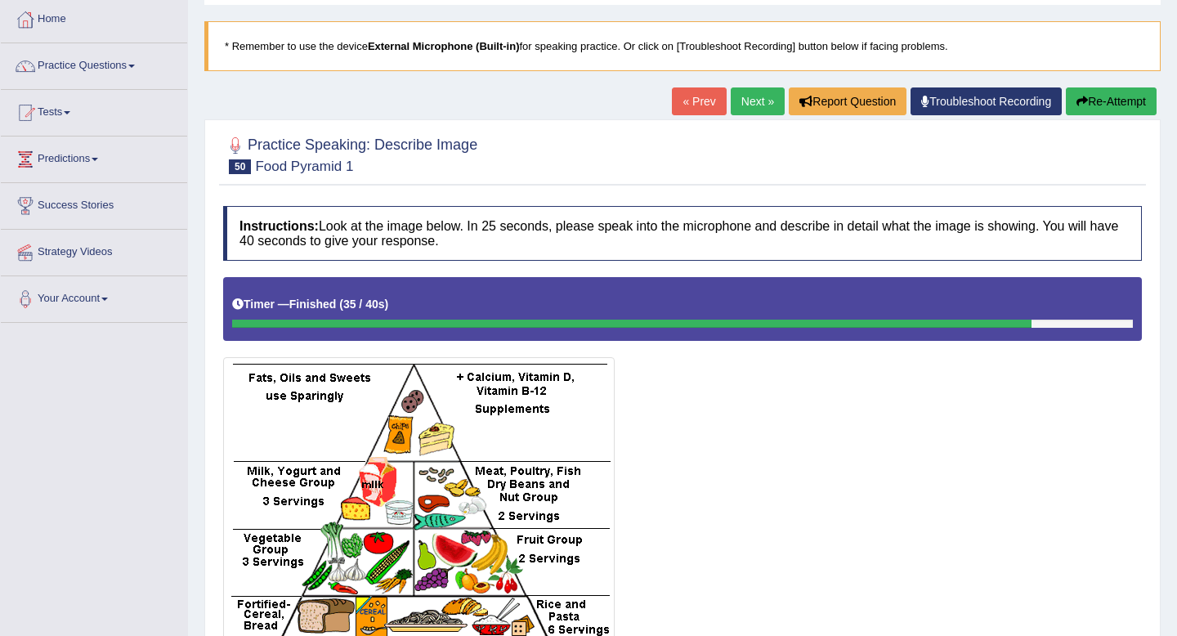
scroll to position [0, 0]
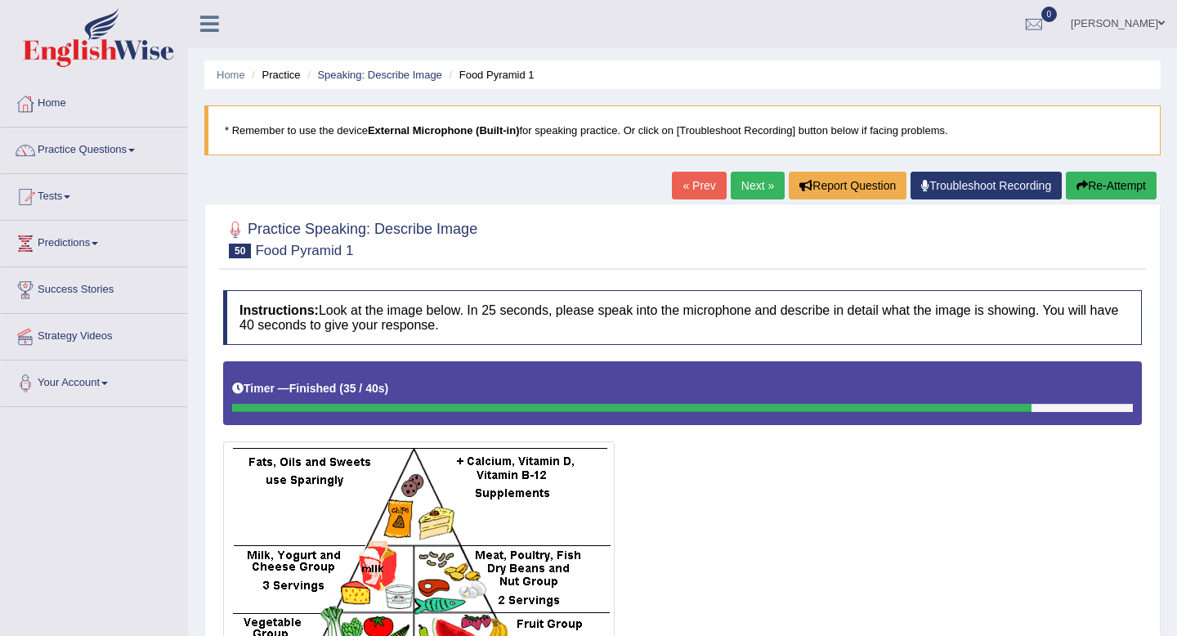
click at [752, 189] on link "Next »" at bounding box center [758, 186] width 54 height 28
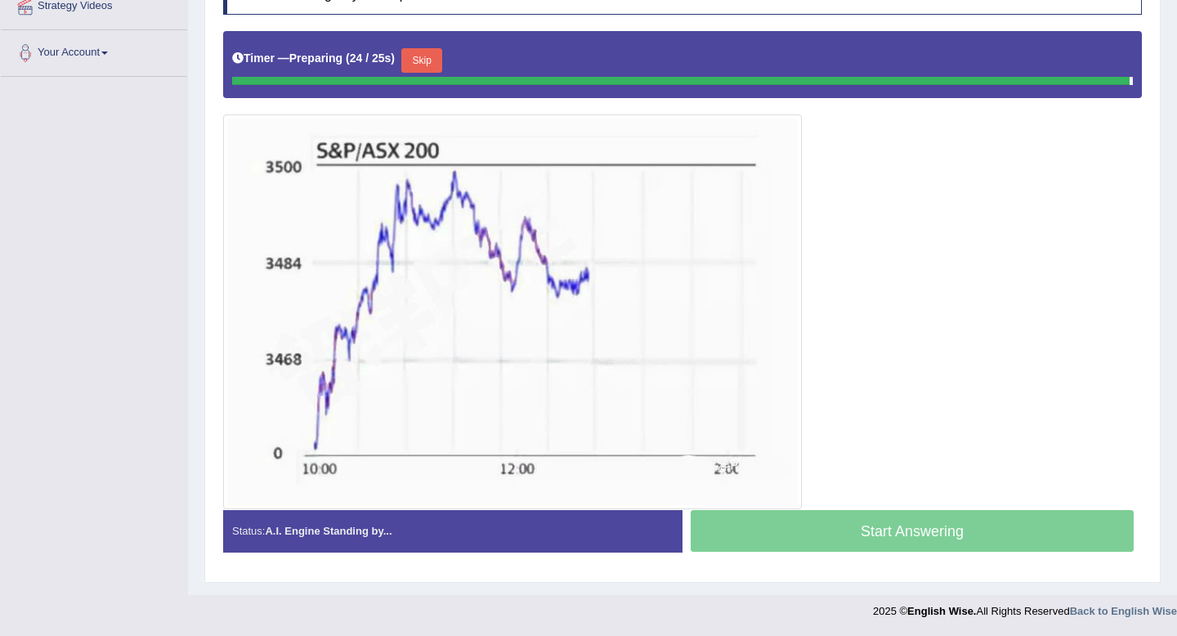
scroll to position [326, 0]
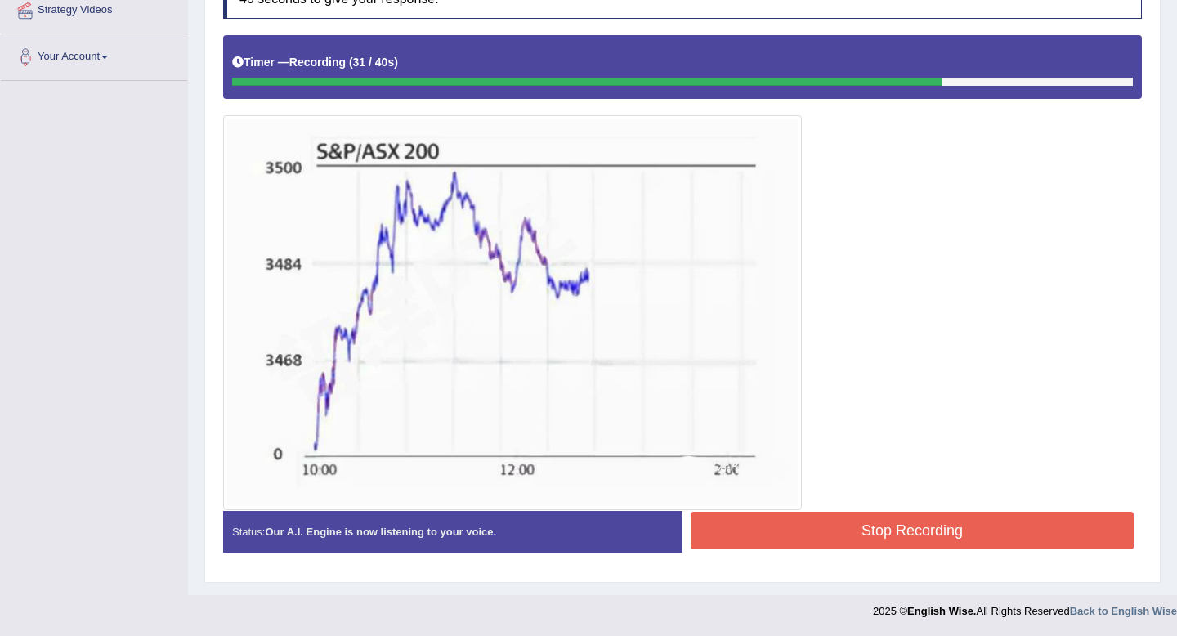
click at [815, 532] on button "Stop Recording" at bounding box center [912, 531] width 443 height 38
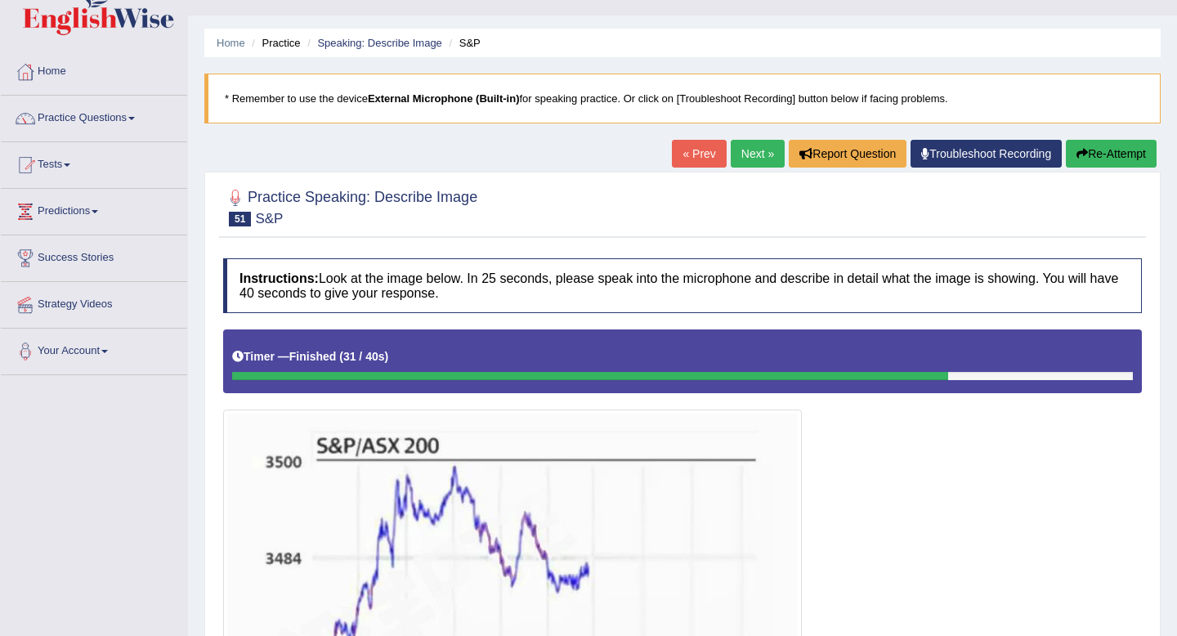
scroll to position [60, 0]
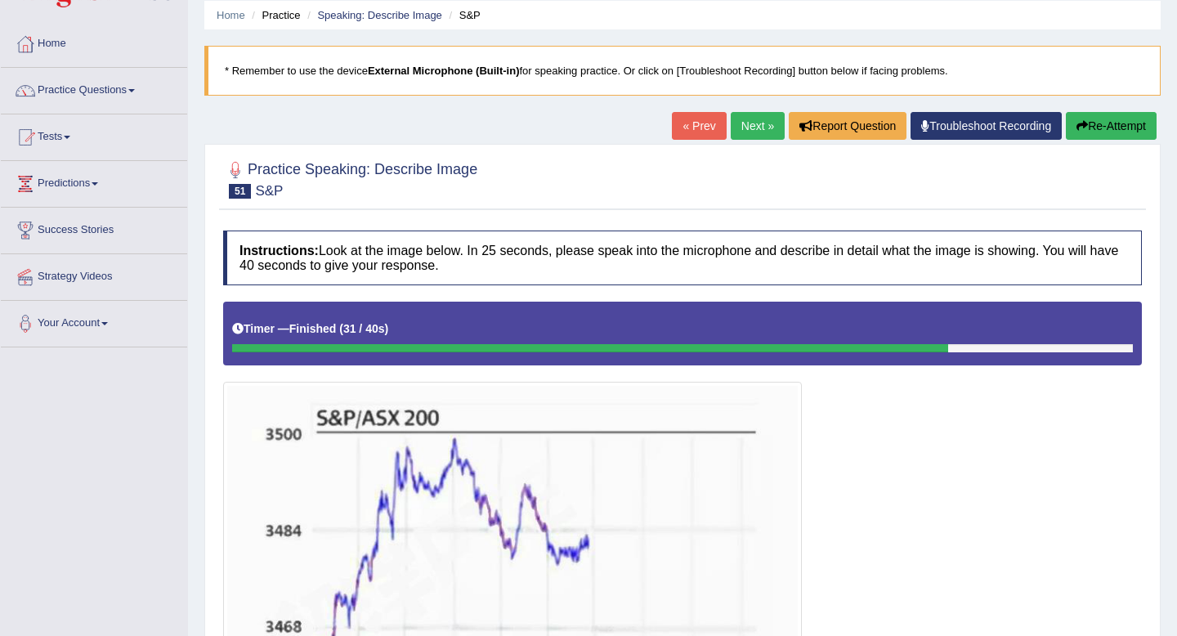
click at [743, 130] on link "Next »" at bounding box center [758, 126] width 54 height 28
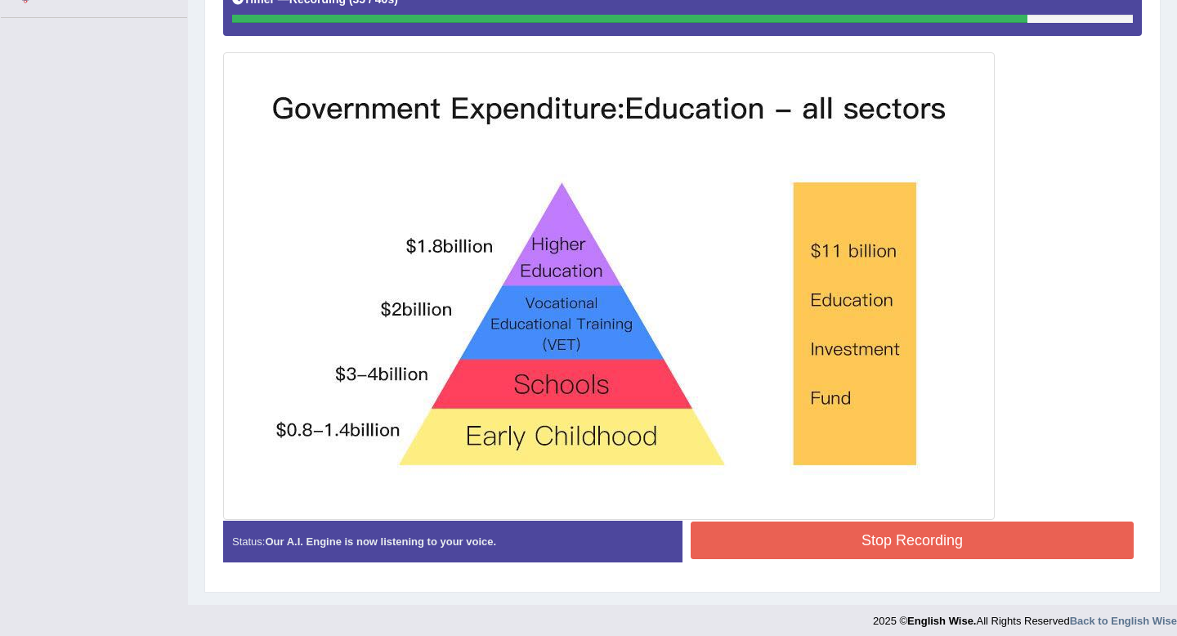
scroll to position [399, 0]
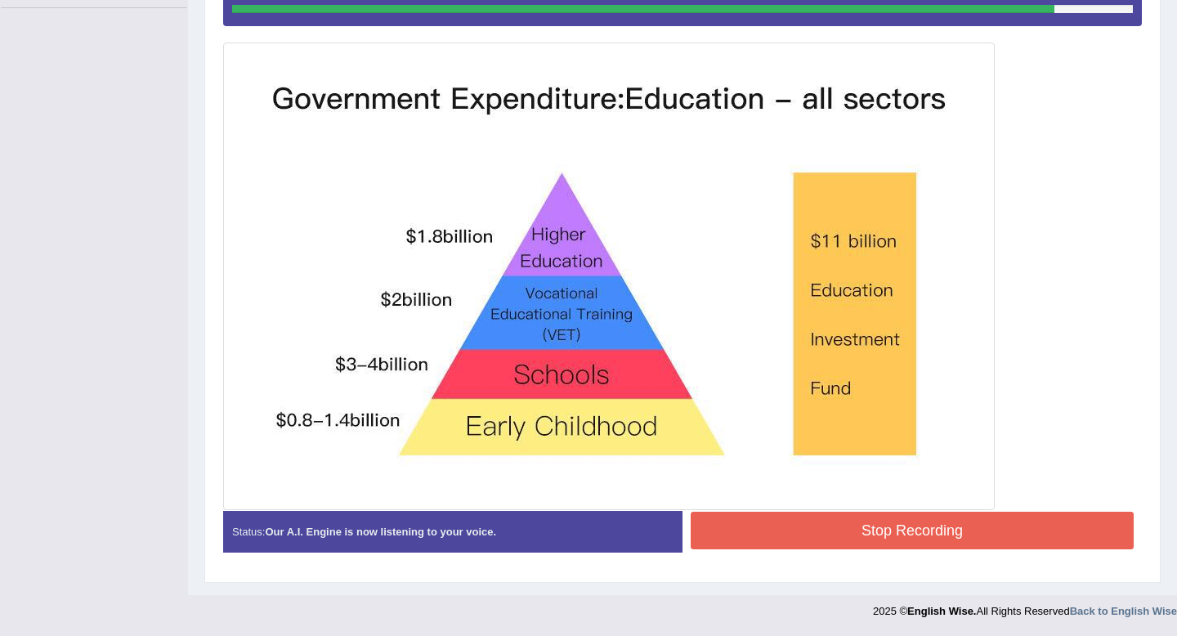
click at [818, 539] on button "Stop Recording" at bounding box center [912, 531] width 443 height 38
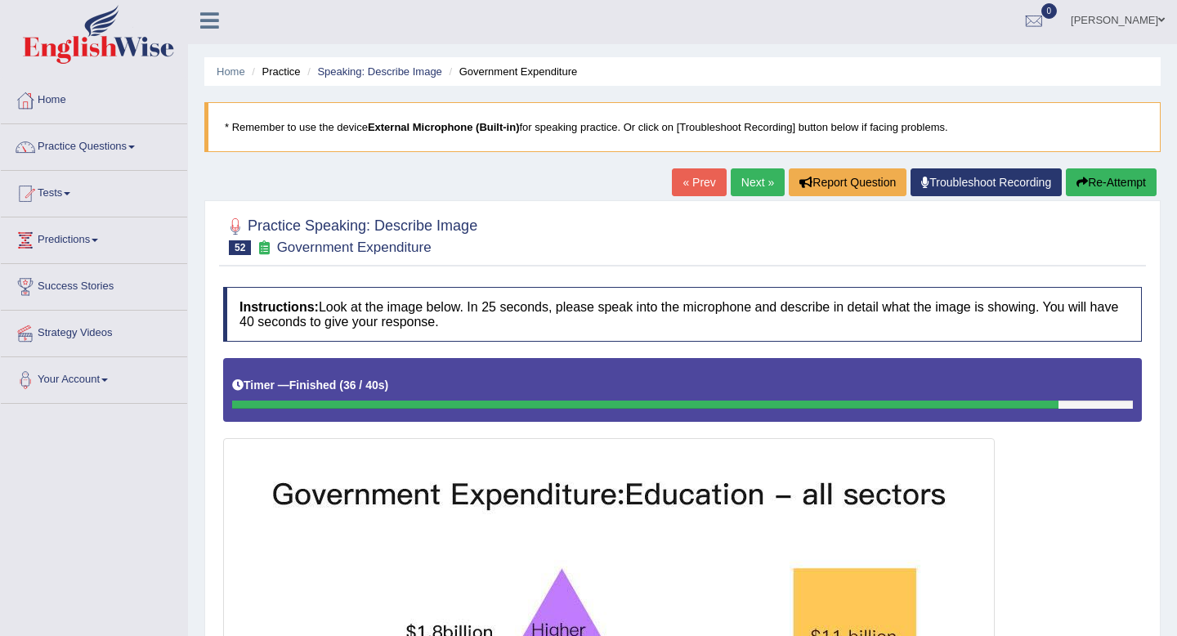
scroll to position [0, 0]
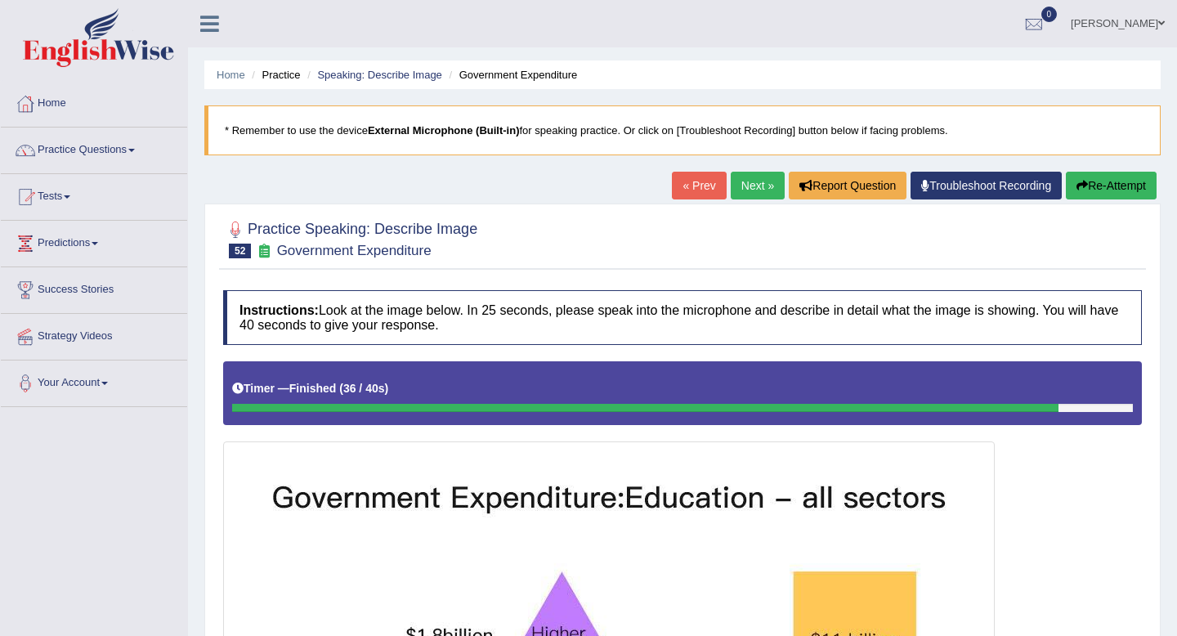
click at [748, 191] on link "Next »" at bounding box center [758, 186] width 54 height 28
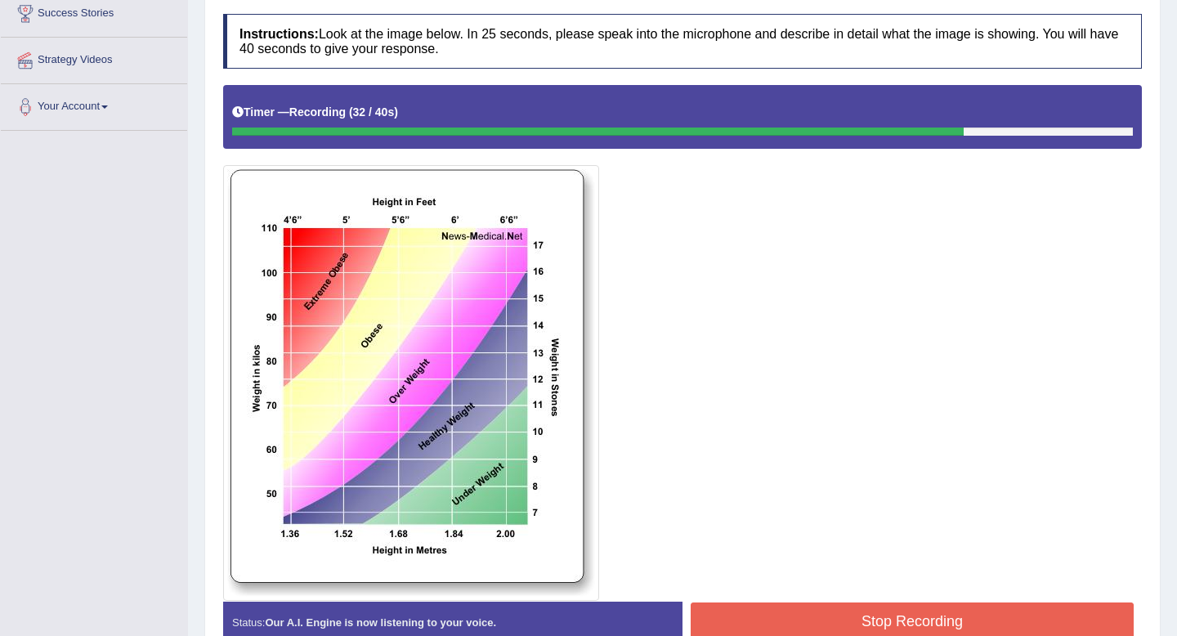
scroll to position [367, 0]
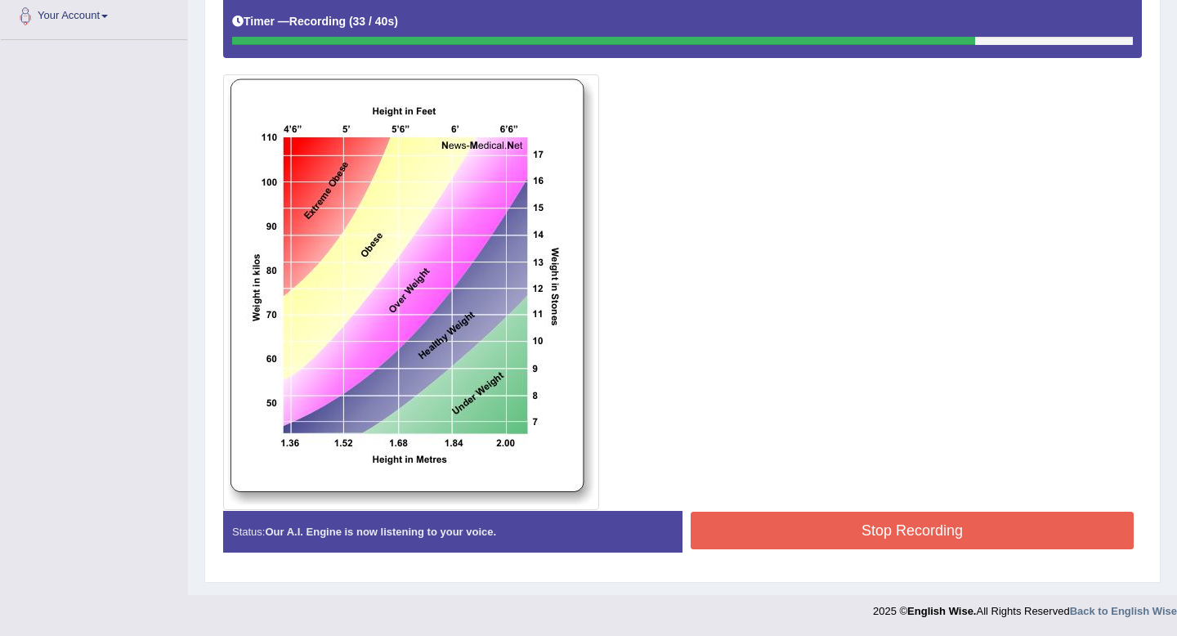
click at [749, 527] on button "Stop Recording" at bounding box center [912, 531] width 443 height 38
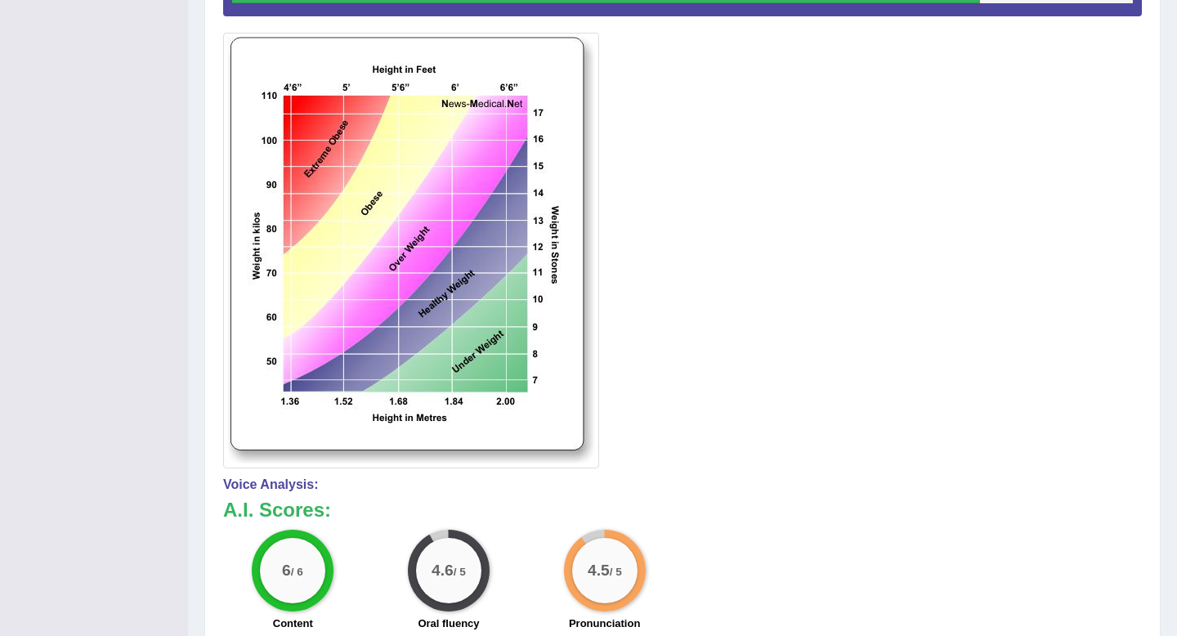
scroll to position [0, 0]
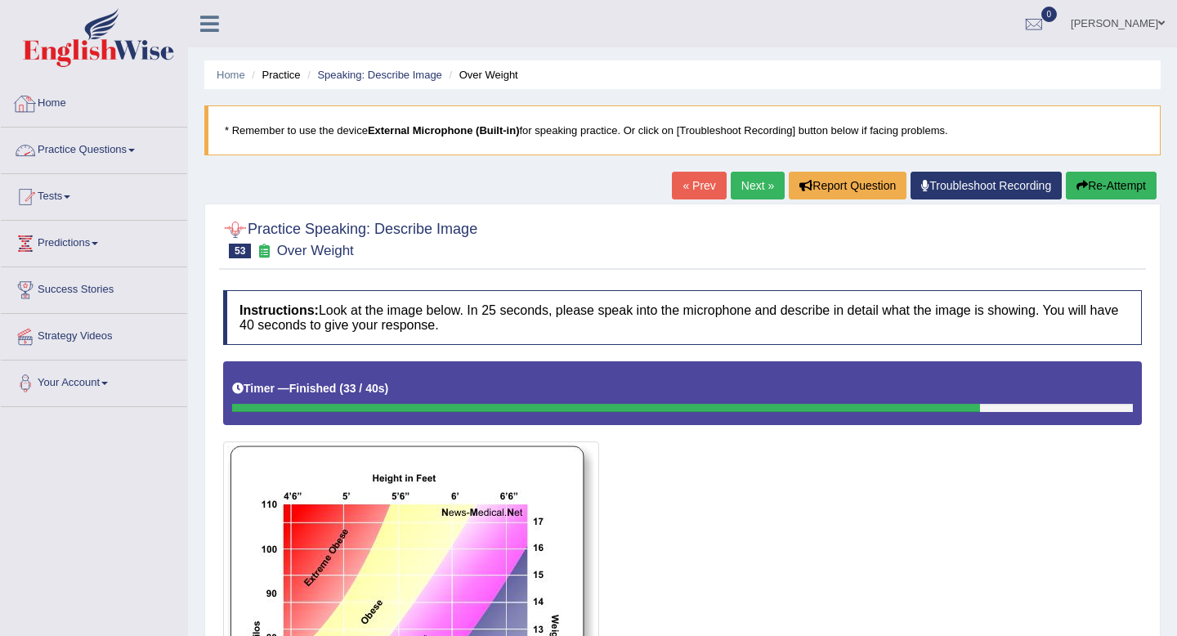
click at [71, 148] on link "Practice Questions" at bounding box center [94, 148] width 186 height 41
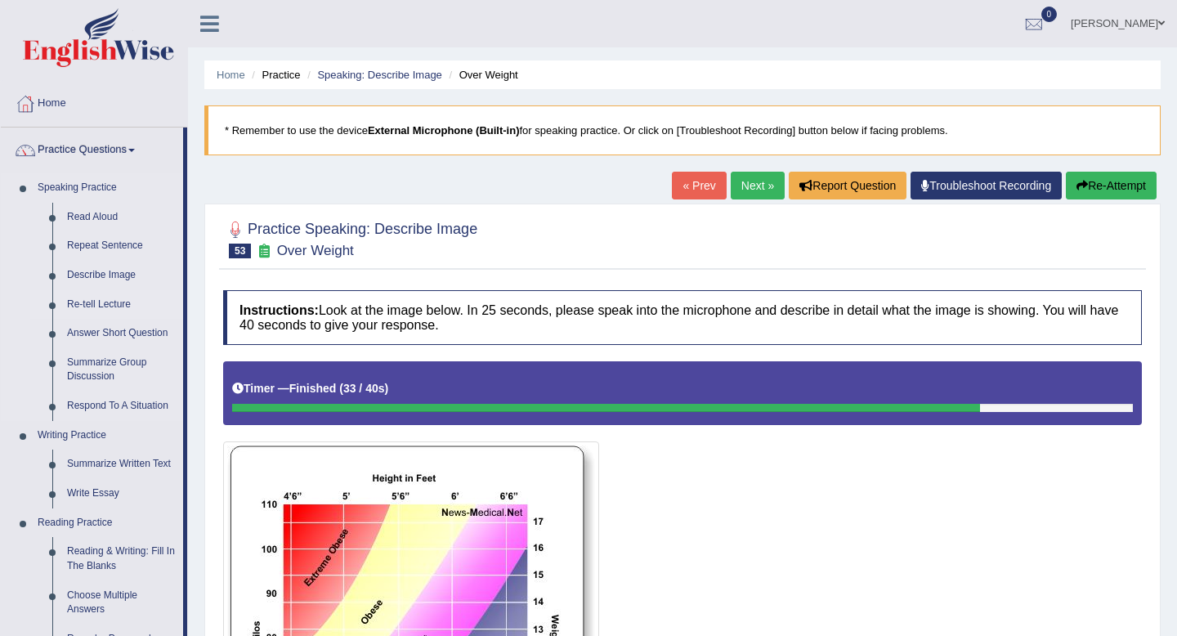
click at [86, 302] on link "Re-tell Lecture" at bounding box center [121, 304] width 123 height 29
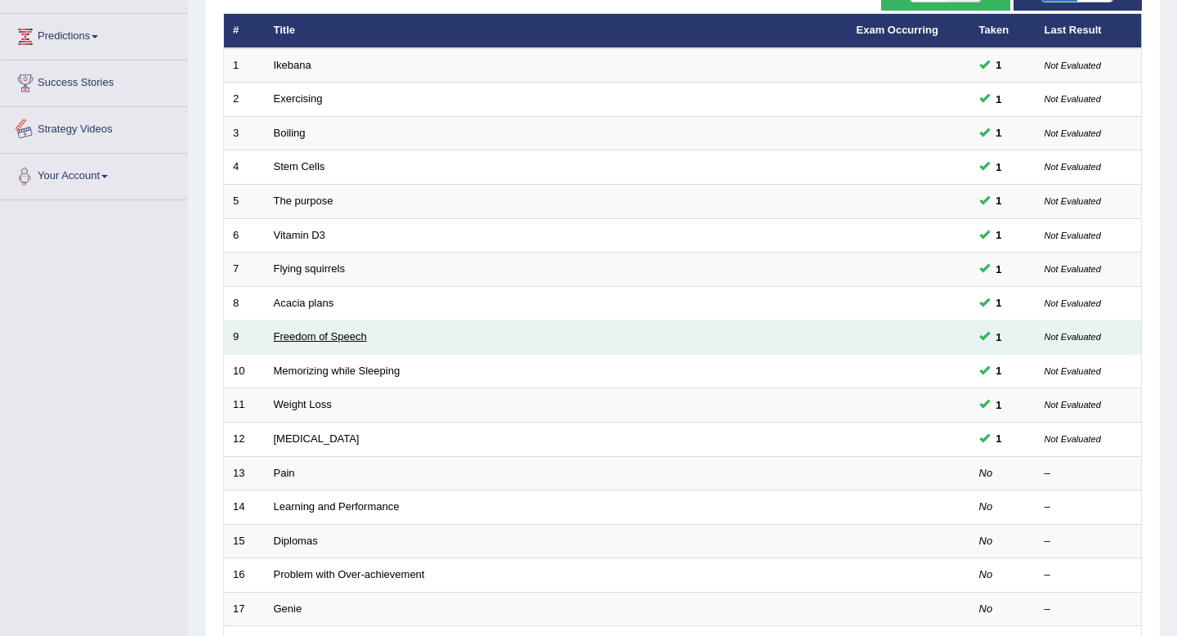
scroll to position [446, 0]
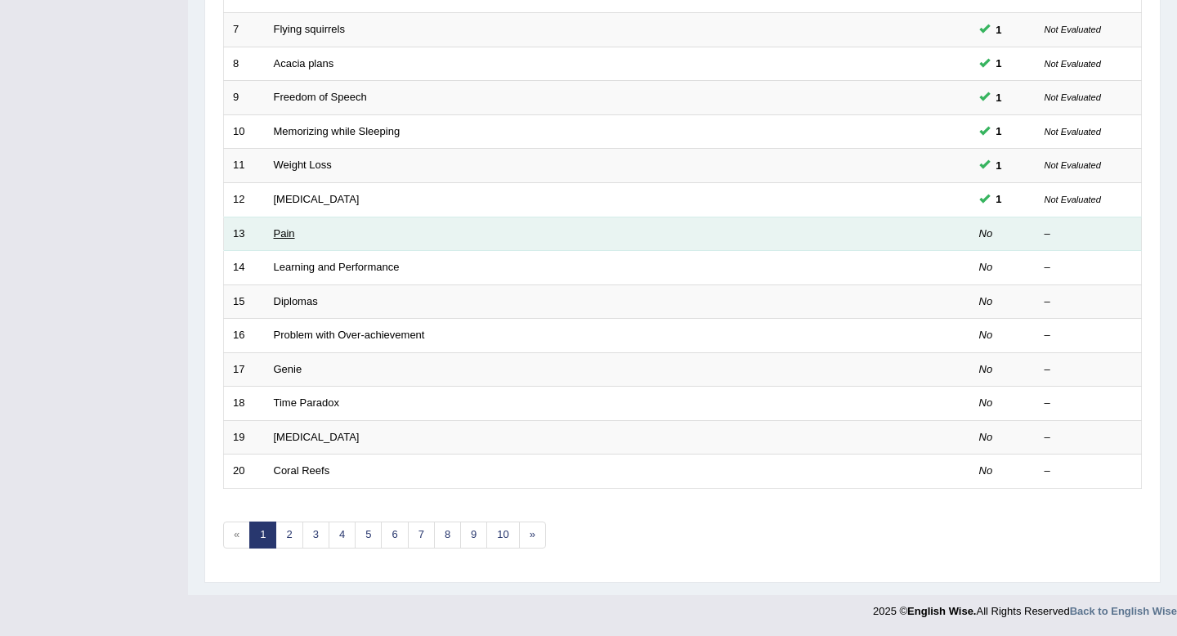
click at [289, 234] on link "Pain" at bounding box center [284, 233] width 21 height 12
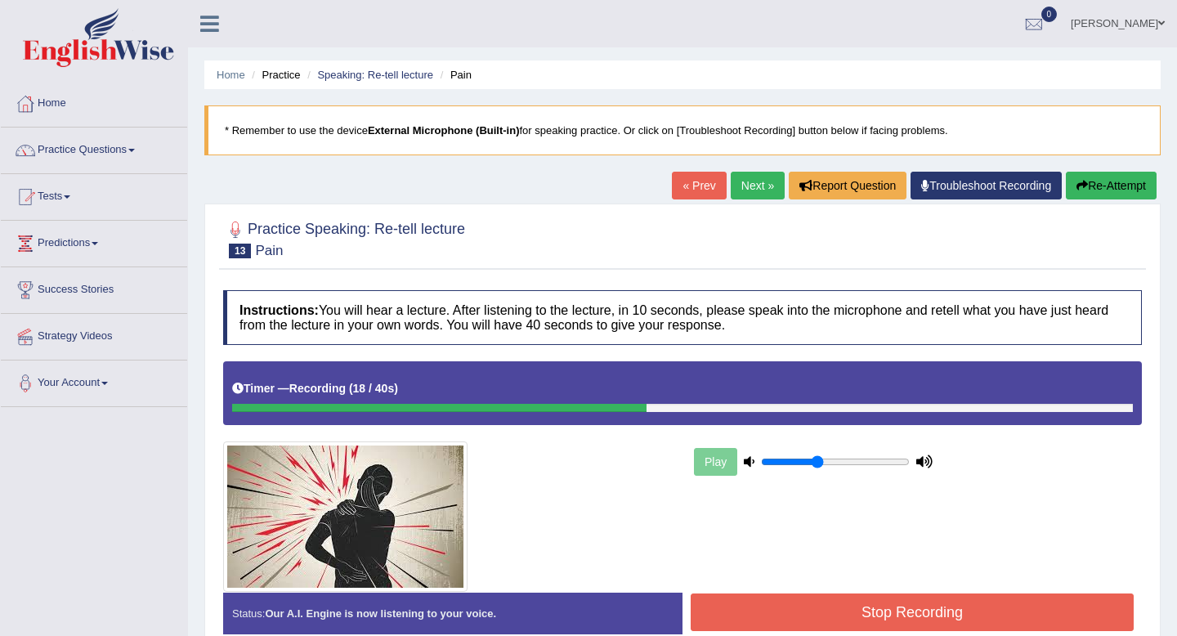
click at [213, 457] on div "Practice Speaking: Re-tell lecture 13 Pain Instructions: You will hear a lectur…" at bounding box center [682, 434] width 957 height 461
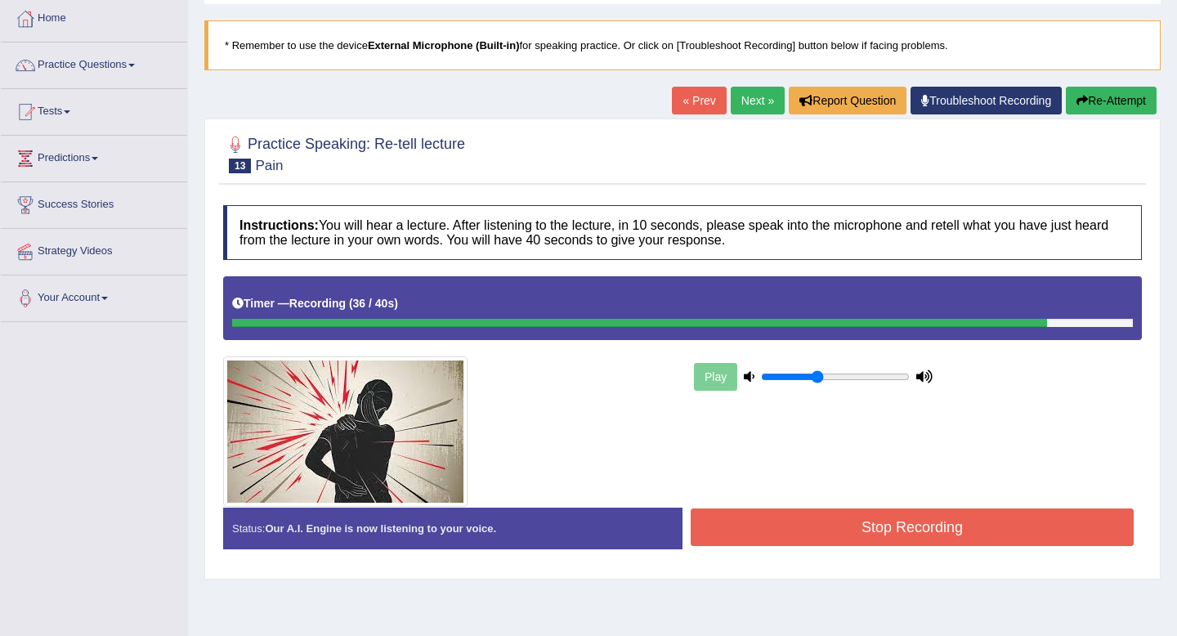
scroll to position [119, 0]
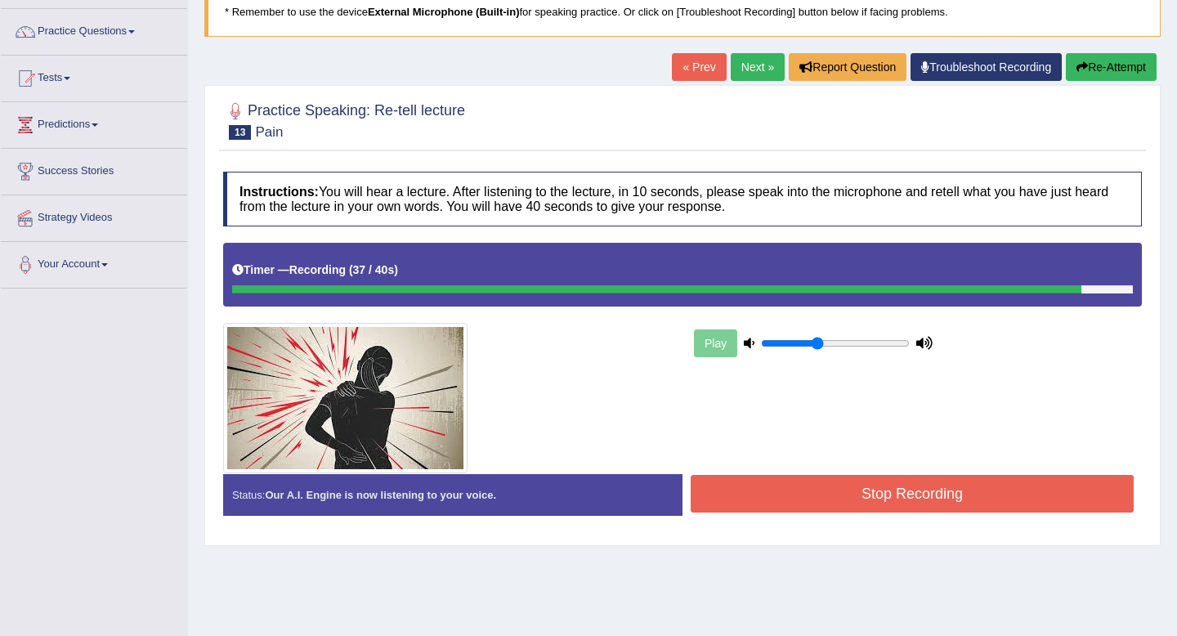
click at [735, 522] on div "Status: Our A.I. Engine is now listening to your voice. Start Answering Stop Re…" at bounding box center [682, 503] width 919 height 58
click at [767, 475] on button "Stop Recording" at bounding box center [912, 494] width 443 height 38
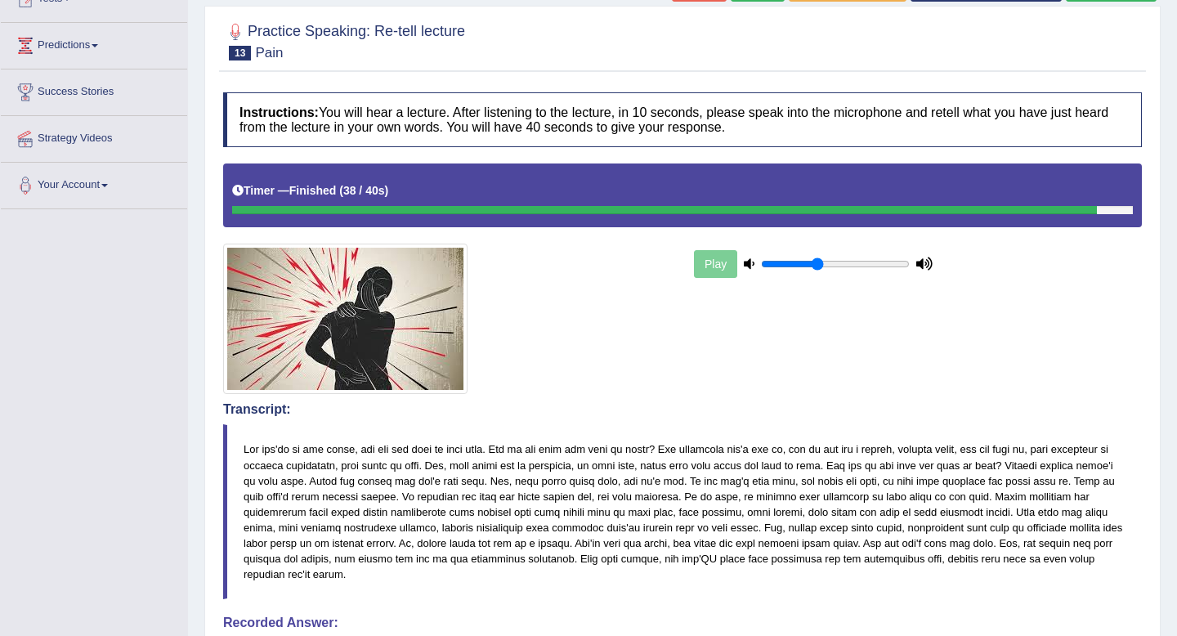
scroll to position [0, 0]
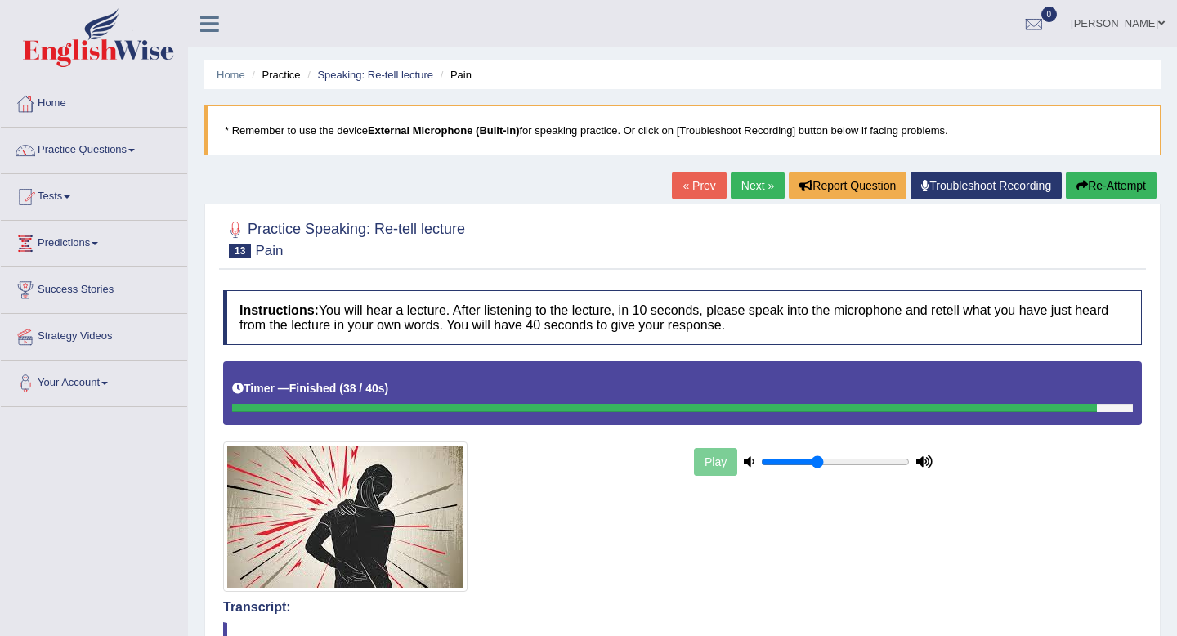
click at [746, 183] on link "Next »" at bounding box center [758, 186] width 54 height 28
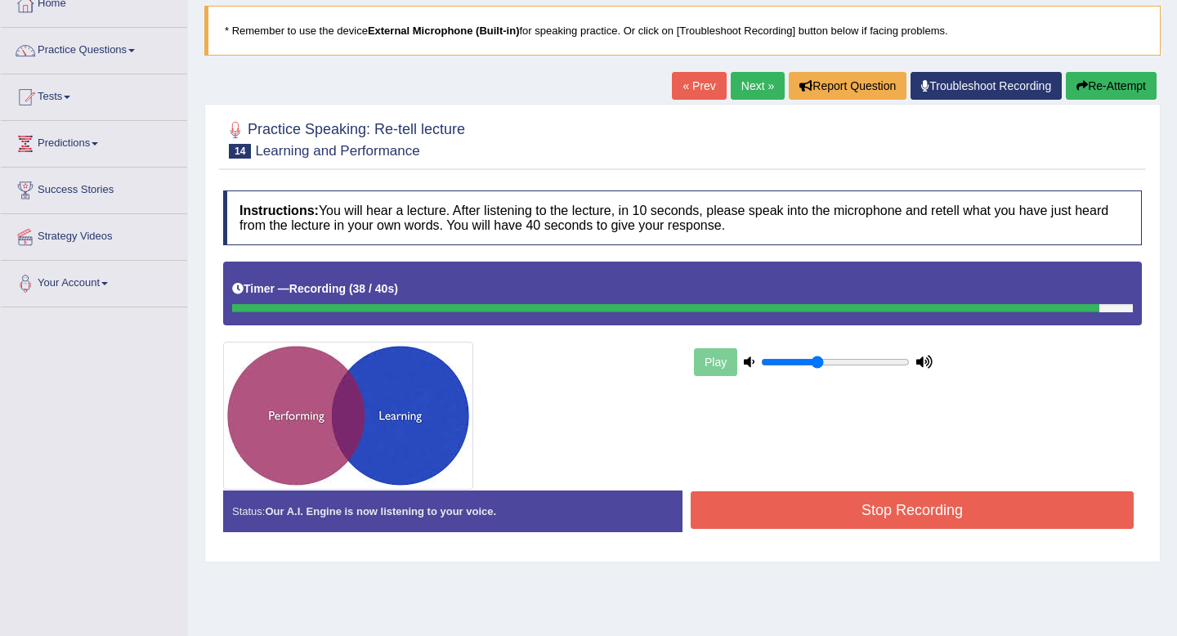
scroll to position [119, 0]
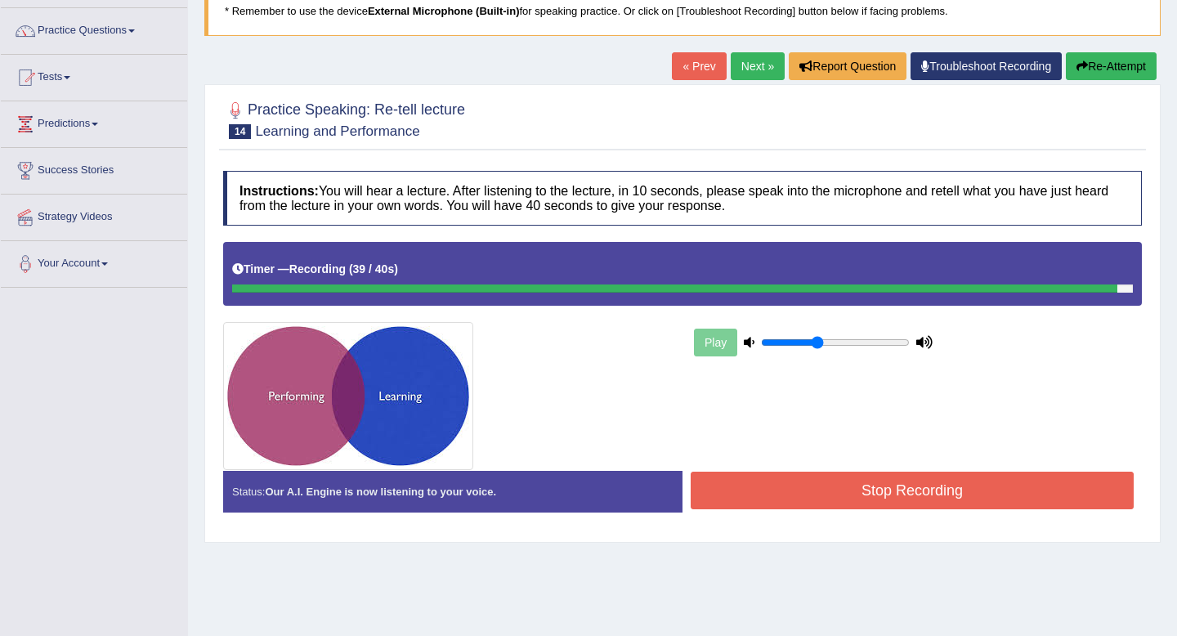
click at [835, 486] on button "Stop Recording" at bounding box center [912, 491] width 443 height 38
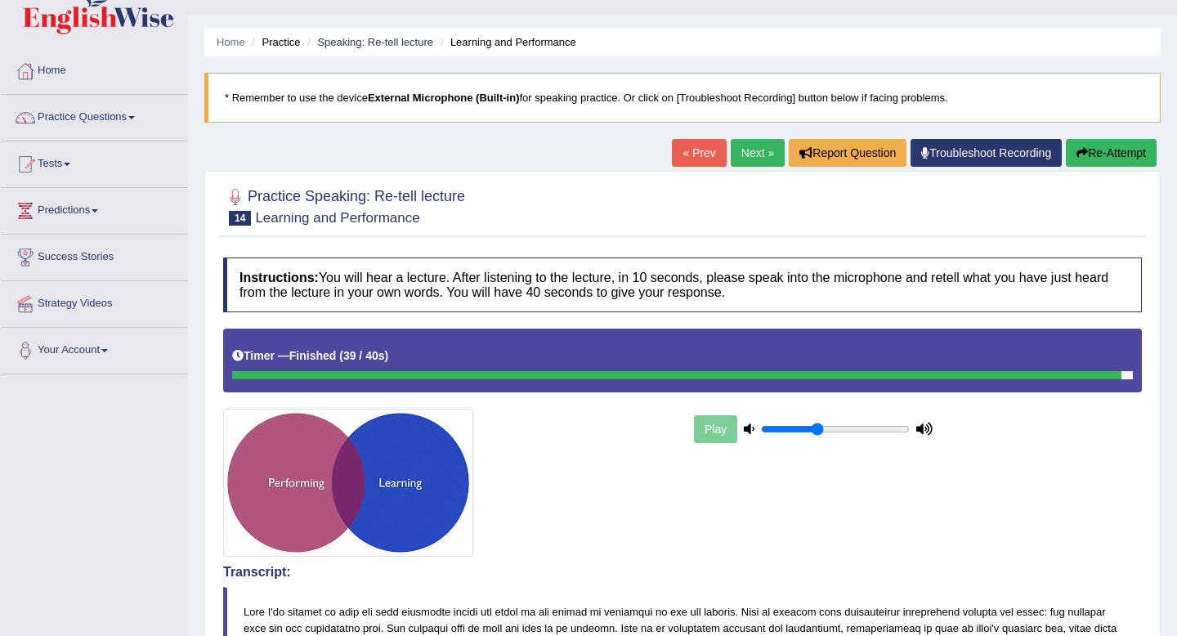
scroll to position [0, 0]
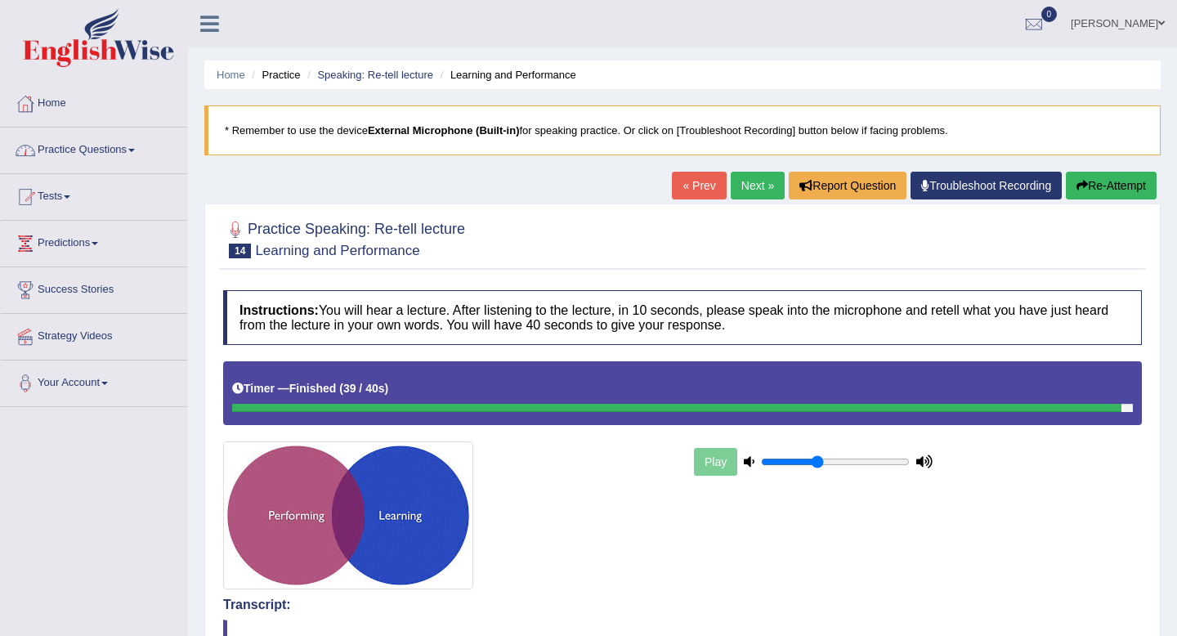
click at [110, 155] on link "Practice Questions" at bounding box center [94, 148] width 186 height 41
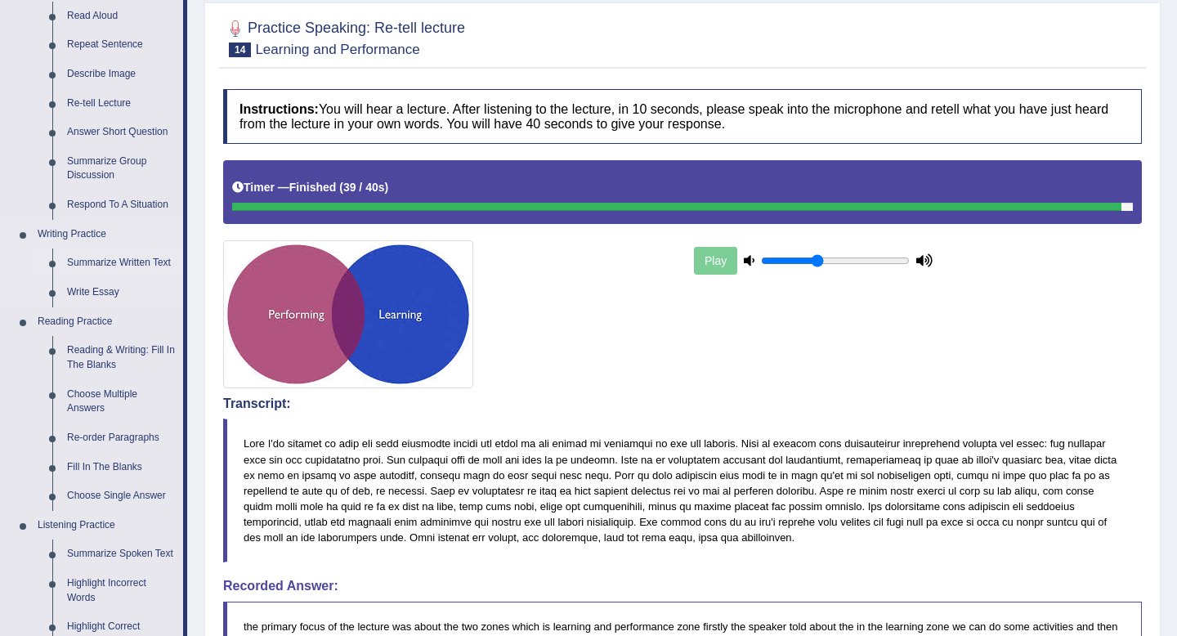
scroll to position [209, 0]
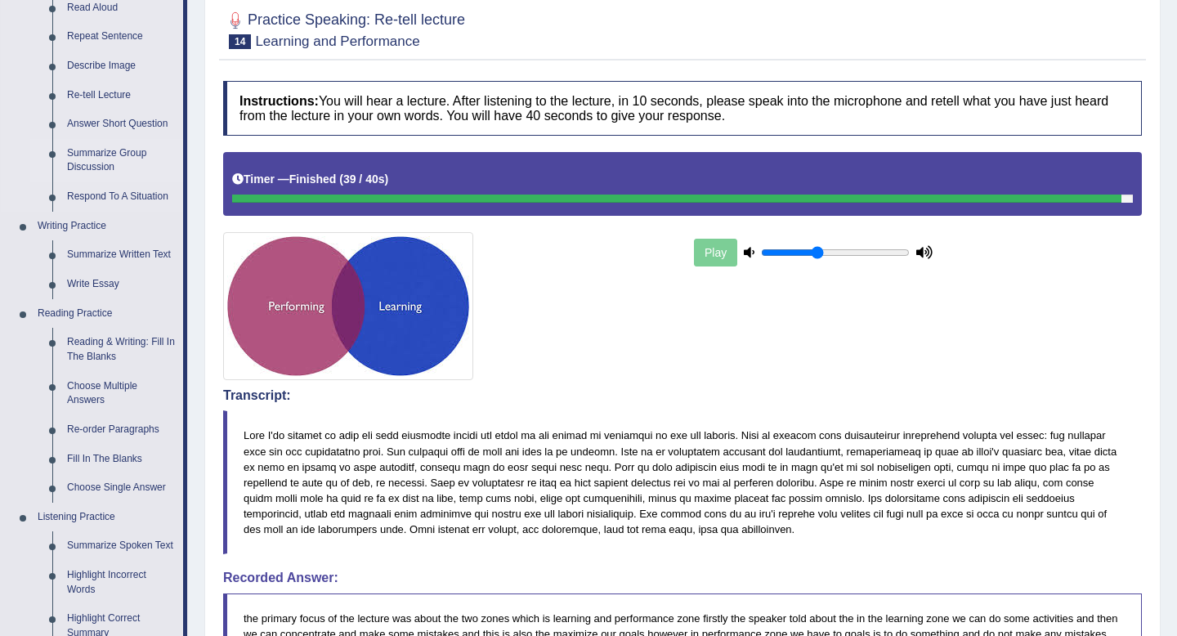
click at [100, 159] on link "Summarize Group Discussion" at bounding box center [121, 160] width 123 height 43
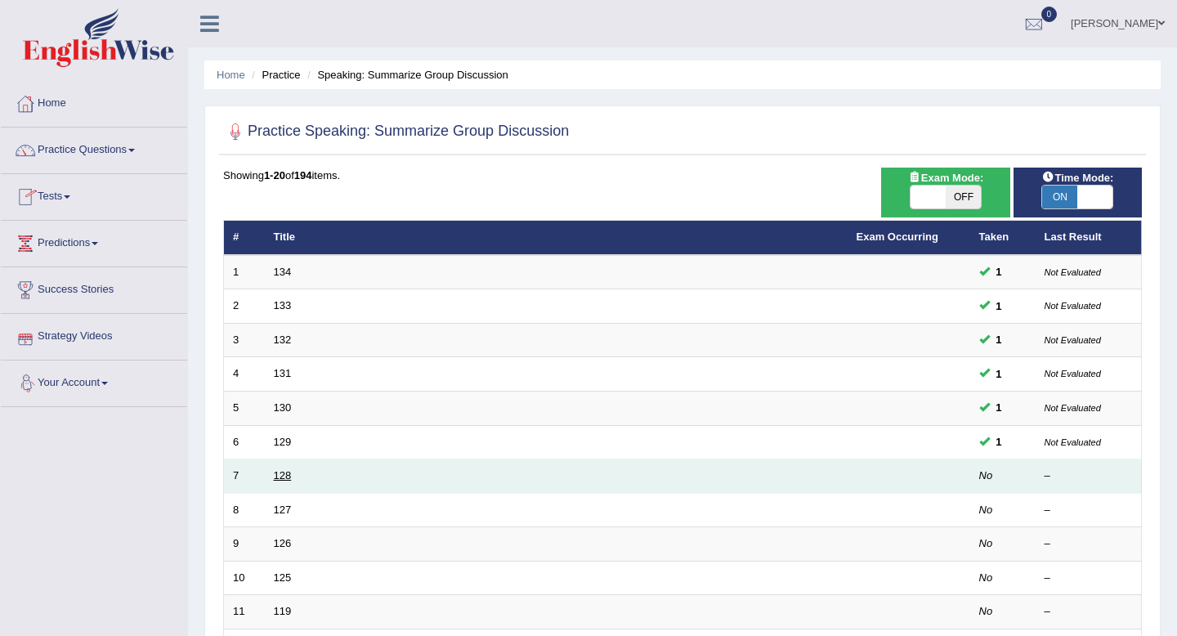
click at [279, 477] on link "128" at bounding box center [283, 475] width 18 height 12
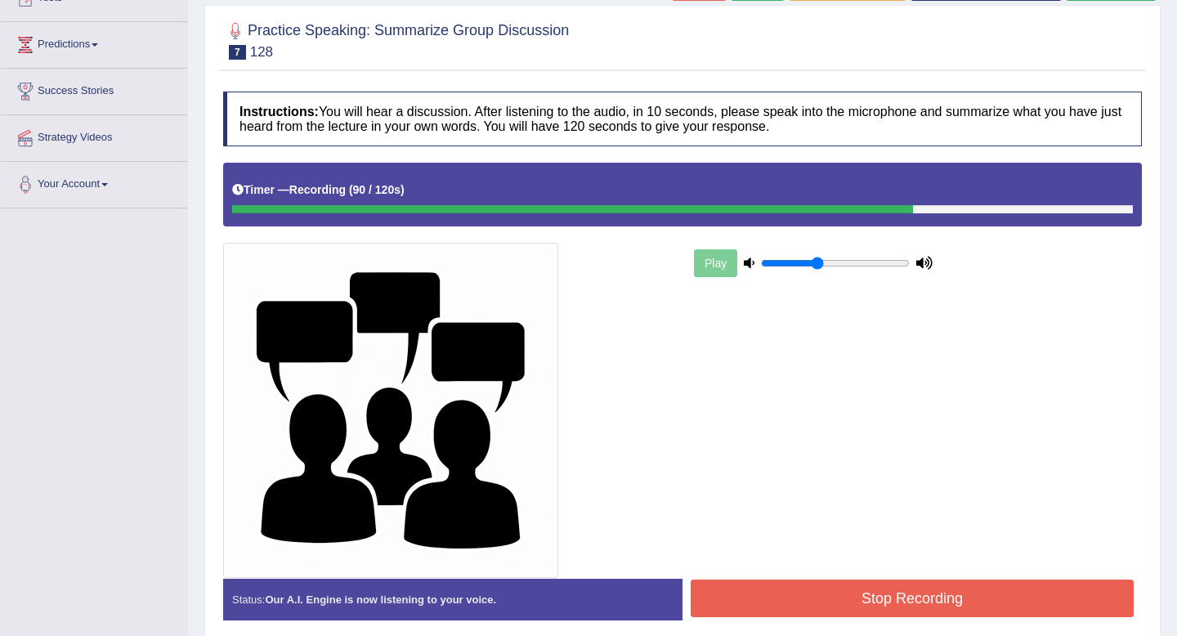
scroll to position [267, 0]
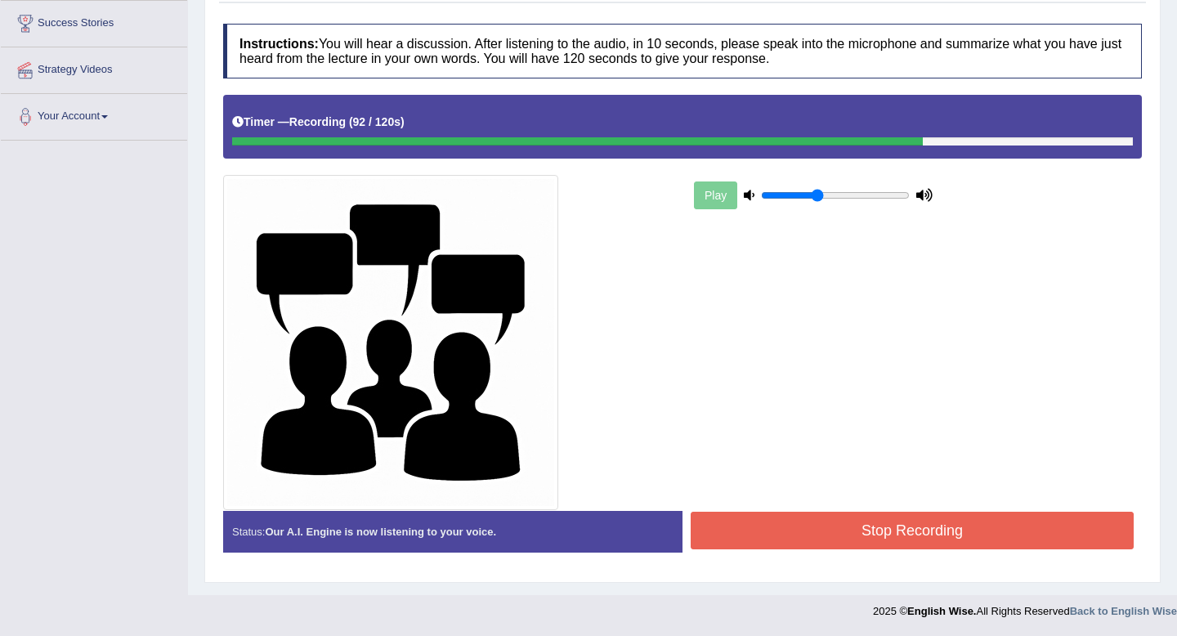
click at [778, 529] on button "Stop Recording" at bounding box center [912, 531] width 443 height 38
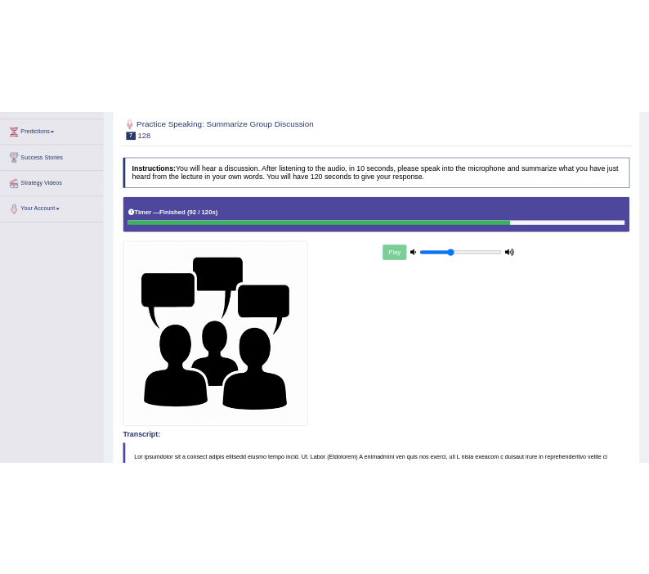
scroll to position [0, 0]
